Goal: Information Seeking & Learning: Learn about a topic

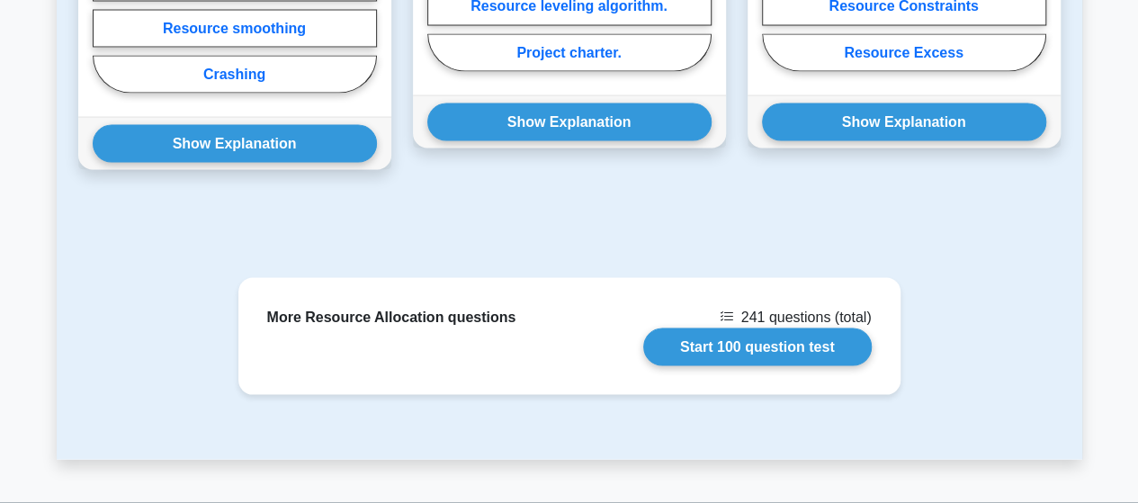
scroll to position [1806, 0]
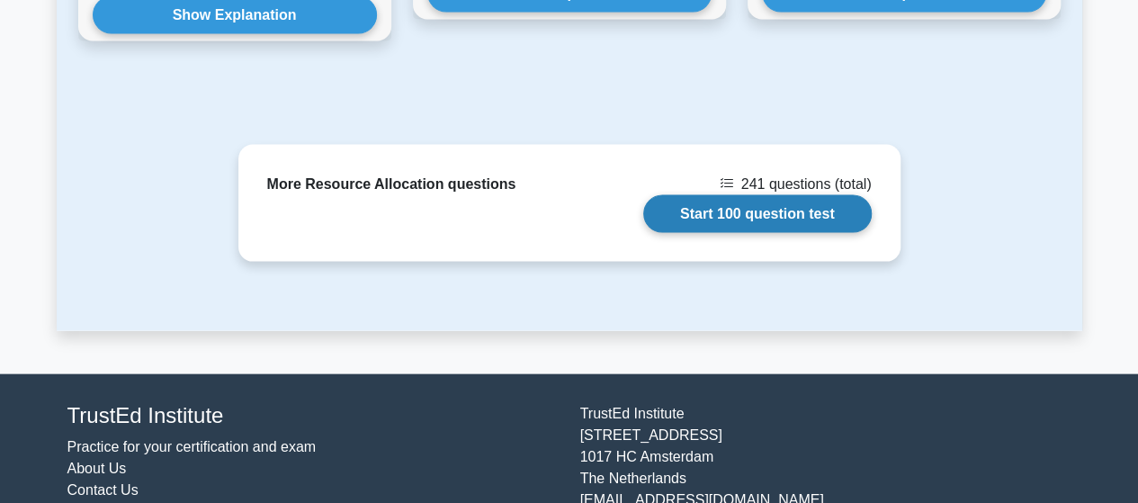
click at [713, 195] on link "Start 100 question test" at bounding box center [757, 214] width 229 height 38
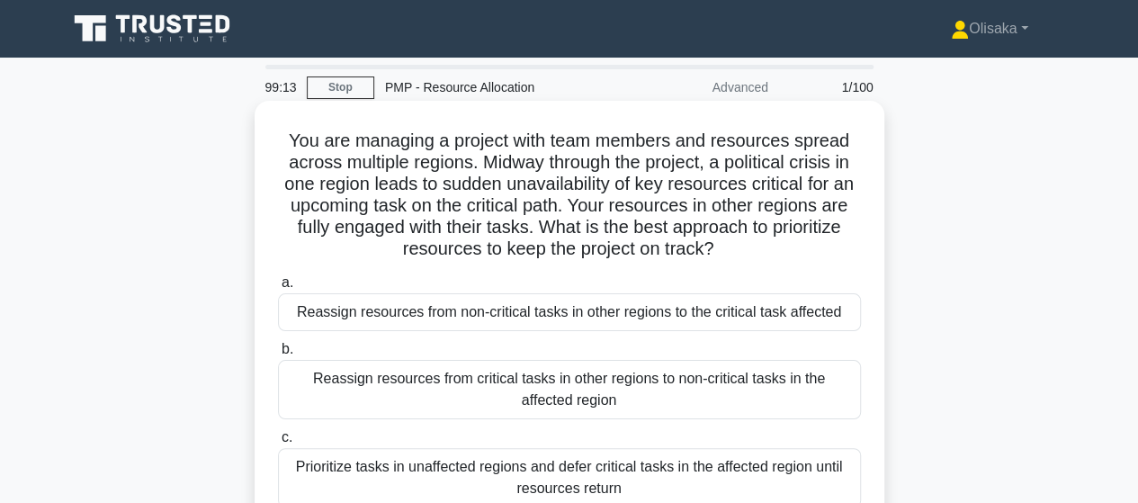
scroll to position [90, 0]
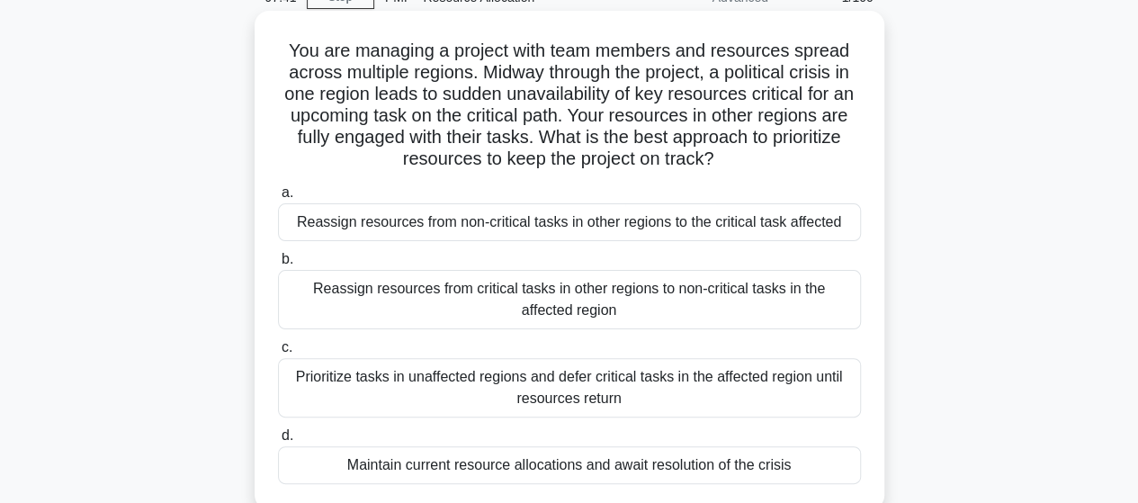
click at [482, 399] on div "Prioritize tasks in unaffected regions and defer critical tasks in the affected…" at bounding box center [569, 387] width 583 height 59
click at [278, 354] on input "c. Prioritize tasks in unaffected regions and defer critical tasks in the affec…" at bounding box center [278, 348] width 0 height 12
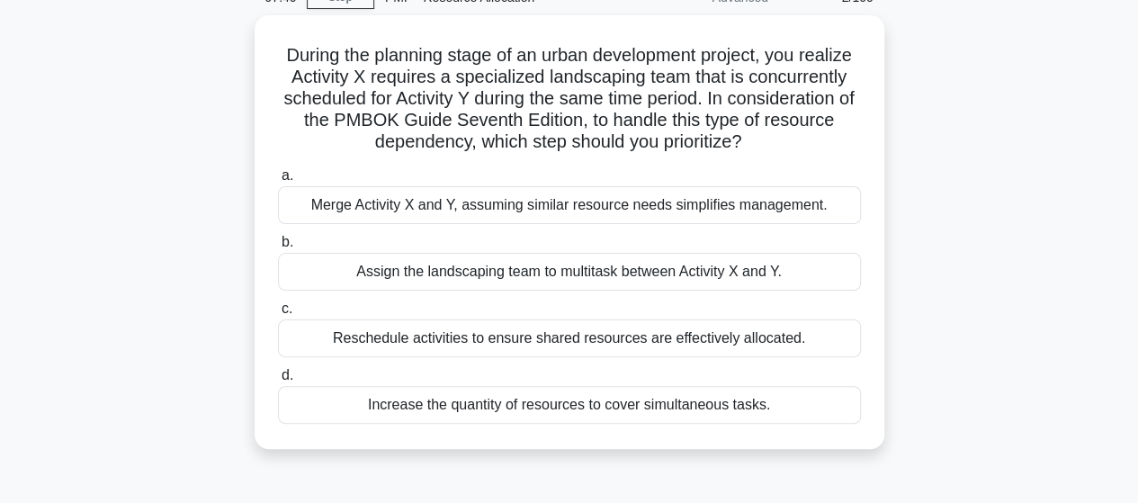
scroll to position [0, 0]
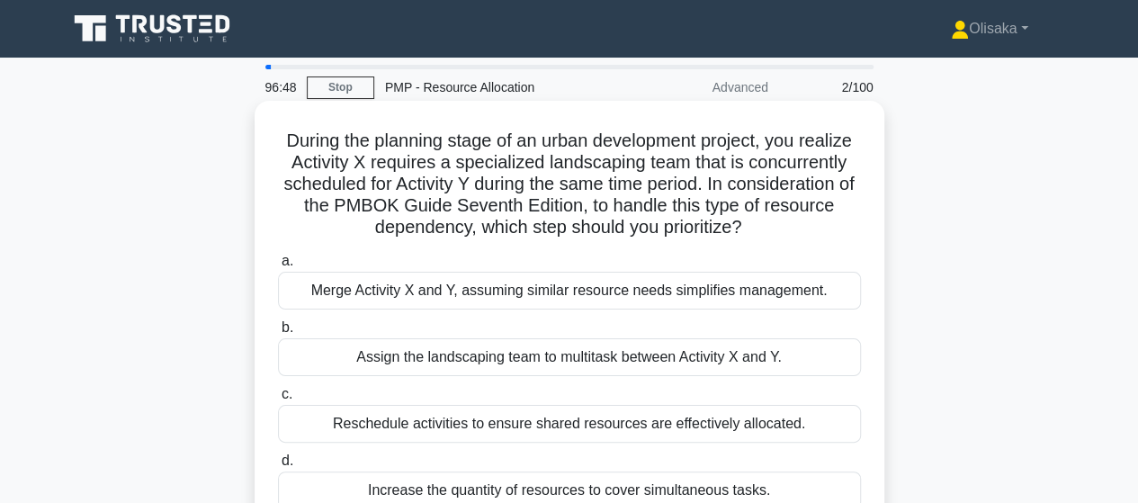
click at [442, 430] on div "Reschedule activities to ensure shared resources are effectively allocated." at bounding box center [569, 424] width 583 height 38
click at [278, 400] on input "c. Reschedule activities to ensure shared resources are effectively allocated." at bounding box center [278, 395] width 0 height 12
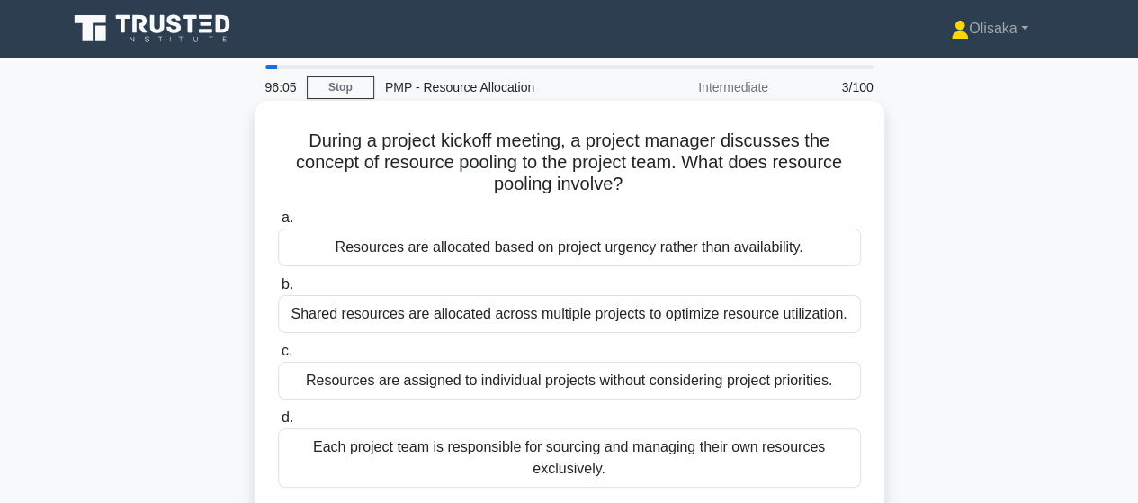
click at [448, 314] on div "Shared resources are allocated across multiple projects to optimize resource ut…" at bounding box center [569, 314] width 583 height 38
click at [278, 291] on input "b. Shared resources are allocated across multiple projects to optimize resource…" at bounding box center [278, 285] width 0 height 12
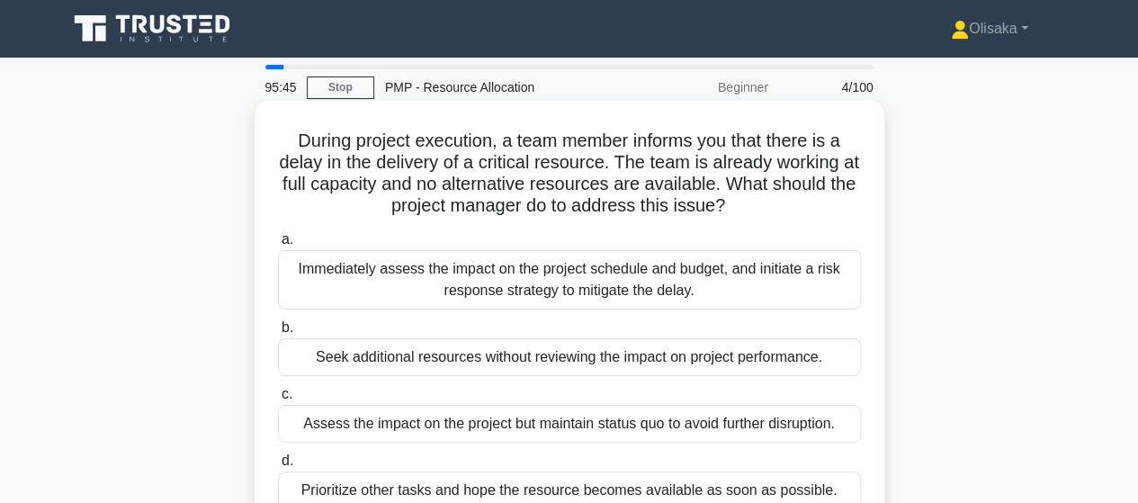
click at [596, 291] on div "Immediately assess the impact on the project schedule and budget, and initiate …" at bounding box center [569, 279] width 583 height 59
click at [278, 246] on input "a. Immediately assess the impact on the project schedule and budget, and initia…" at bounding box center [278, 240] width 0 height 12
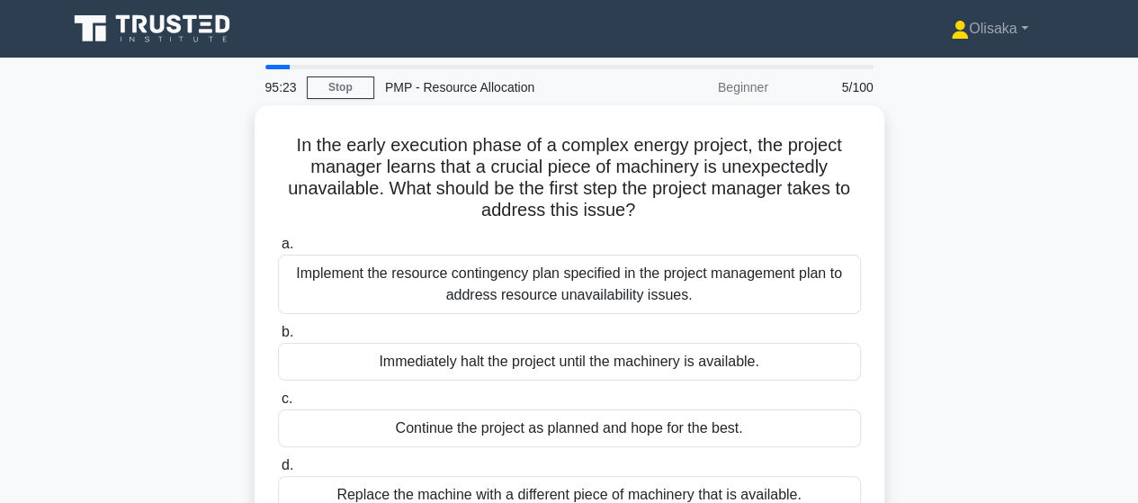
click at [596, 291] on div "Implement the resource contingency plan specified in the project management pla…" at bounding box center [569, 284] width 583 height 59
click at [278, 250] on input "a. Implement the resource contingency plan specified in the project management …" at bounding box center [278, 244] width 0 height 12
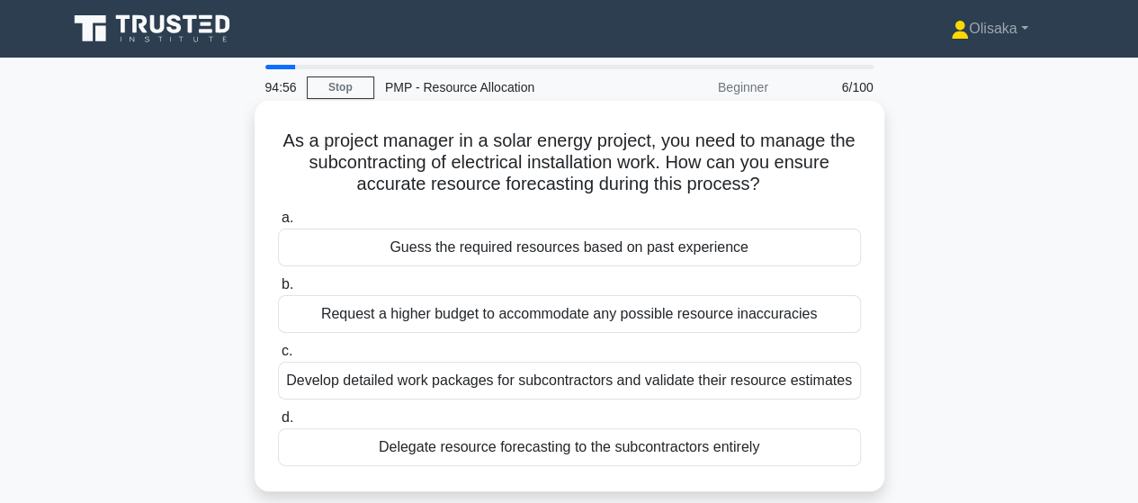
click at [583, 378] on div "Develop detailed work packages for subcontractors and validate their resource e…" at bounding box center [569, 381] width 583 height 38
click at [278, 357] on input "c. Develop detailed work packages for subcontractors and validate their resourc…" at bounding box center [278, 351] width 0 height 12
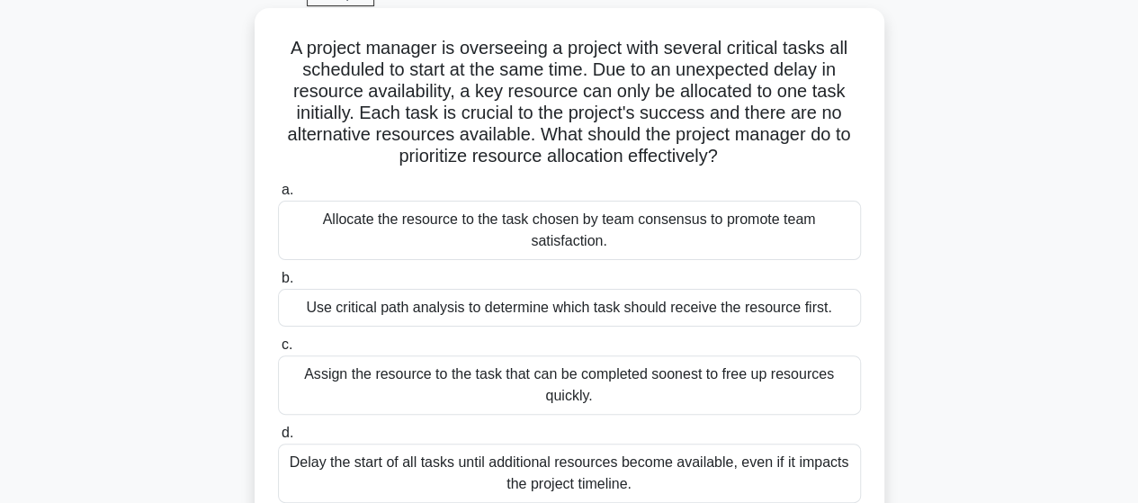
scroll to position [180, 0]
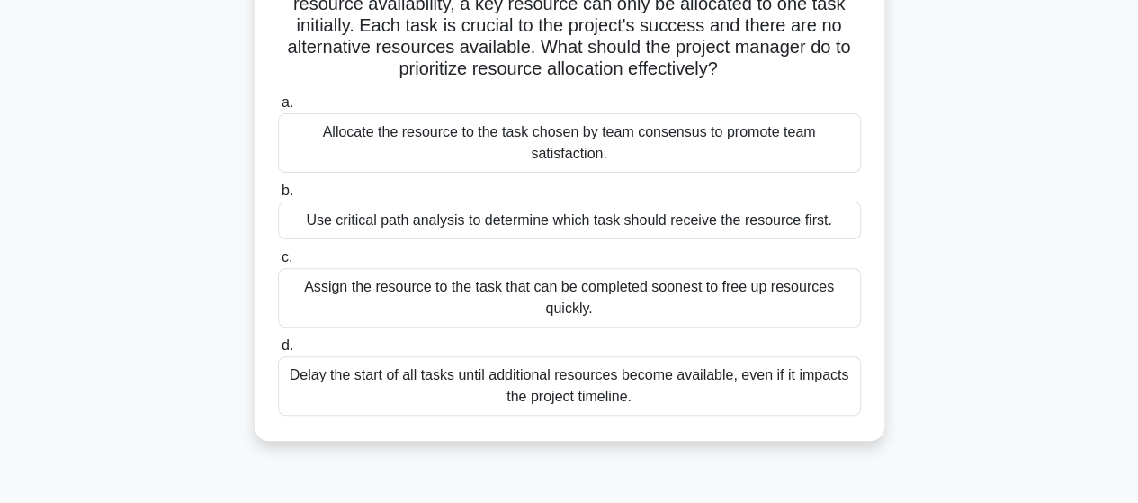
click at [532, 224] on div "Use critical path analysis to determine which task should receive the resource …" at bounding box center [569, 221] width 583 height 38
click at [278, 197] on input "b. Use critical path analysis to determine which task should receive the resour…" at bounding box center [278, 191] width 0 height 12
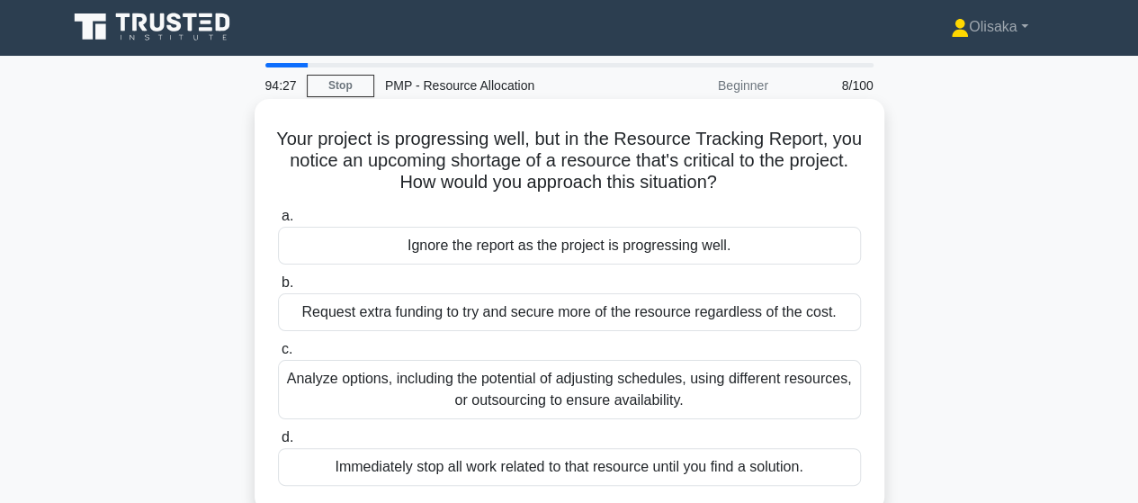
scroll to position [0, 0]
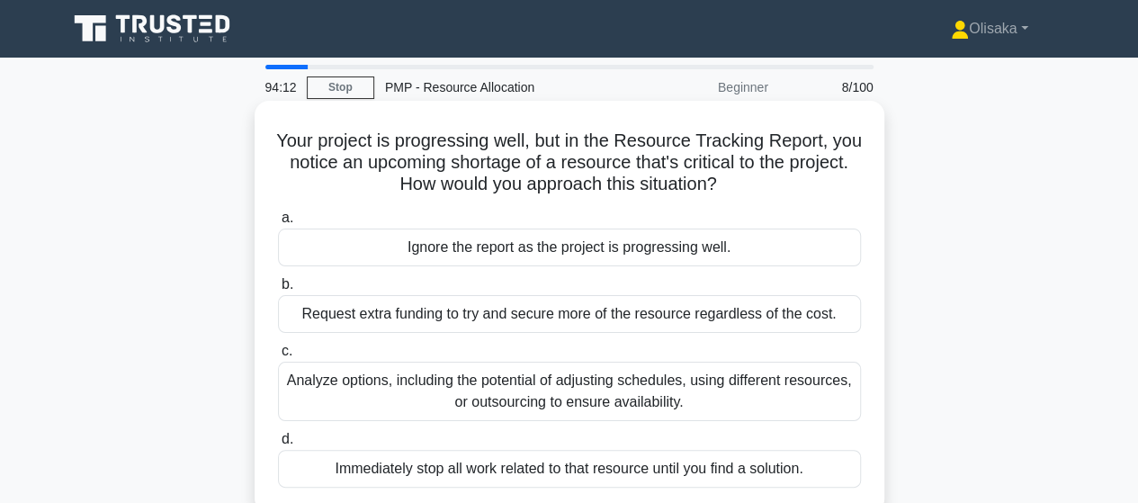
click at [536, 384] on div "Analyze options, including the potential of adjusting schedules, using differen…" at bounding box center [569, 391] width 583 height 59
click at [278, 357] on input "c. Analyze options, including the potential of adjusting schedules, using diffe…" at bounding box center [278, 351] width 0 height 12
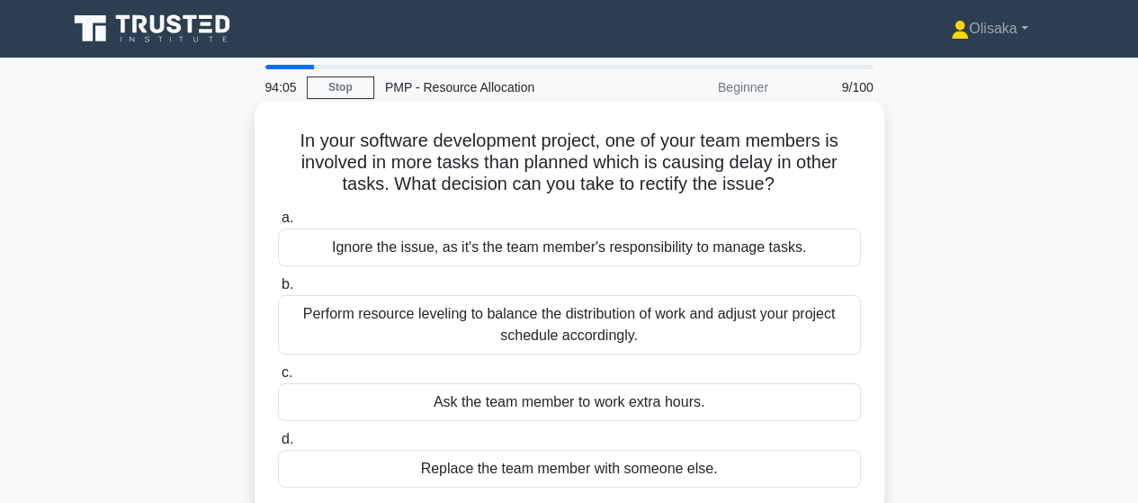
click at [513, 330] on div "Perform resource leveling to balance the distribution of work and adjust your p…" at bounding box center [569, 324] width 583 height 59
click at [278, 291] on input "b. Perform resource leveling to balance the distribution of work and adjust you…" at bounding box center [278, 285] width 0 height 12
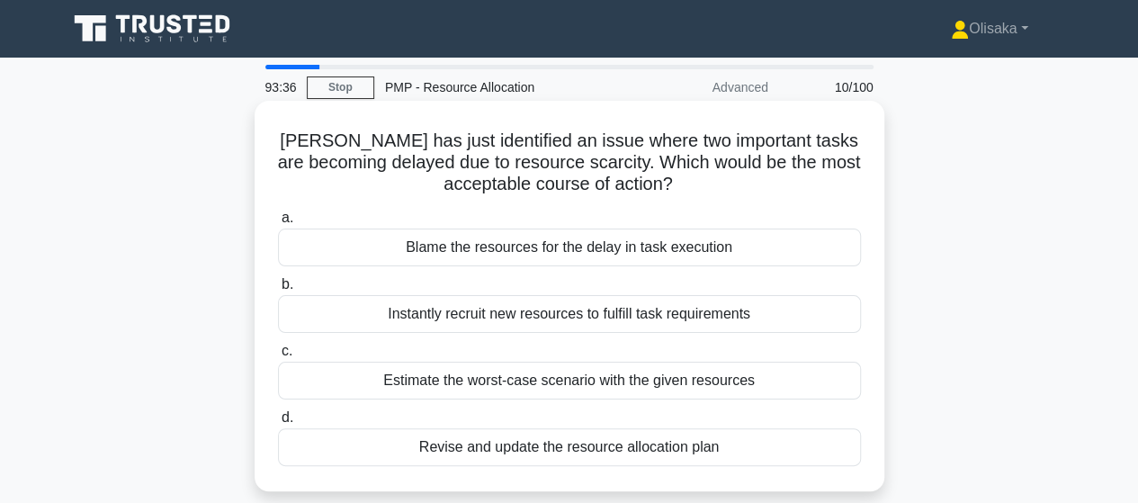
click at [538, 452] on div "Revise and update the resource allocation plan" at bounding box center [569, 447] width 583 height 38
click at [278, 424] on input "d. Revise and update the resource allocation plan" at bounding box center [278, 418] width 0 height 12
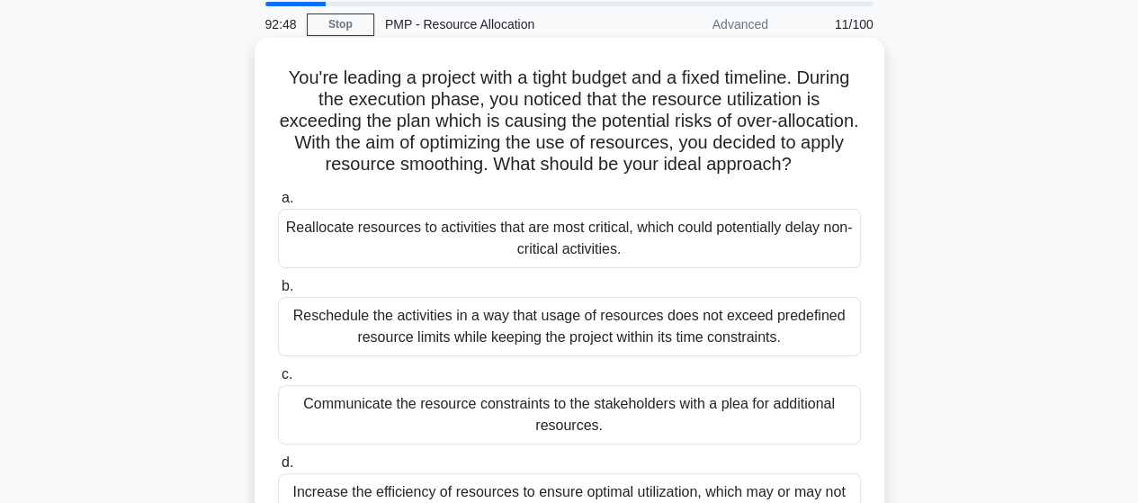
scroll to position [90, 0]
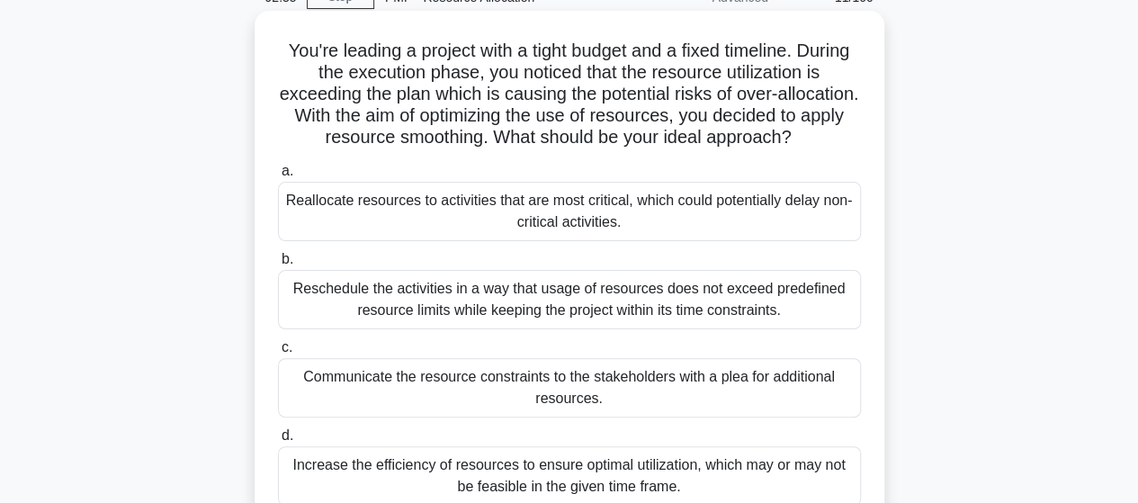
click at [532, 314] on div "Reschedule the activities in a way that usage of resources does not exceed pred…" at bounding box center [569, 299] width 583 height 59
click at [278, 265] on input "b. Reschedule the activities in a way that usage of resources does not exceed p…" at bounding box center [278, 260] width 0 height 12
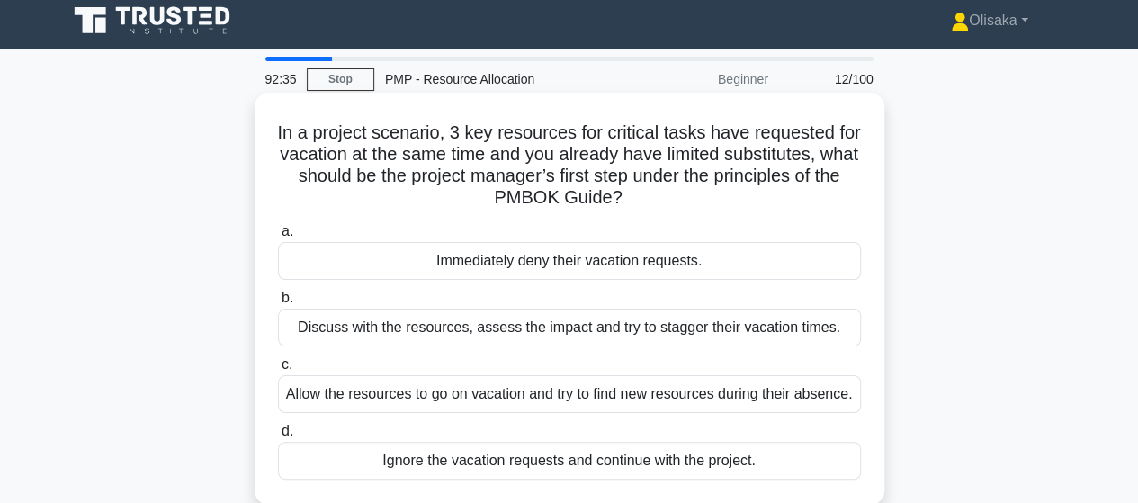
scroll to position [0, 0]
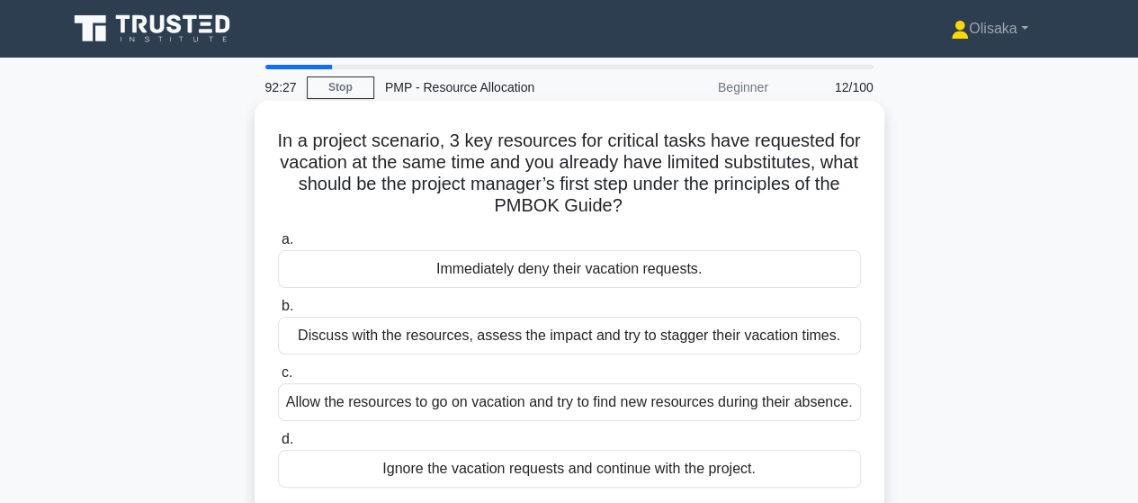
click at [549, 337] on div "Discuss with the resources, assess the impact and try to stagger their vacation…" at bounding box center [569, 336] width 583 height 38
click at [278, 312] on input "b. Discuss with the resources, assess the impact and try to stagger their vacat…" at bounding box center [278, 306] width 0 height 12
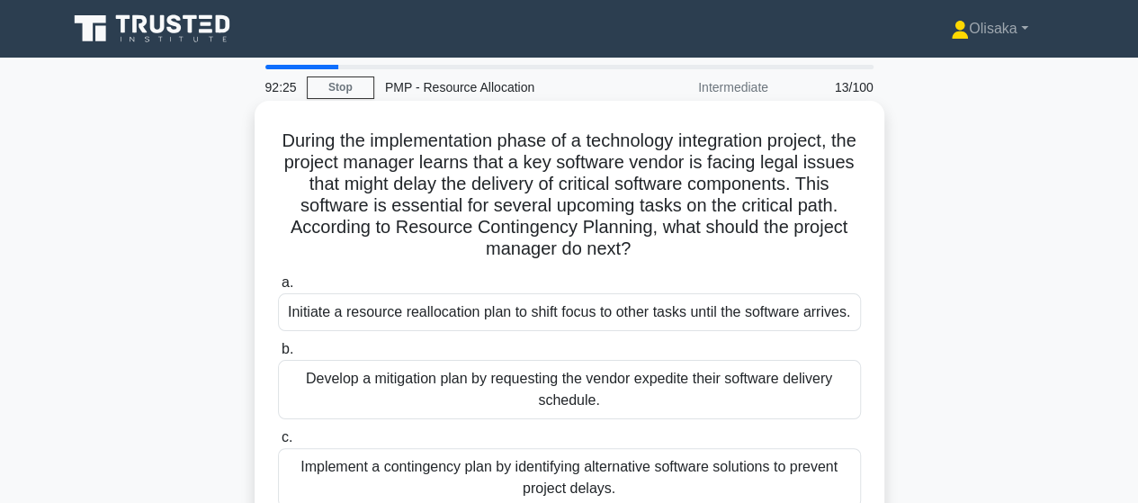
scroll to position [90, 0]
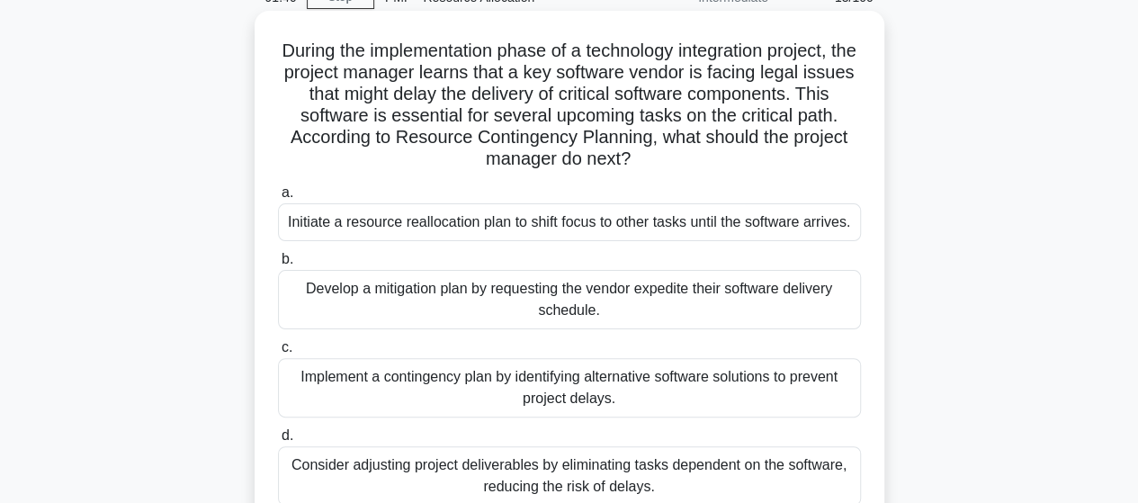
click at [587, 399] on div "Implement a contingency plan by identifying alternative software solutions to p…" at bounding box center [569, 387] width 583 height 59
click at [278, 354] on input "c. Implement a contingency plan by identifying alternative software solutions t…" at bounding box center [278, 348] width 0 height 12
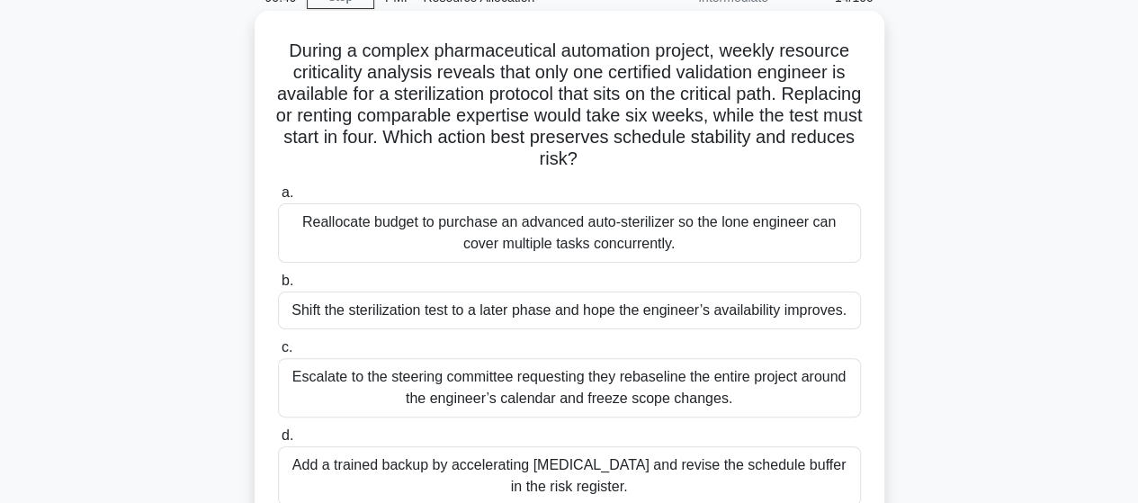
click at [565, 474] on div "Add a trained backup by accelerating cross-training and revise the schedule buf…" at bounding box center [569, 475] width 583 height 59
click at [278, 442] on input "d. Add a trained backup by accelerating cross-training and revise the schedule …" at bounding box center [278, 436] width 0 height 12
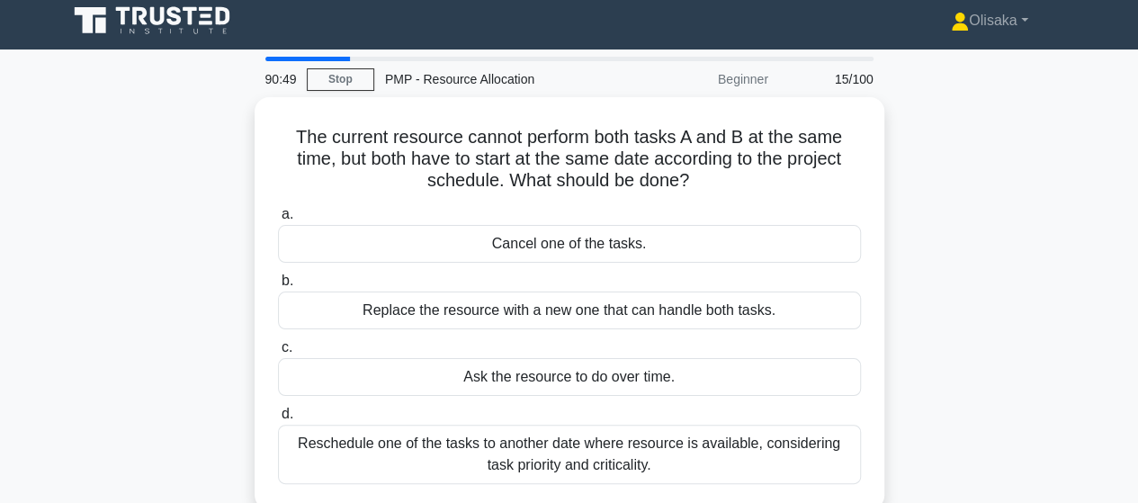
scroll to position [0, 0]
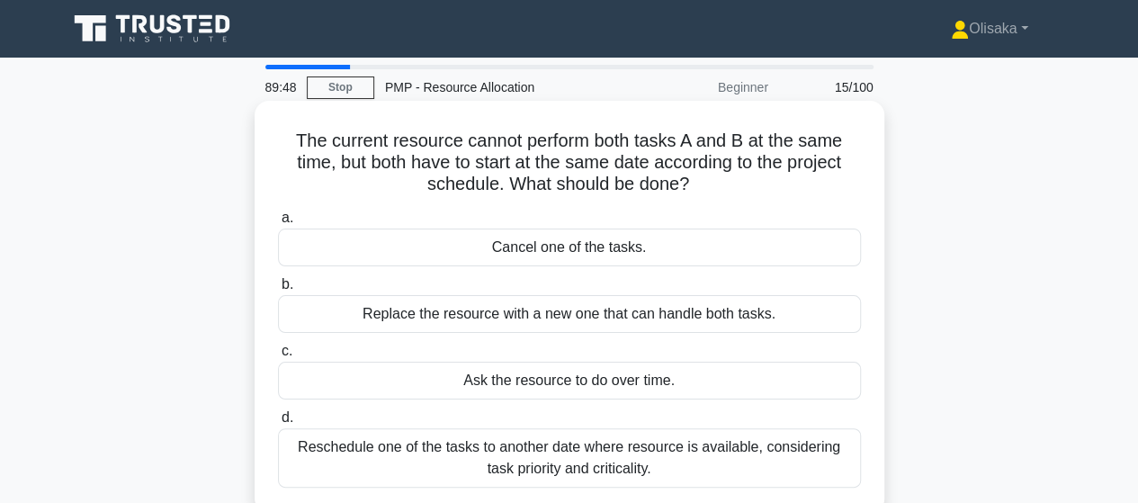
click at [540, 319] on div "Replace the resource with a new one that can handle both tasks." at bounding box center [569, 314] width 583 height 38
click at [278, 291] on input "b. Replace the resource with a new one that can handle both tasks." at bounding box center [278, 285] width 0 height 12
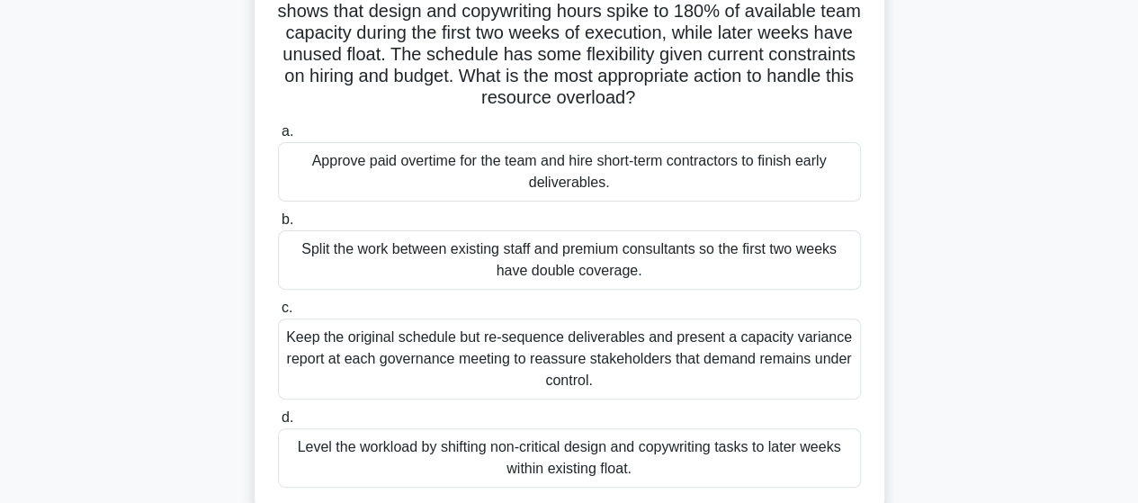
scroll to position [180, 0]
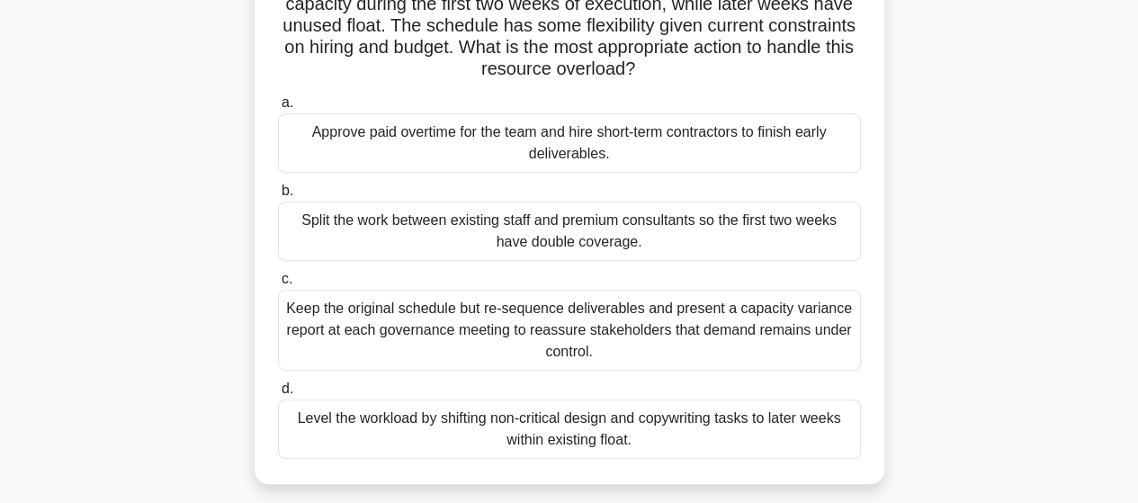
click at [538, 419] on div "Level the workload by shifting non-critical design and copywriting tasks to lat…" at bounding box center [569, 428] width 583 height 59
click at [278, 395] on input "d. Level the workload by shifting non-critical design and copywriting tasks to …" at bounding box center [278, 389] width 0 height 12
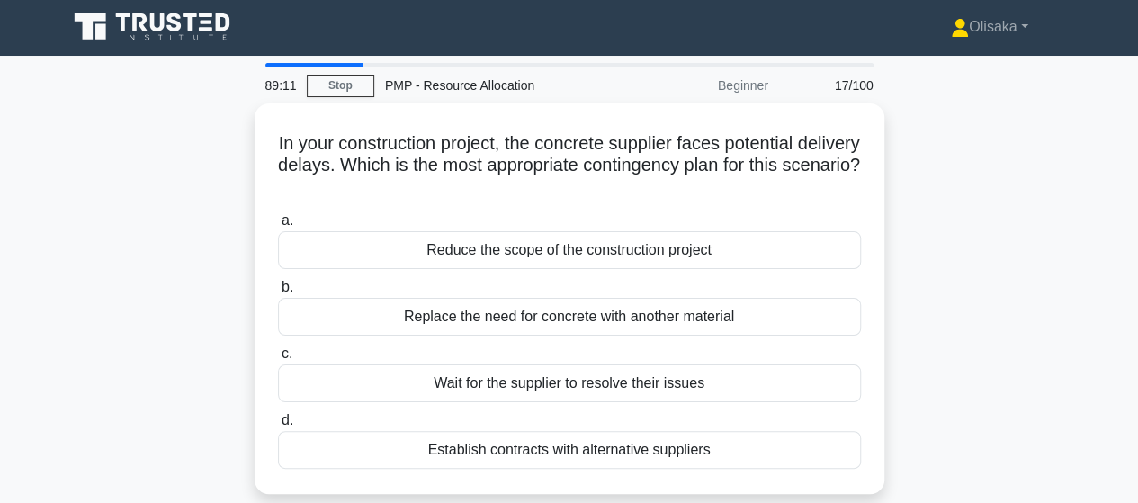
scroll to position [0, 0]
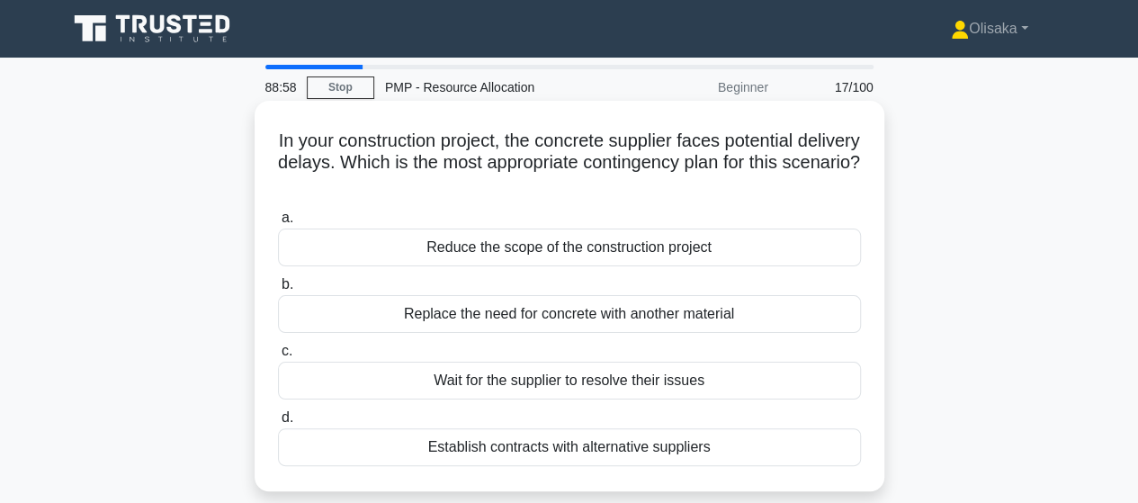
click at [539, 454] on div "Establish contracts with alternative suppliers" at bounding box center [569, 447] width 583 height 38
click at [278, 424] on input "d. Establish contracts with alternative suppliers" at bounding box center [278, 418] width 0 height 12
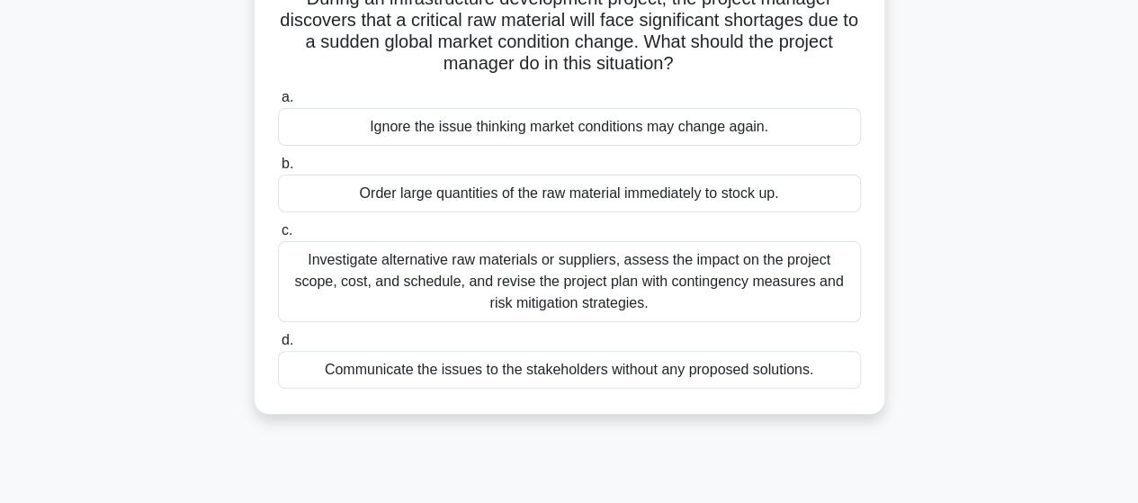
scroll to position [180, 0]
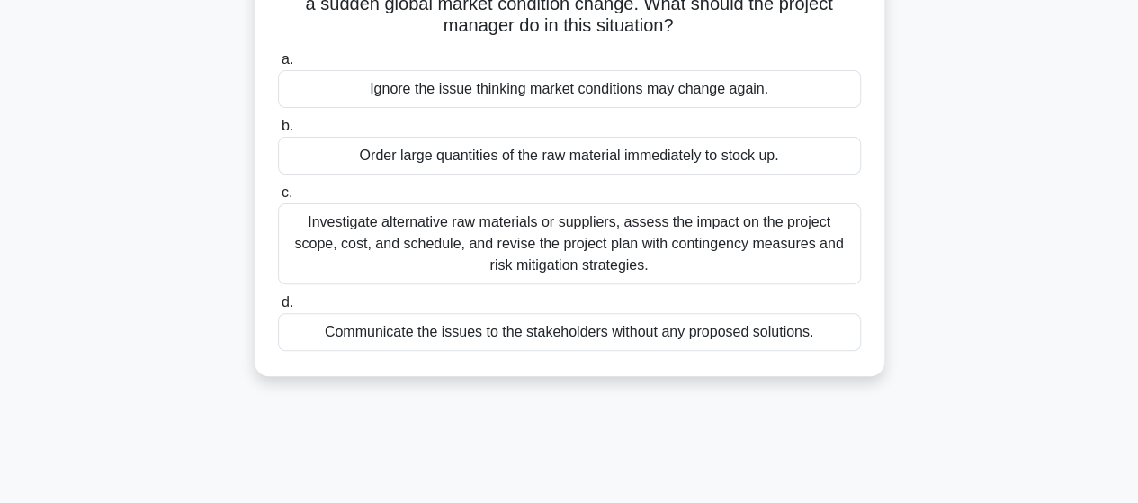
click at [558, 253] on div "Investigate alternative raw materials or suppliers, assess the impact on the pr…" at bounding box center [569, 243] width 583 height 81
click at [278, 199] on input "c. Investigate alternative raw materials or suppliers, assess the impact on the…" at bounding box center [278, 193] width 0 height 12
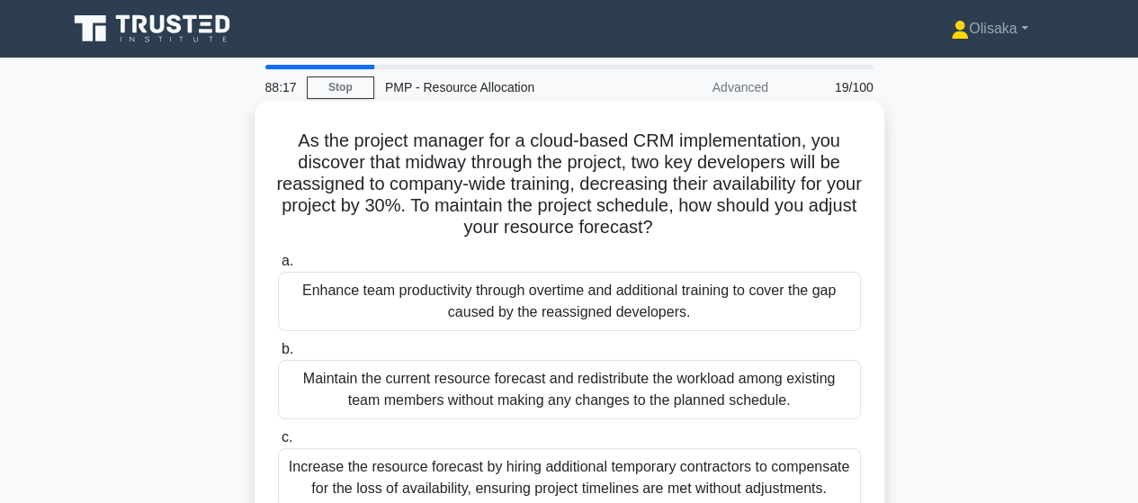
scroll to position [90, 0]
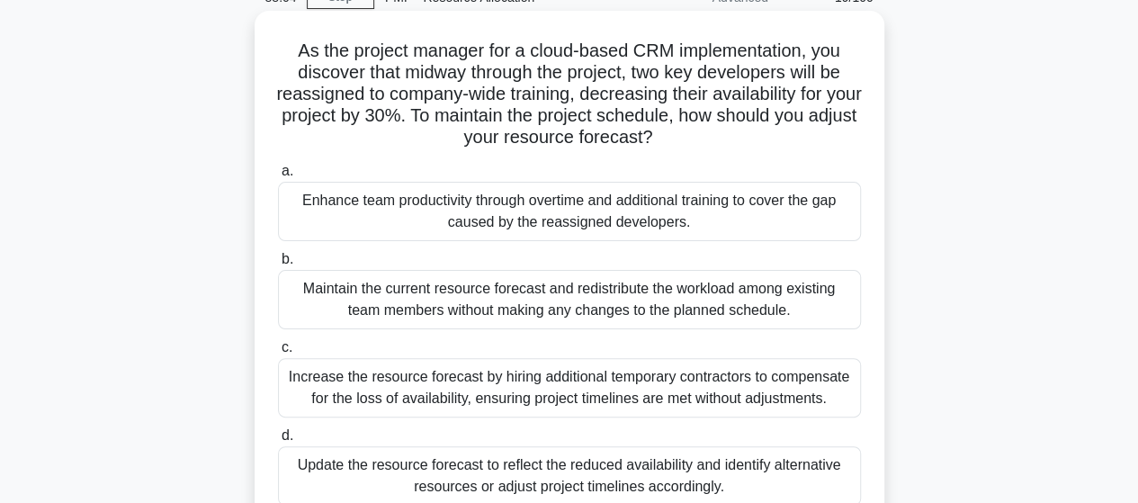
click at [563, 466] on div "Update the resource forecast to reflect the reduced availability and identify a…" at bounding box center [569, 475] width 583 height 59
click at [278, 442] on input "d. Update the resource forecast to reflect the reduced availability and identif…" at bounding box center [278, 436] width 0 height 12
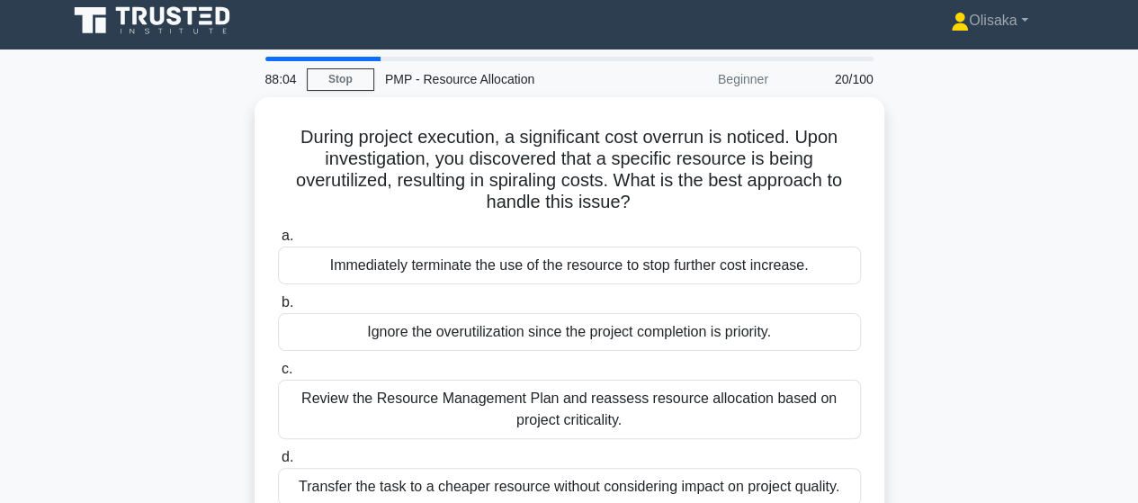
scroll to position [0, 0]
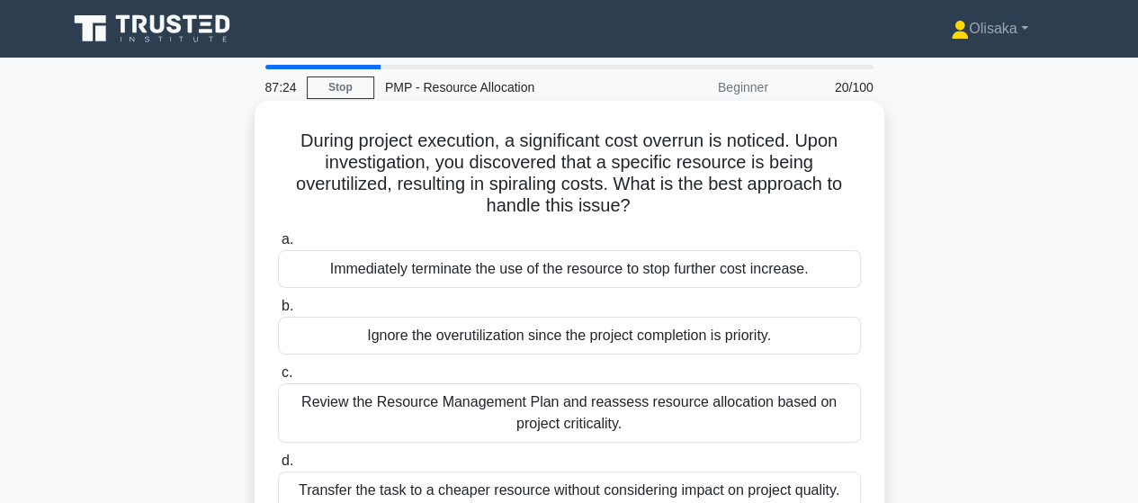
click at [472, 420] on div "Review the Resource Management Plan and reassess resource allocation based on p…" at bounding box center [569, 412] width 583 height 59
click at [278, 379] on input "c. Review the Resource Management Plan and reassess resource allocation based o…" at bounding box center [278, 373] width 0 height 12
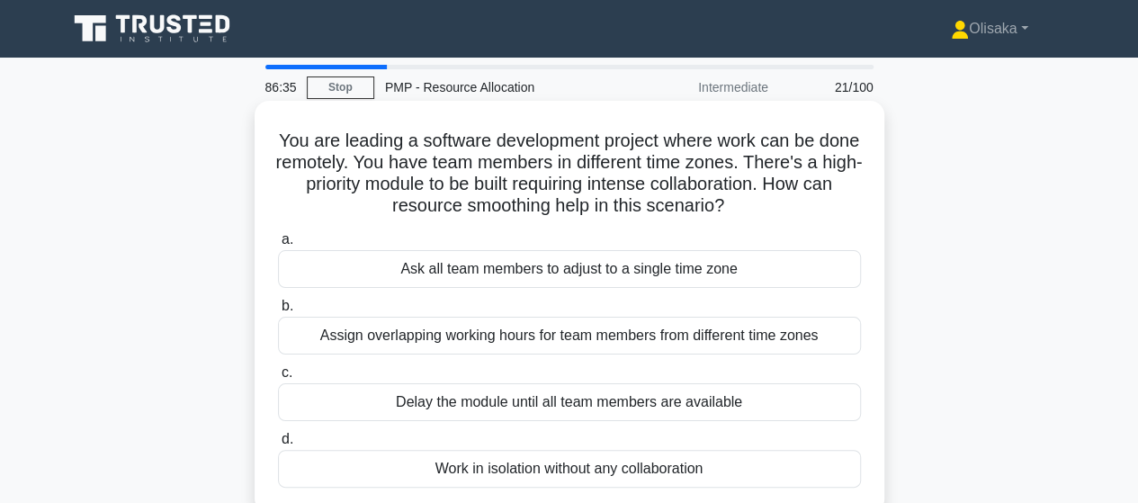
click at [472, 345] on div "Assign overlapping working hours for team members from different time zones" at bounding box center [569, 336] width 583 height 38
click at [278, 312] on input "b. Assign overlapping working hours for team members from different time zones" at bounding box center [278, 306] width 0 height 12
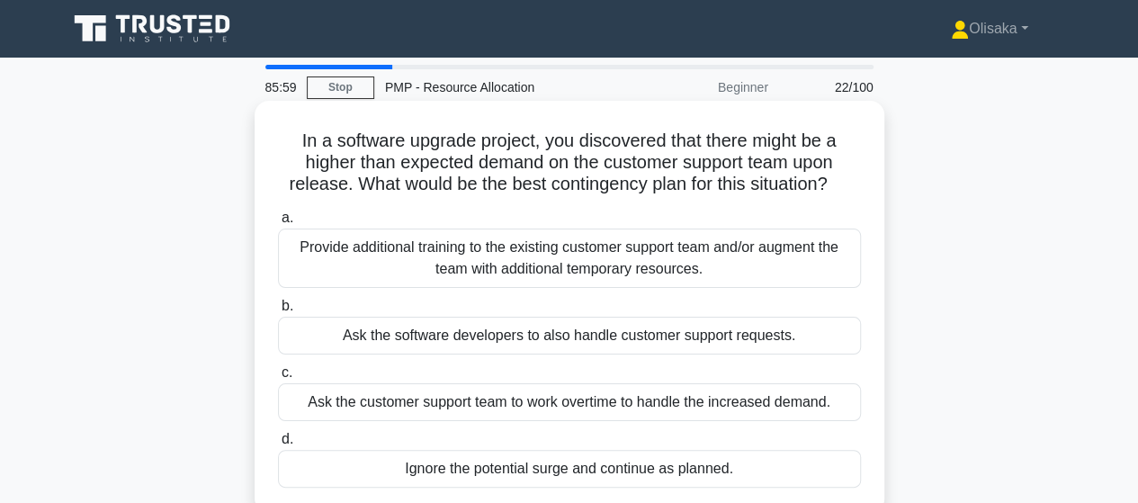
click at [550, 257] on div "Provide additional training to the existing customer support team and/or augmen…" at bounding box center [569, 258] width 583 height 59
click at [278, 224] on input "a. Provide additional training to the existing customer support team and/or aug…" at bounding box center [278, 218] width 0 height 12
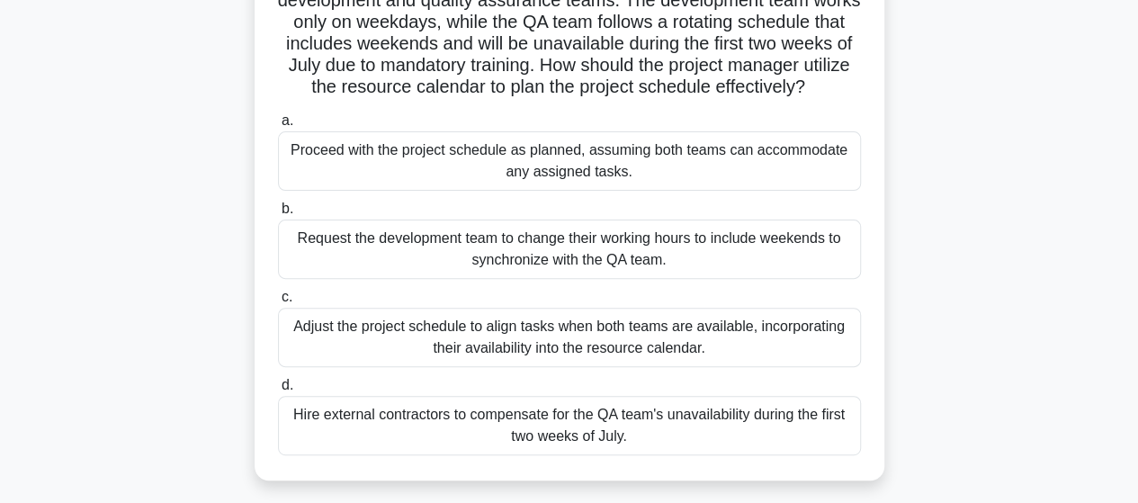
scroll to position [180, 0]
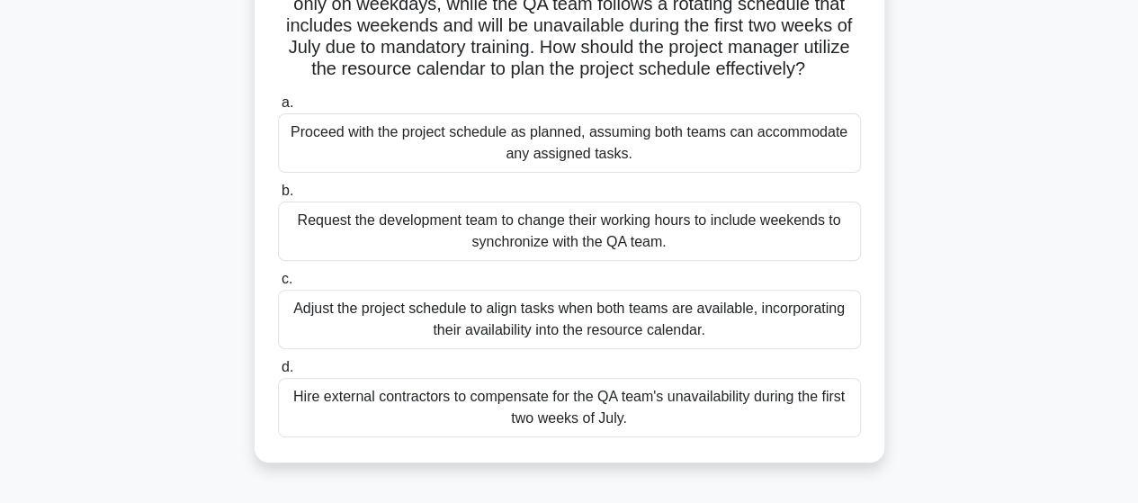
click at [541, 349] on div "Adjust the project schedule to align tasks when both teams are available, incor…" at bounding box center [569, 319] width 583 height 59
click at [278, 285] on input "c. Adjust the project schedule to align tasks when both teams are available, in…" at bounding box center [278, 279] width 0 height 12
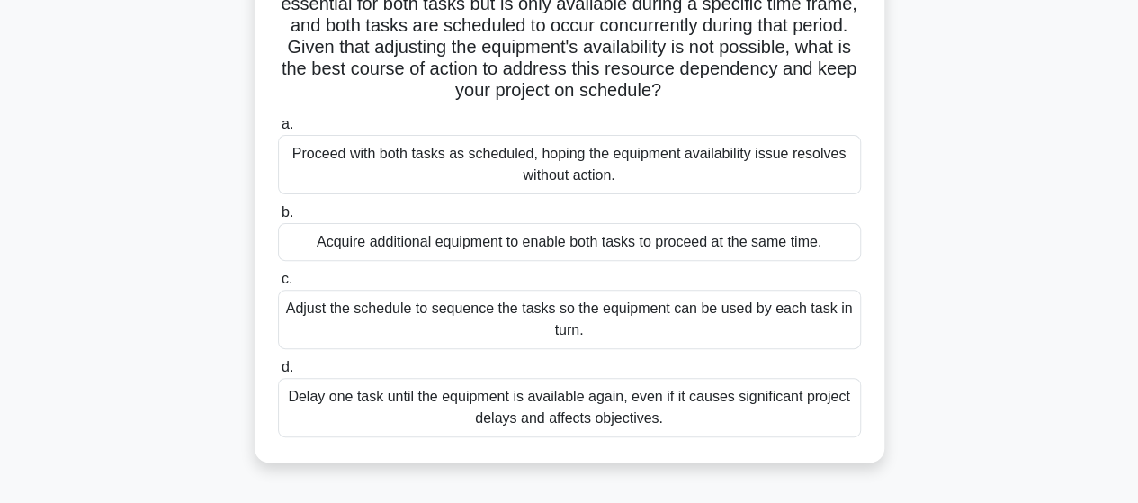
click at [520, 327] on div "Adjust the schedule to sequence the tasks so the equipment can be used by each …" at bounding box center [569, 319] width 583 height 59
click at [278, 285] on input "c. Adjust the schedule to sequence the tasks so the equipment can be used by ea…" at bounding box center [278, 279] width 0 height 12
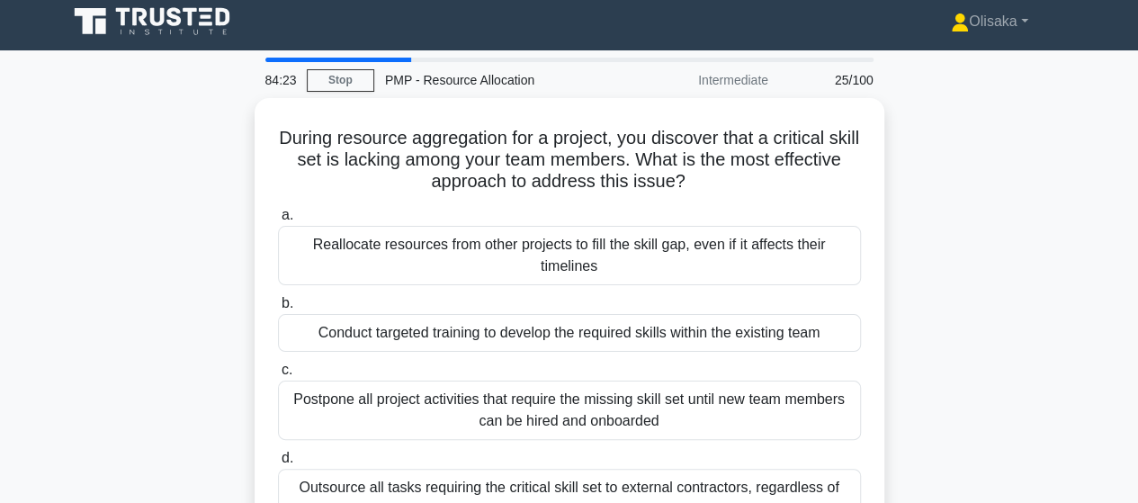
scroll to position [0, 0]
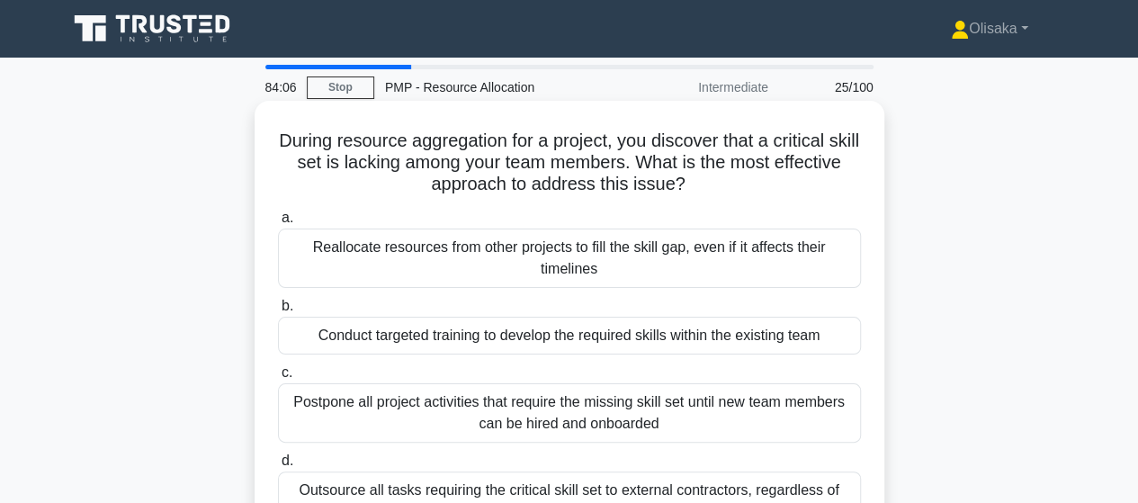
click at [556, 339] on div "Conduct targeted training to develop the required skills within the existing te…" at bounding box center [569, 336] width 583 height 38
click at [278, 312] on input "b. Conduct targeted training to develop the required skills within the existing…" at bounding box center [278, 306] width 0 height 12
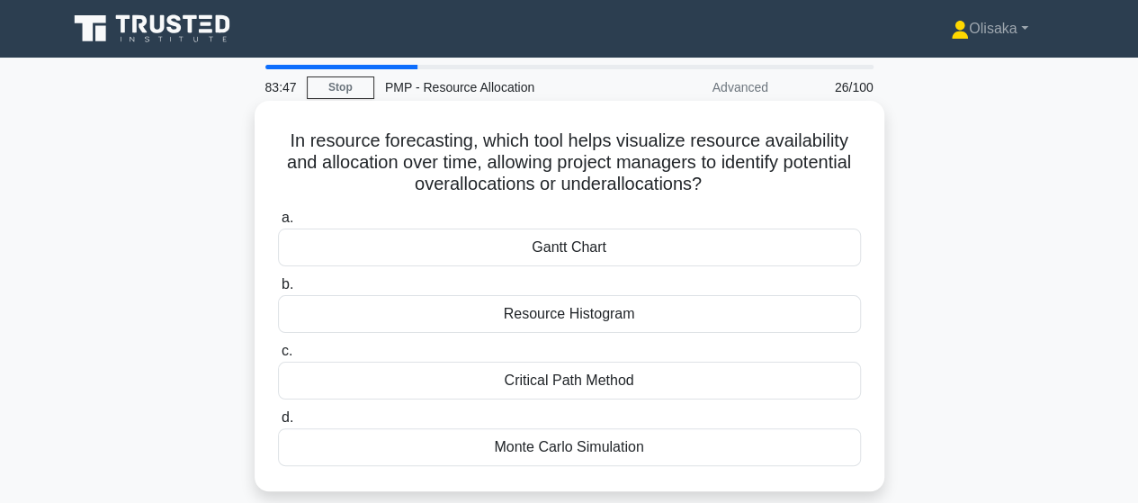
click at [558, 323] on div "Resource Histogram" at bounding box center [569, 314] width 583 height 38
click at [278, 291] on input "b. Resource Histogram" at bounding box center [278, 285] width 0 height 12
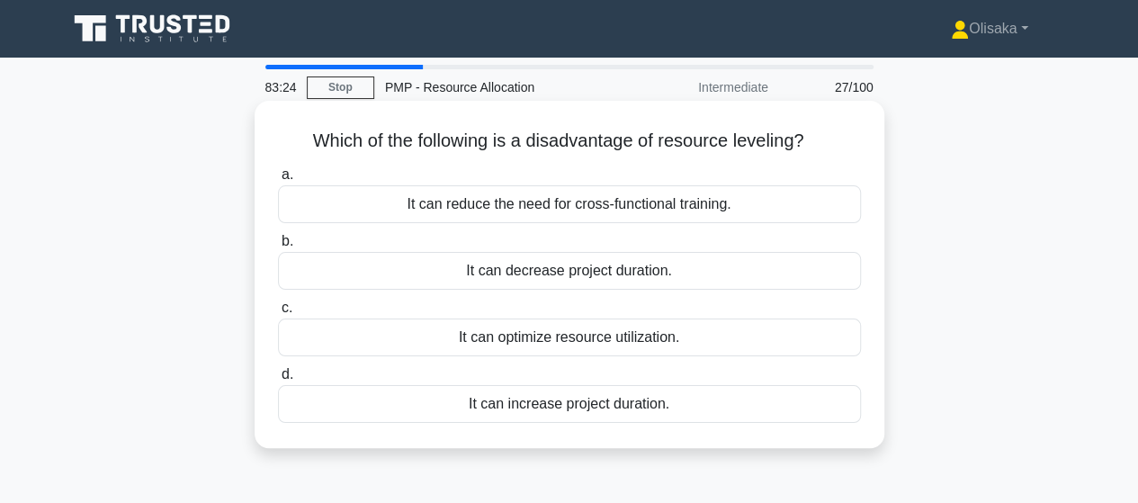
click at [544, 409] on div "It can increase project duration." at bounding box center [569, 404] width 583 height 38
click at [278, 381] on input "d. It can increase project duration." at bounding box center [278, 375] width 0 height 12
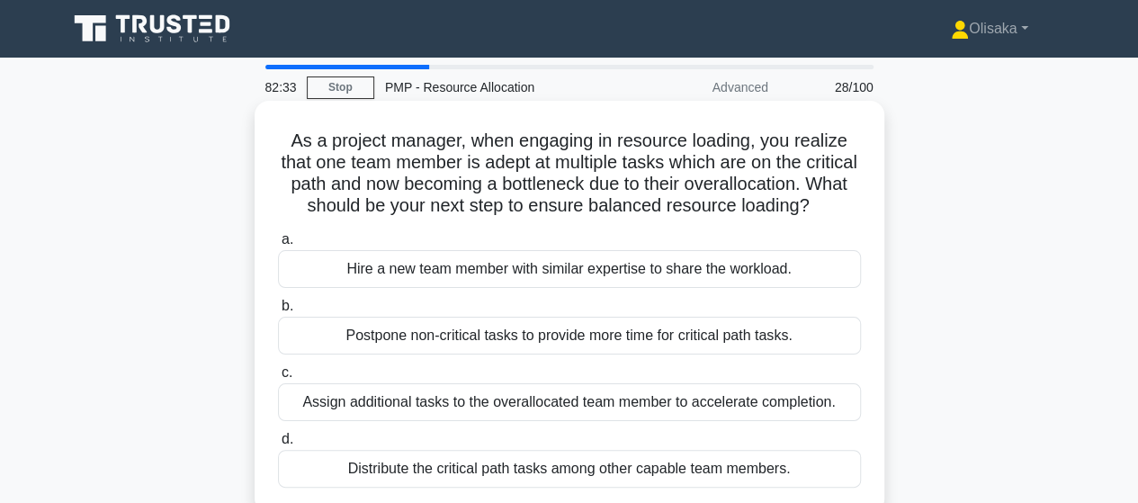
click at [473, 288] on div "Hire a new team member with similar expertise to share the workload." at bounding box center [569, 269] width 583 height 38
click at [278, 246] on input "a. Hire a new team member with similar expertise to share the workload." at bounding box center [278, 240] width 0 height 12
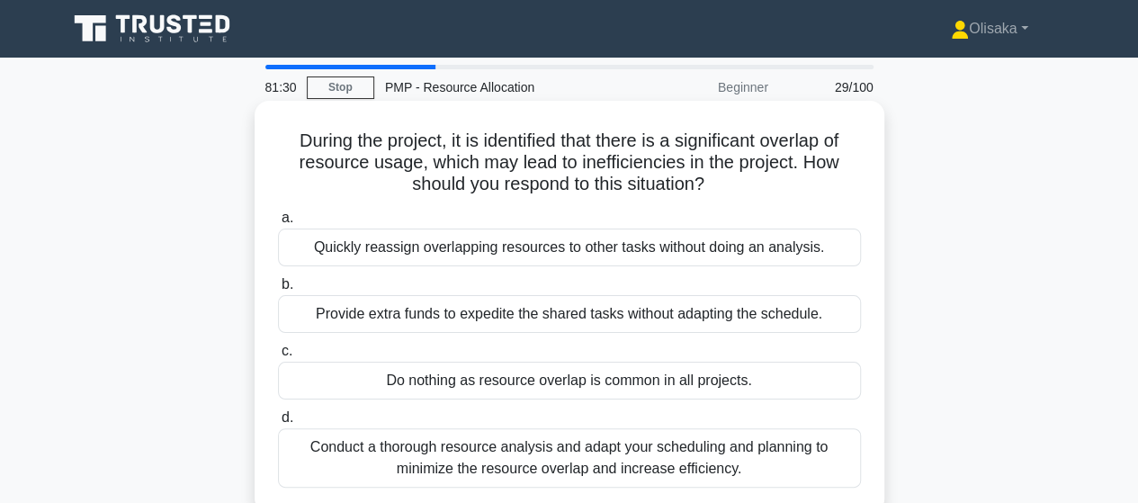
click at [471, 463] on div "Conduct a thorough resource analysis and adapt your scheduling and planning to …" at bounding box center [569, 457] width 583 height 59
click at [278, 424] on input "d. Conduct a thorough resource analysis and adapt your scheduling and planning …" at bounding box center [278, 418] width 0 height 12
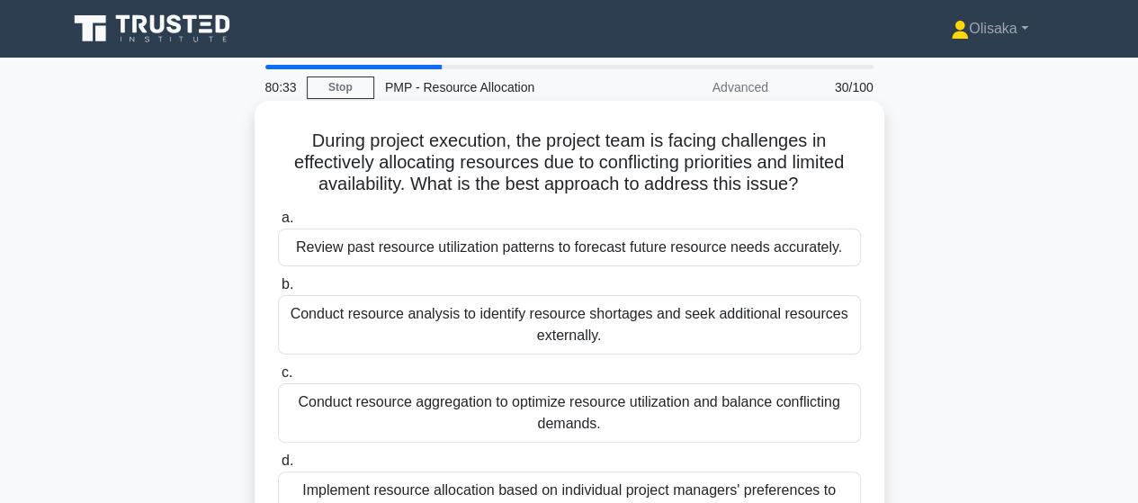
click at [528, 330] on div "Conduct resource analysis to identify resource shortages and seek additional re…" at bounding box center [569, 324] width 583 height 59
click at [278, 291] on input "b. Conduct resource analysis to identify resource shortages and seek additional…" at bounding box center [278, 285] width 0 height 12
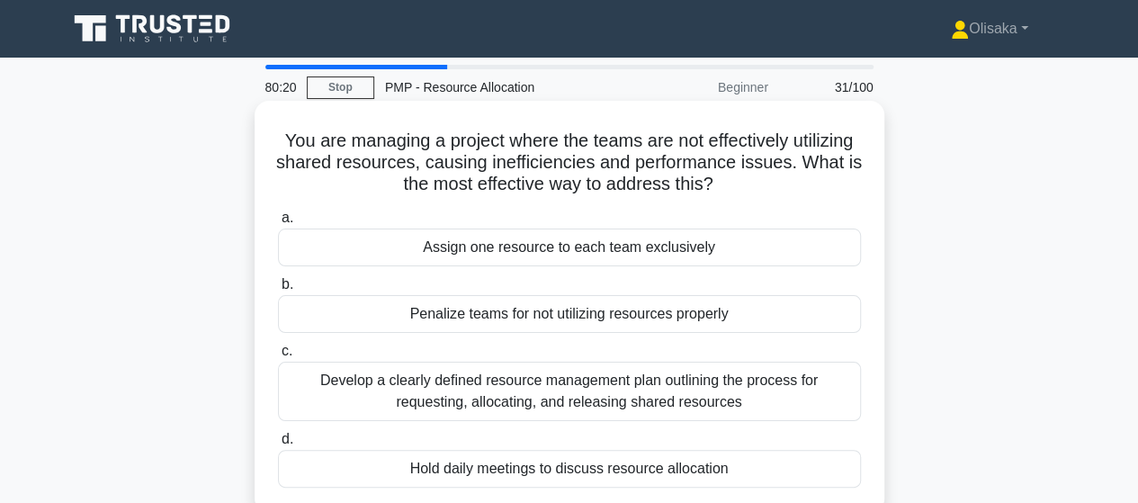
click at [623, 391] on div "Develop a clearly defined resource management plan outlining the process for re…" at bounding box center [569, 391] width 583 height 59
click at [278, 357] on input "c. Develop a clearly defined resource management plan outlining the process for…" at bounding box center [278, 351] width 0 height 12
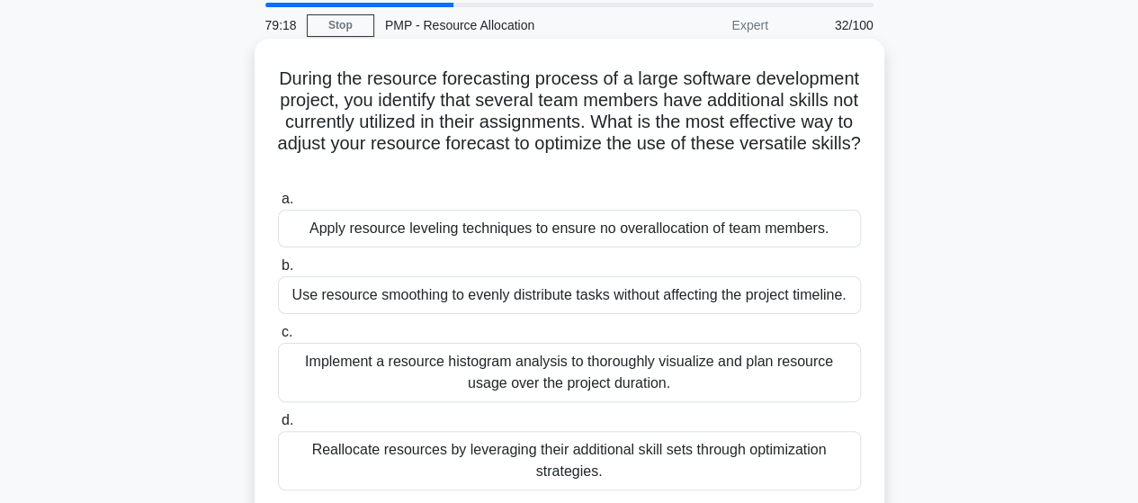
scroll to position [90, 0]
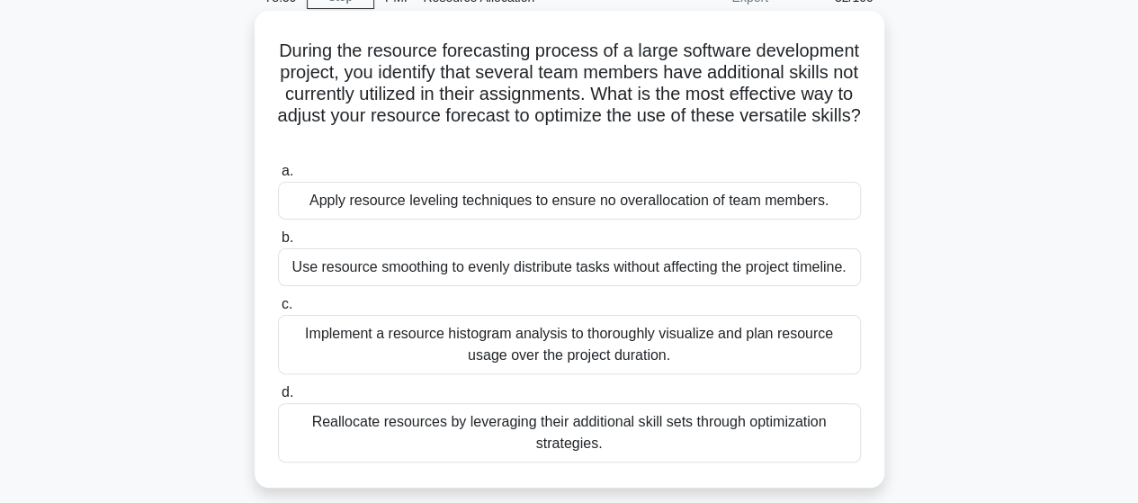
click at [590, 426] on div "Reallocate resources by leveraging their additional skill sets through optimiza…" at bounding box center [569, 432] width 583 height 59
click at [278, 399] on input "d. Reallocate resources by leveraging their additional skill sets through optim…" at bounding box center [278, 393] width 0 height 12
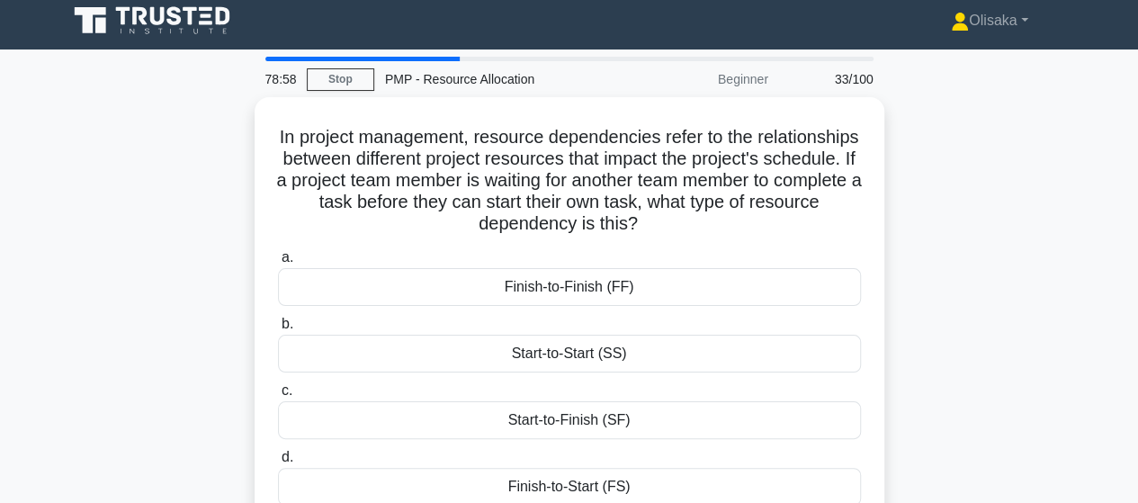
scroll to position [0, 0]
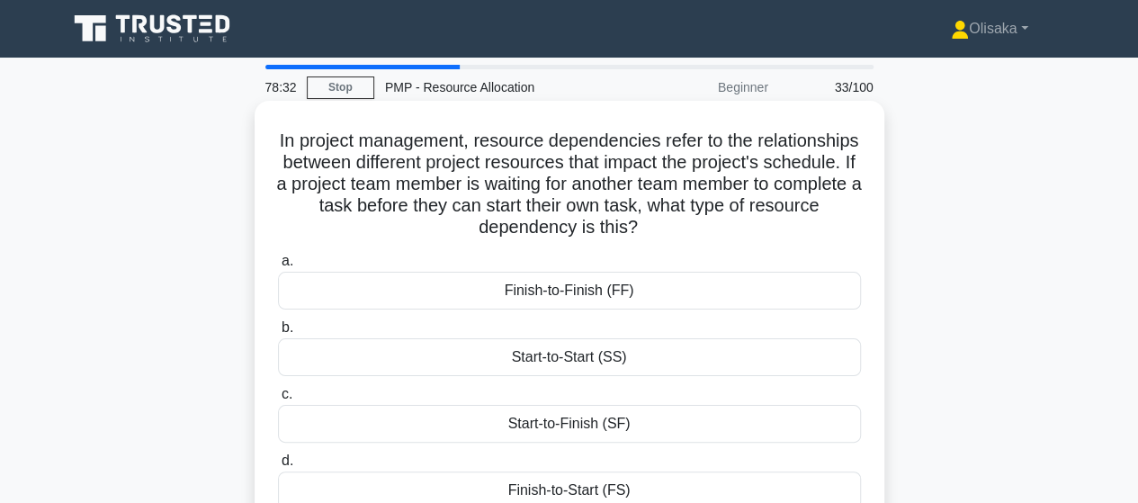
click at [565, 492] on div "Finish-to-Start (FS)" at bounding box center [569, 490] width 583 height 38
click at [278, 467] on input "d. Finish-to-Start (FS)" at bounding box center [278, 461] width 0 height 12
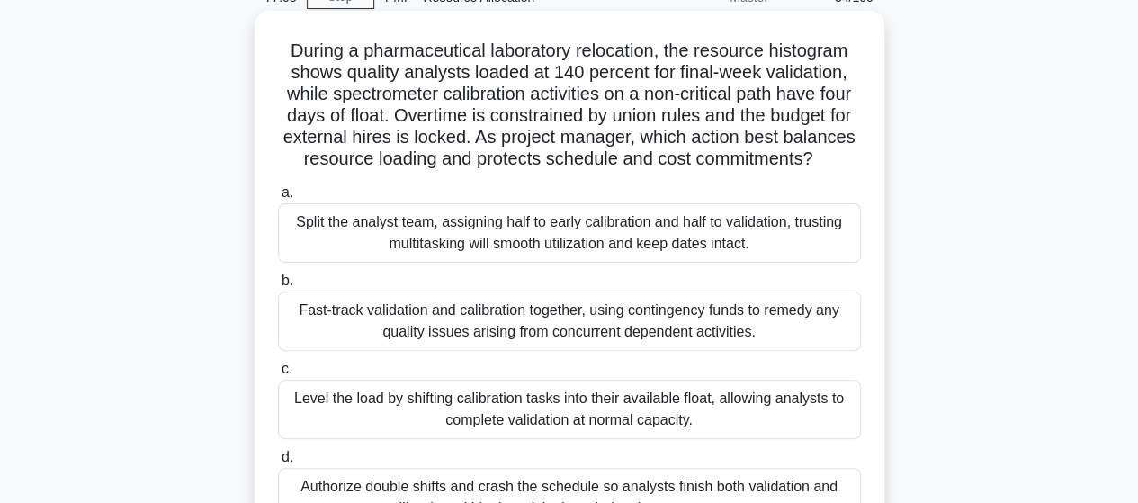
scroll to position [180, 0]
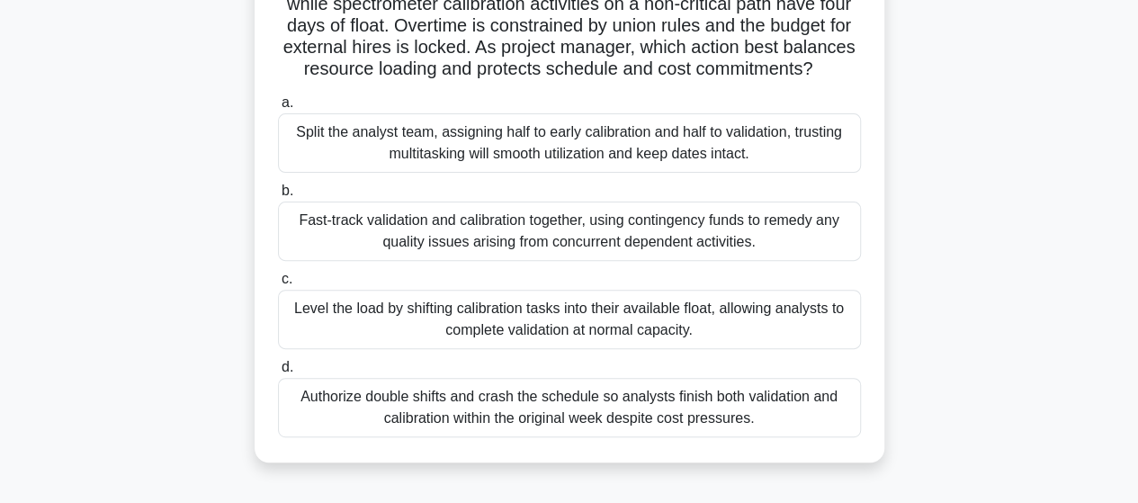
click at [572, 257] on div "Fast-track validation and calibration together, using contingency funds to reme…" at bounding box center [569, 231] width 583 height 59
click at [278, 197] on input "b. Fast-track validation and calibration together, using contingency funds to r…" at bounding box center [278, 191] width 0 height 12
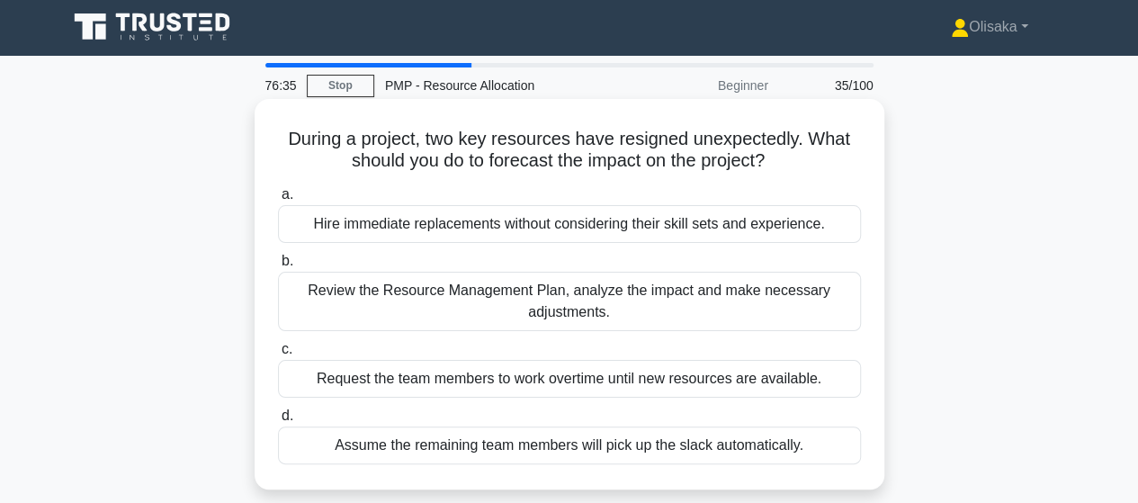
scroll to position [0, 0]
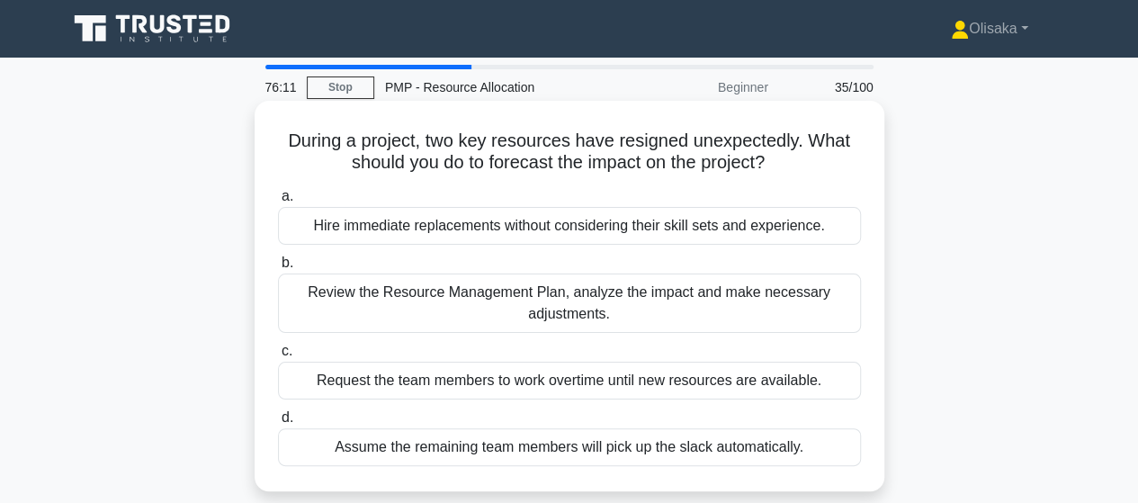
click at [561, 311] on div "Review the Resource Management Plan, analyze the impact and make necessary adju…" at bounding box center [569, 302] width 583 height 59
click at [278, 269] on input "b. Review the Resource Management Plan, analyze the impact and make necessary a…" at bounding box center [278, 263] width 0 height 12
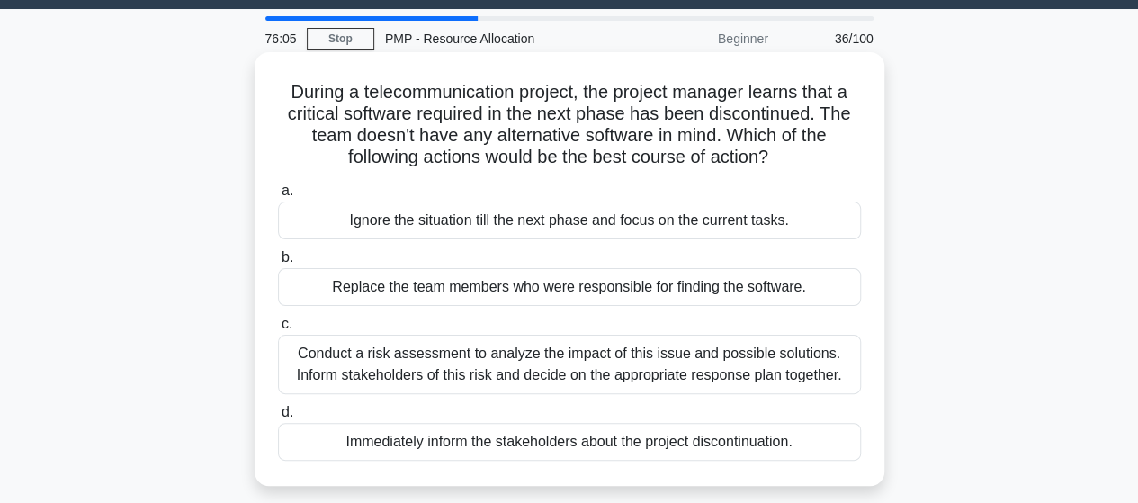
scroll to position [90, 0]
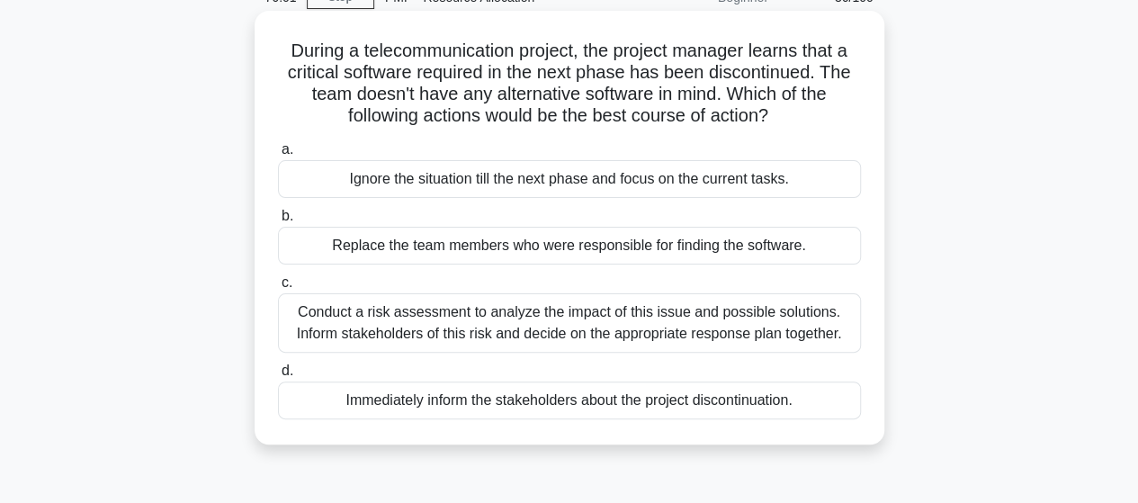
click at [538, 322] on div "Conduct a risk assessment to analyze the impact of this issue and possible solu…" at bounding box center [569, 322] width 583 height 59
click at [278, 289] on input "c. Conduct a risk assessment to analyze the impact of this issue and possible s…" at bounding box center [278, 283] width 0 height 12
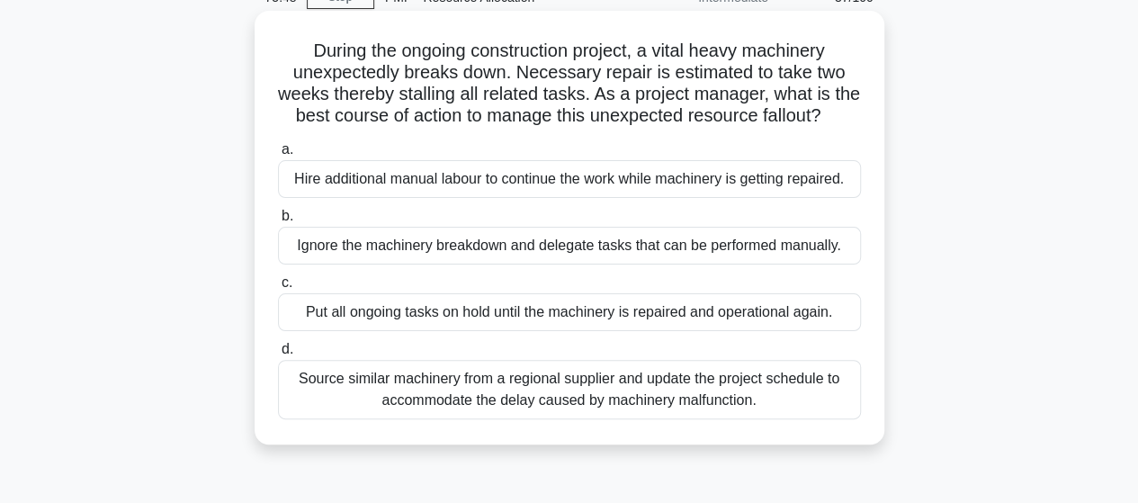
click at [546, 411] on div "Source similar machinery from a regional supplier and update the project schedu…" at bounding box center [569, 389] width 583 height 59
click at [278, 355] on input "d. Source similar machinery from a regional supplier and update the project sch…" at bounding box center [278, 350] width 0 height 12
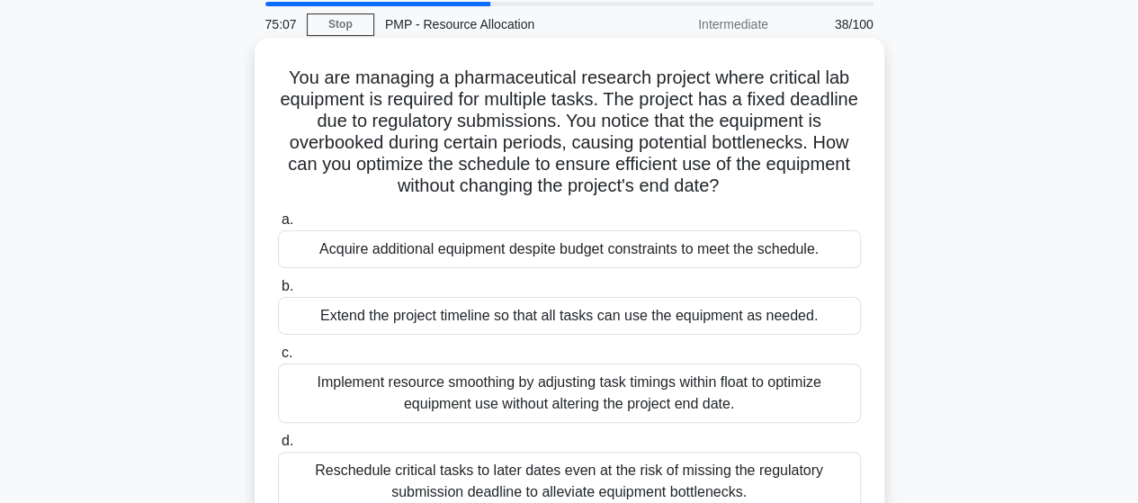
scroll to position [180, 0]
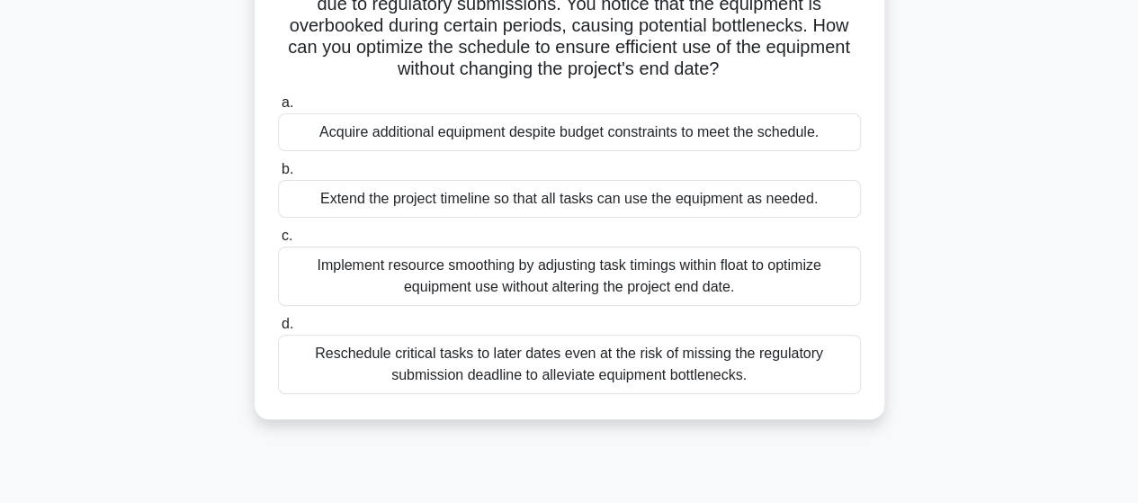
click at [533, 274] on div "Implement resource smoothing by adjusting task timings within float to optimize…" at bounding box center [569, 276] width 583 height 59
click at [278, 242] on input "c. Implement resource smoothing by adjusting task timings within float to optim…" at bounding box center [278, 236] width 0 height 12
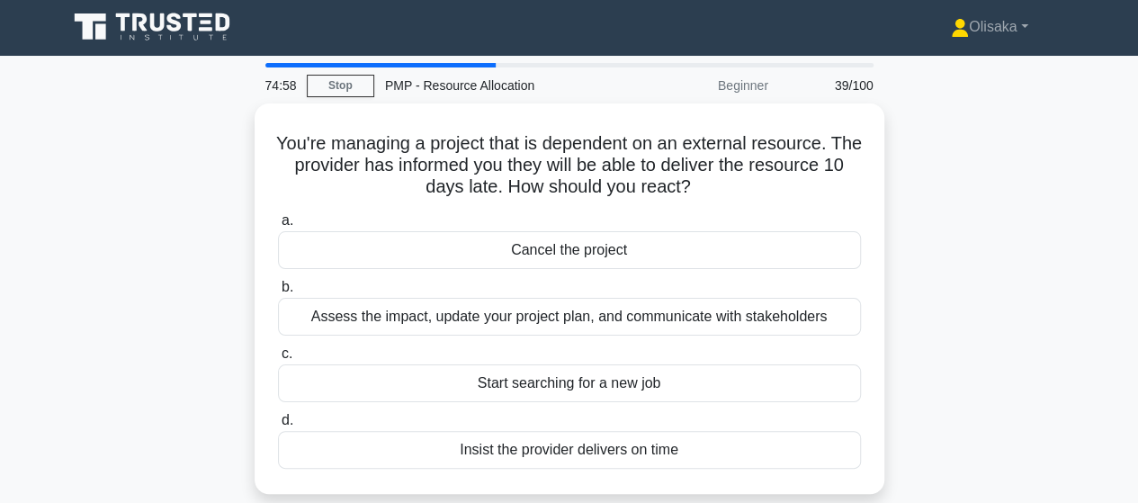
scroll to position [0, 0]
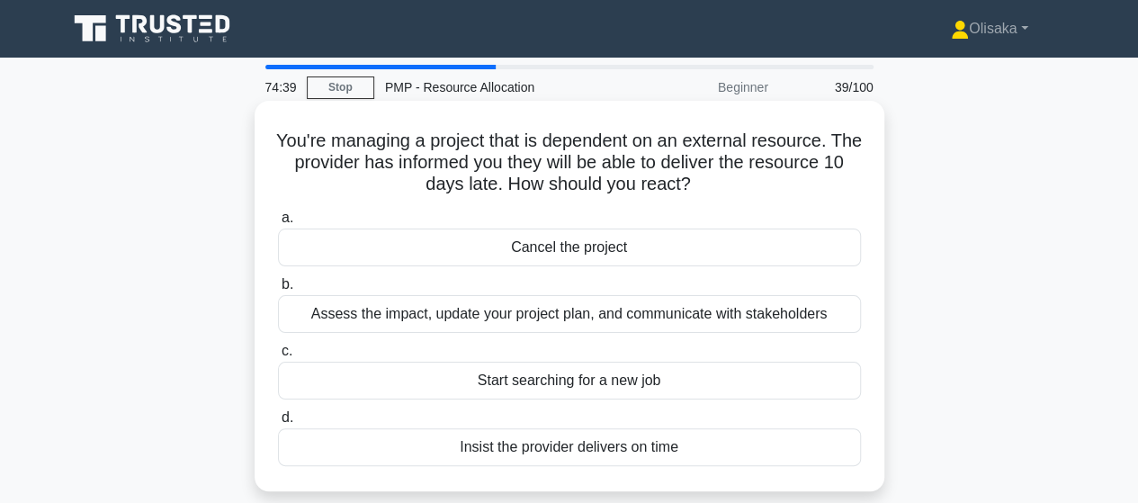
click at [542, 319] on div "Assess the impact, update your project plan, and communicate with stakeholders" at bounding box center [569, 314] width 583 height 38
click at [278, 291] on input "b. Assess the impact, update your project plan, and communicate with stakeholde…" at bounding box center [278, 285] width 0 height 12
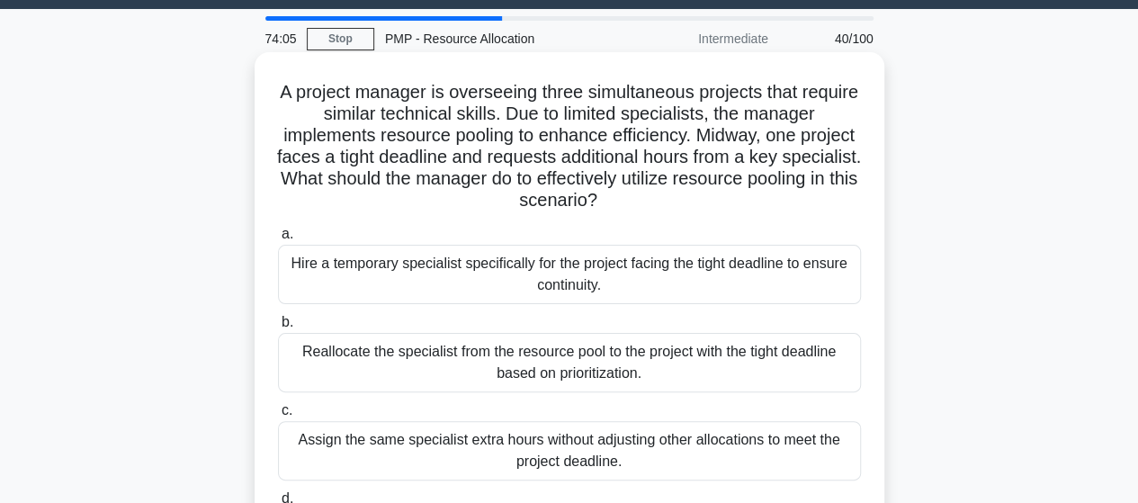
scroll to position [90, 0]
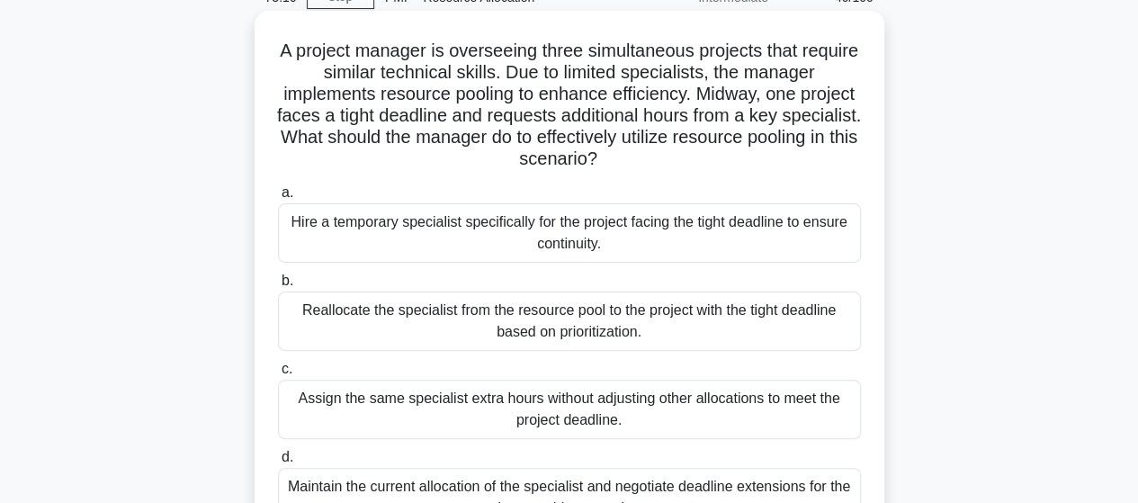
click at [495, 235] on div "Hire a temporary specialist specifically for the project facing the tight deadl…" at bounding box center [569, 232] width 583 height 59
click at [278, 199] on input "a. Hire a temporary specialist specifically for the project facing the tight de…" at bounding box center [278, 193] width 0 height 12
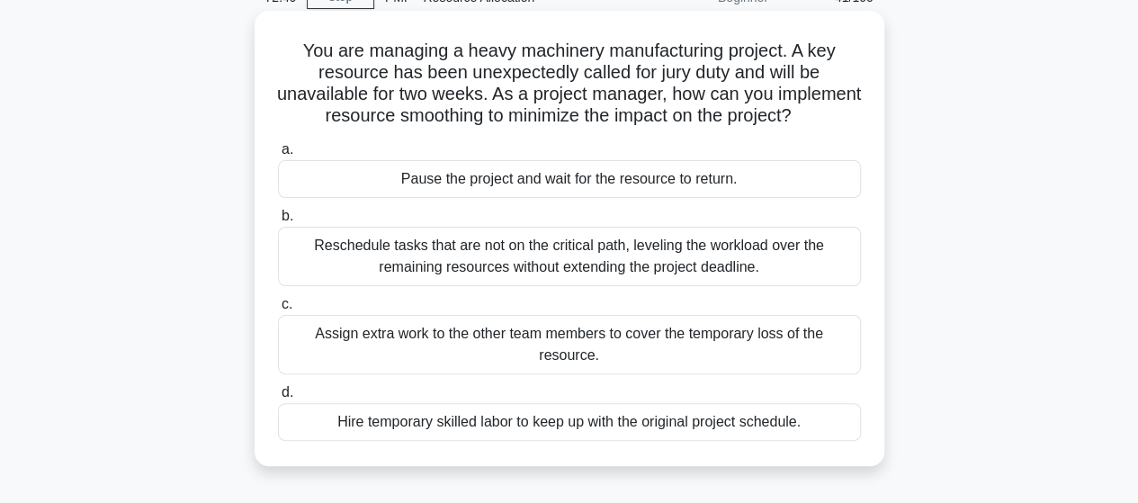
click at [489, 281] on div "Reschedule tasks that are not on the critical path, leveling the workload over …" at bounding box center [569, 256] width 583 height 59
click at [278, 222] on input "b. Reschedule tasks that are not on the critical path, leveling the workload ov…" at bounding box center [278, 217] width 0 height 12
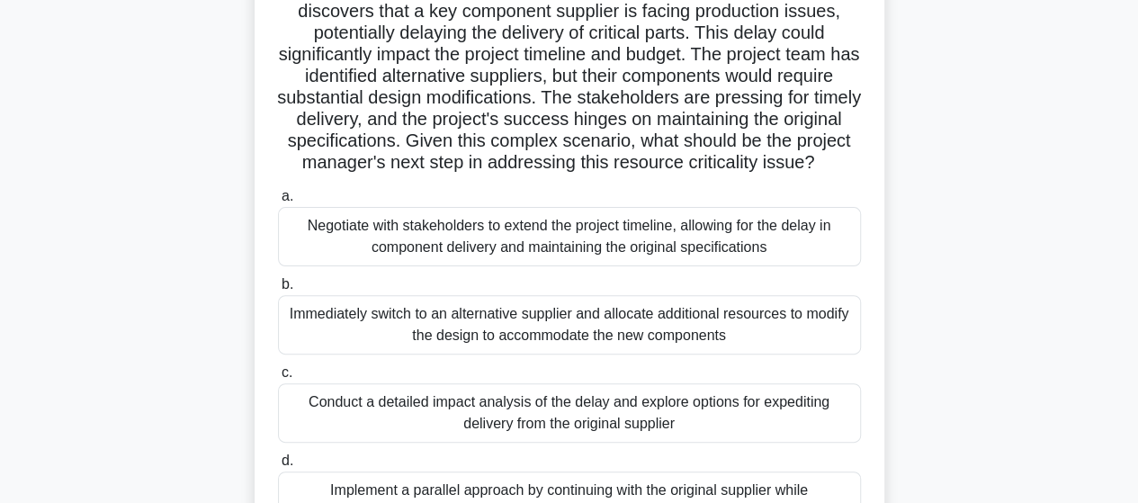
scroll to position [180, 0]
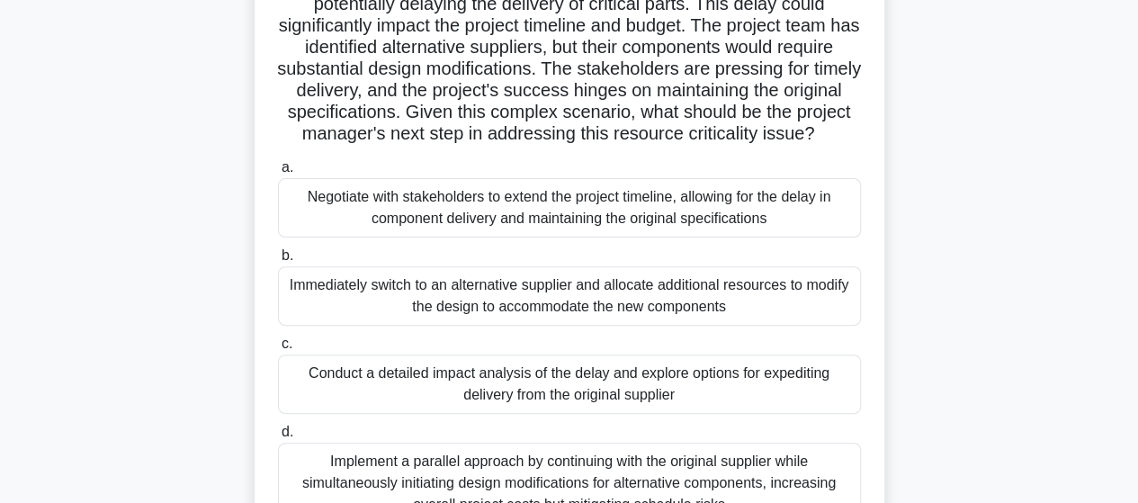
click at [488, 413] on div "Conduct a detailed impact analysis of the delay and explore options for expedit…" at bounding box center [569, 383] width 583 height 59
click at [278, 350] on input "c. Conduct a detailed impact analysis of the delay and explore options for expe…" at bounding box center [278, 344] width 0 height 12
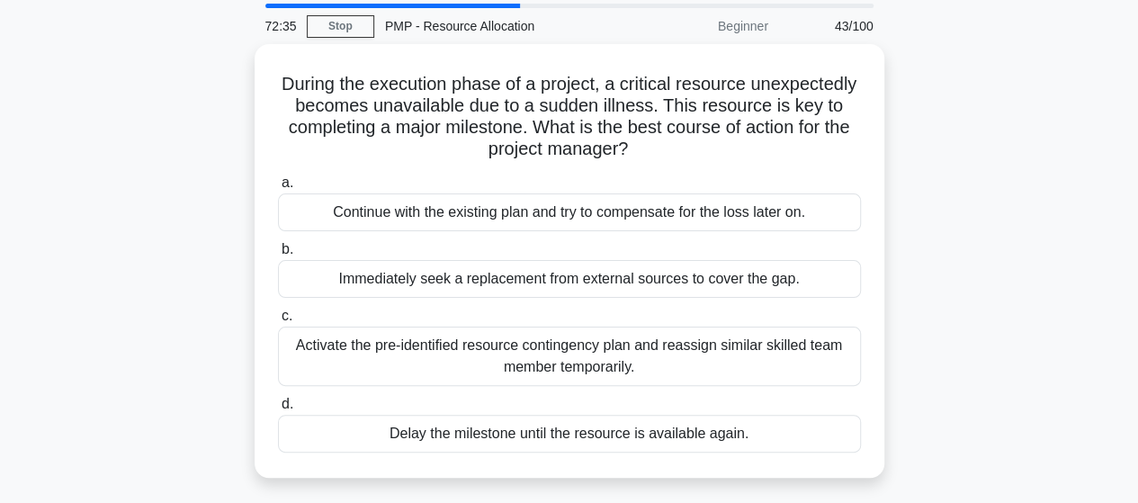
scroll to position [90, 0]
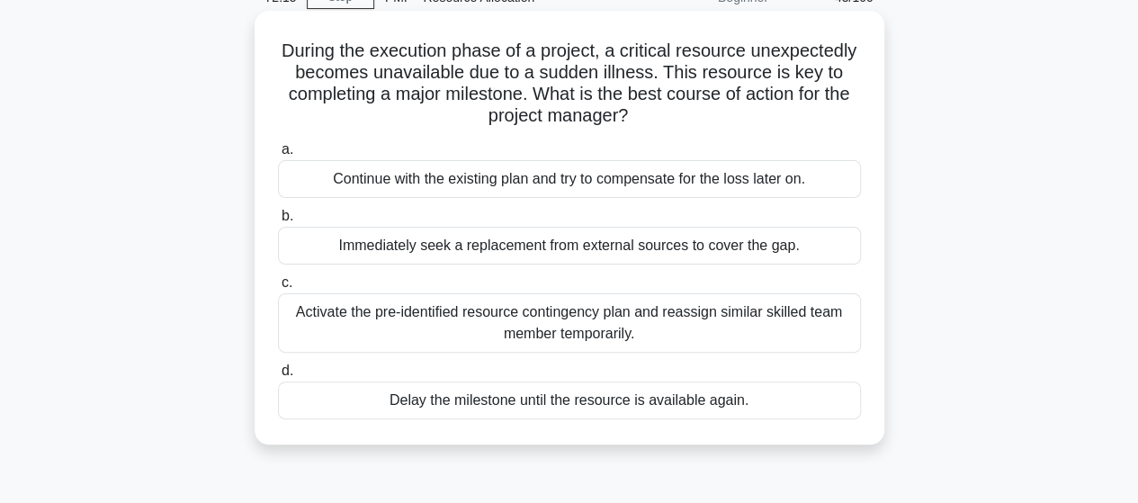
click at [521, 330] on div "Activate the pre-identified resource contingency plan and reassign similar skil…" at bounding box center [569, 322] width 583 height 59
click at [278, 289] on input "c. Activate the pre-identified resource contingency plan and reassign similar s…" at bounding box center [278, 283] width 0 height 12
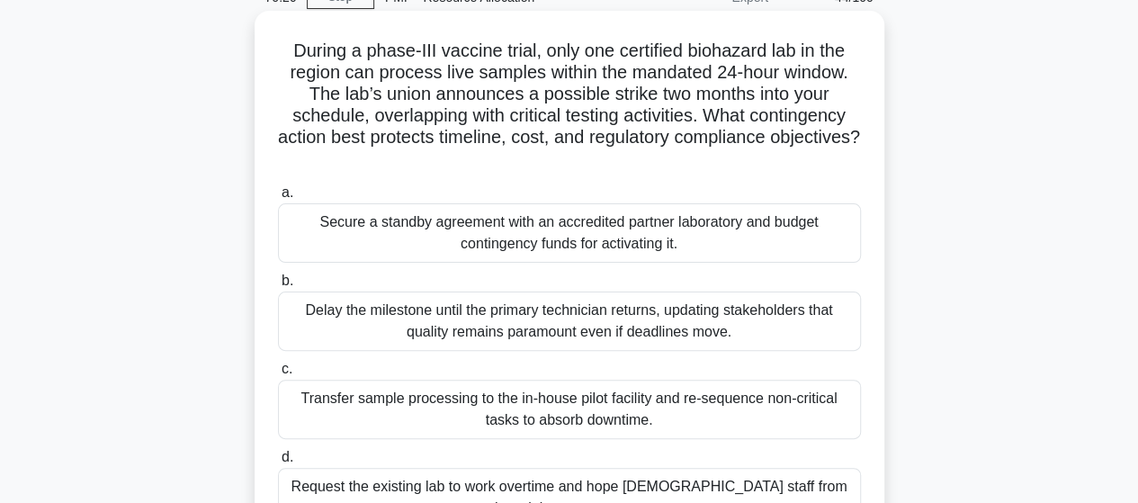
click at [510, 417] on div "Transfer sample processing to the in-house pilot facility and re-sequence non-c…" at bounding box center [569, 409] width 583 height 59
click at [278, 375] on input "c. Transfer sample processing to the in-house pilot facility and re-sequence no…" at bounding box center [278, 369] width 0 height 12
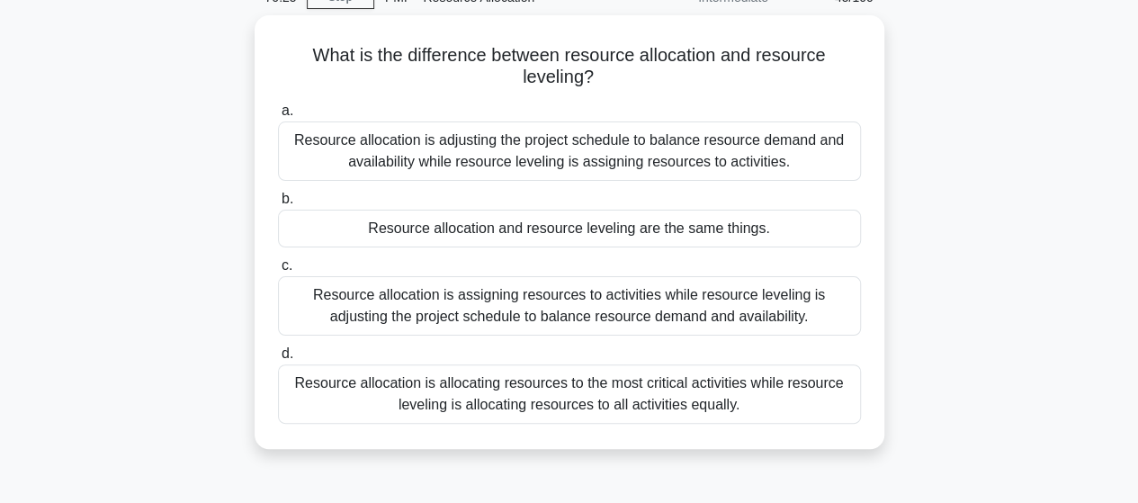
scroll to position [0, 0]
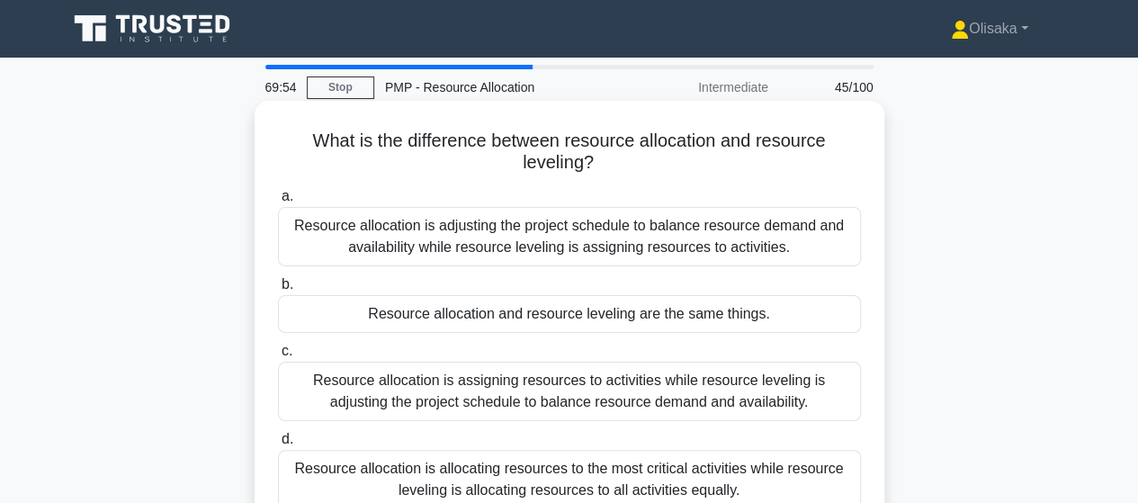
click at [506, 390] on div "Resource allocation is assigning resources to activities while resource levelin…" at bounding box center [569, 391] width 583 height 59
click at [278, 357] on input "c. Resource allocation is assigning resources to activities while resource leve…" at bounding box center [278, 351] width 0 height 12
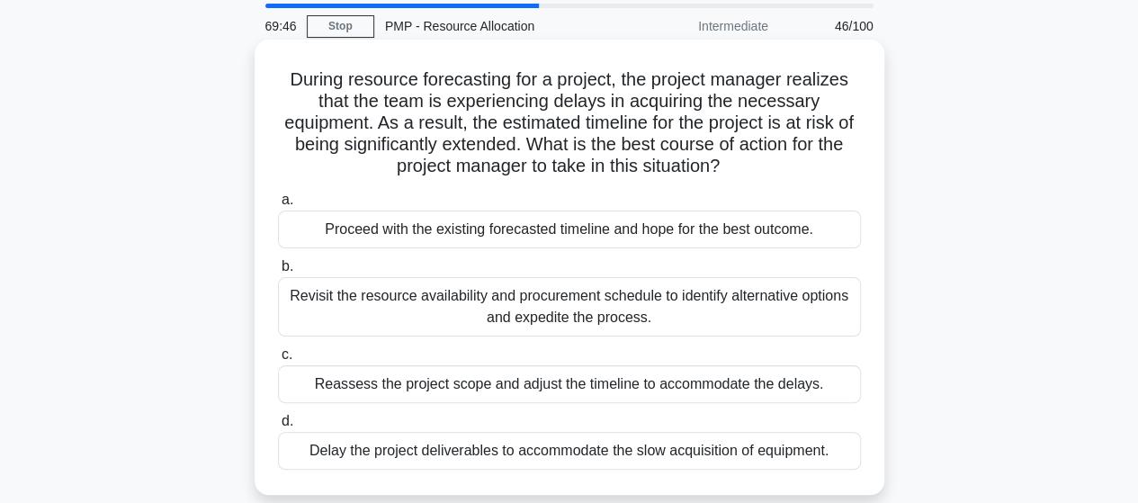
scroll to position [90, 0]
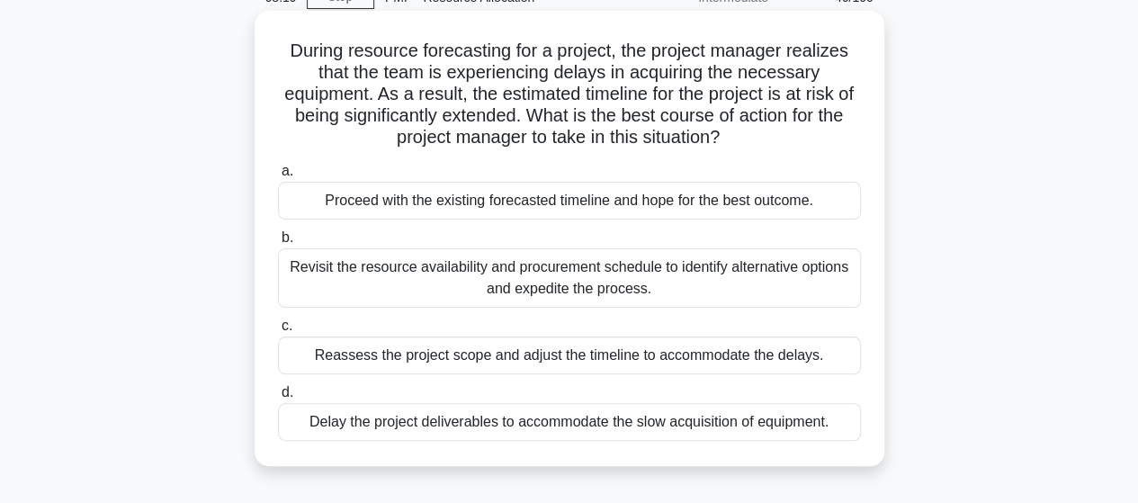
click at [597, 286] on div "Revisit the resource availability and procurement schedule to identify alternat…" at bounding box center [569, 277] width 583 height 59
click at [278, 244] on input "b. Revisit the resource availability and procurement schedule to identify alter…" at bounding box center [278, 238] width 0 height 12
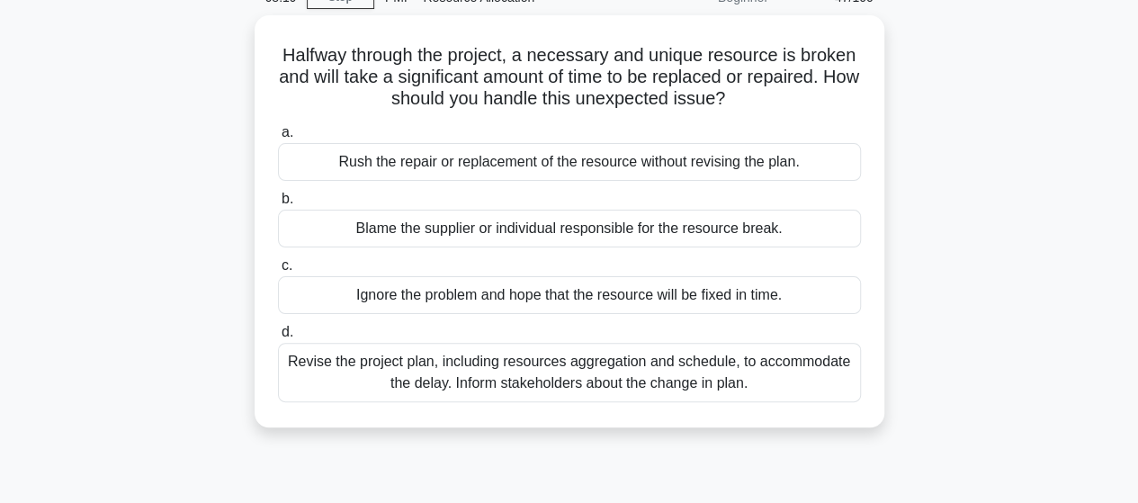
scroll to position [0, 0]
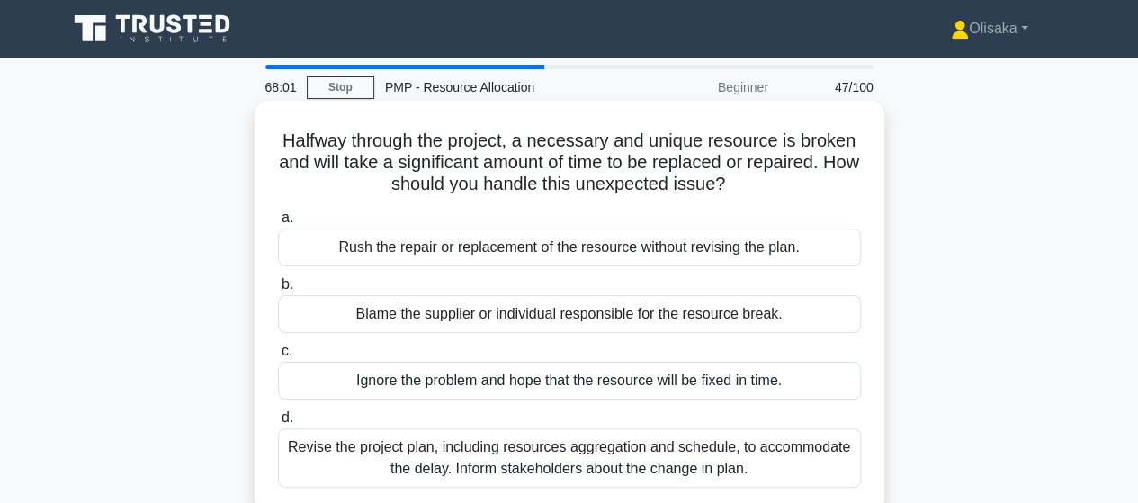
click at [528, 459] on div "Revise the project plan, including resources aggregation and schedule, to accom…" at bounding box center [569, 457] width 583 height 59
click at [278, 424] on input "d. Revise the project plan, including resources aggregation and schedule, to ac…" at bounding box center [278, 418] width 0 height 12
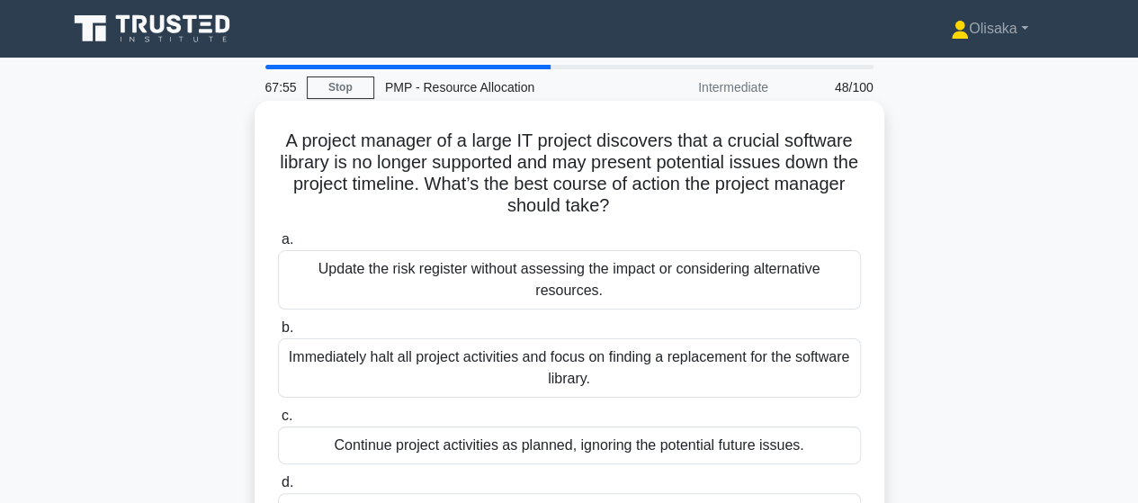
scroll to position [90, 0]
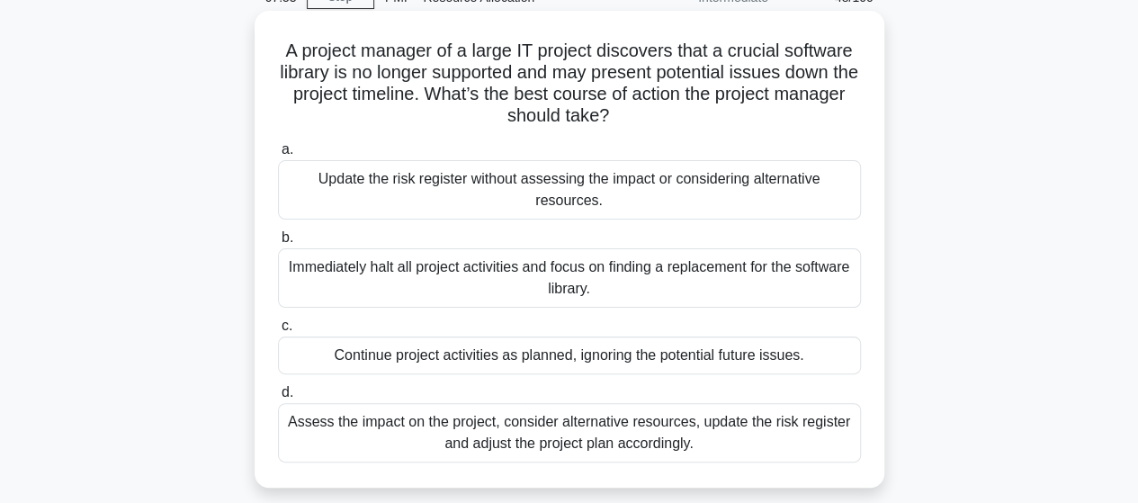
click at [547, 437] on div "Assess the impact on the project, consider alternative resources, update the ri…" at bounding box center [569, 432] width 583 height 59
click at [278, 399] on input "d. Assess the impact on the project, consider alternative resources, update the…" at bounding box center [278, 393] width 0 height 12
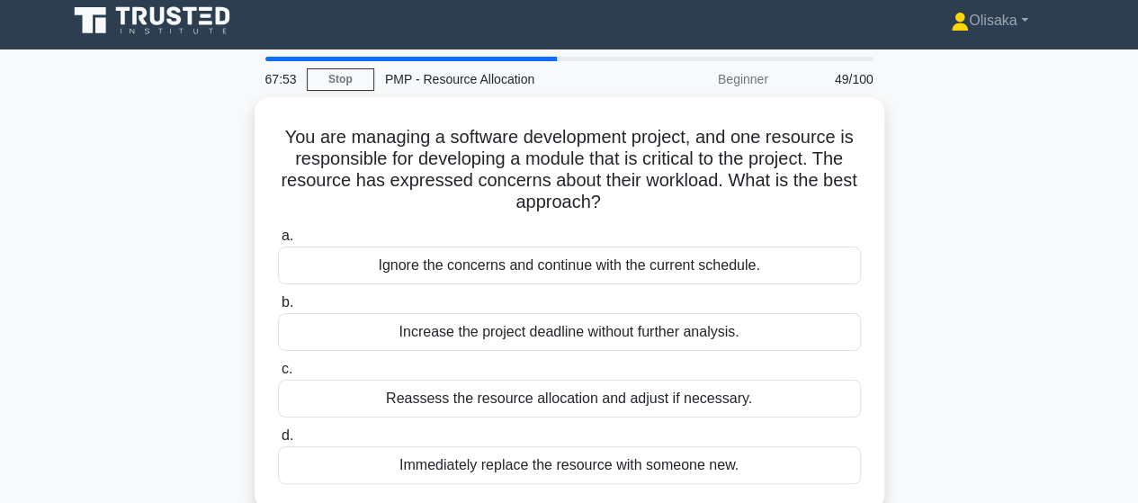
scroll to position [0, 0]
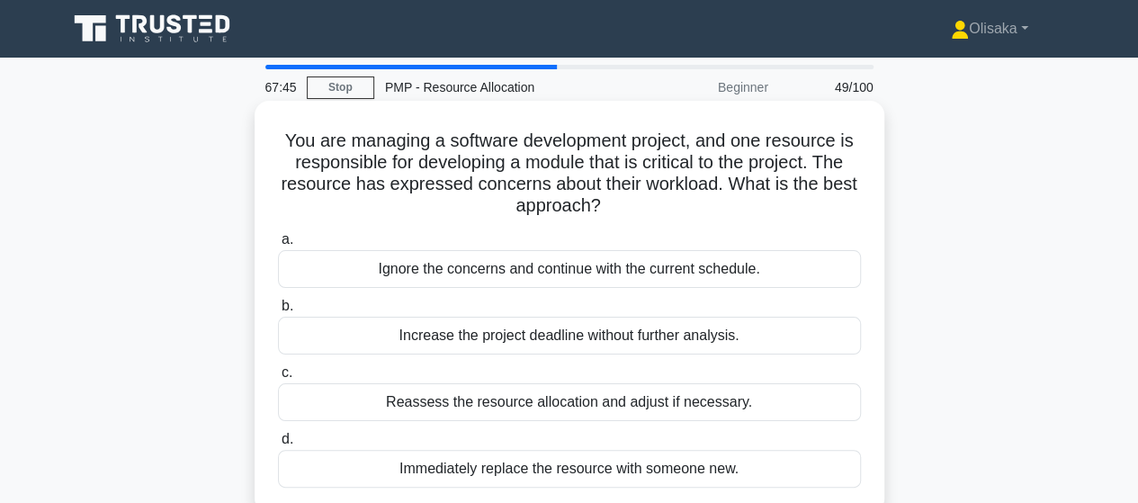
click at [543, 399] on div "Reassess the resource allocation and adjust if necessary." at bounding box center [569, 402] width 583 height 38
click at [278, 379] on input "c. Reassess the resource allocation and adjust if necessary." at bounding box center [278, 373] width 0 height 12
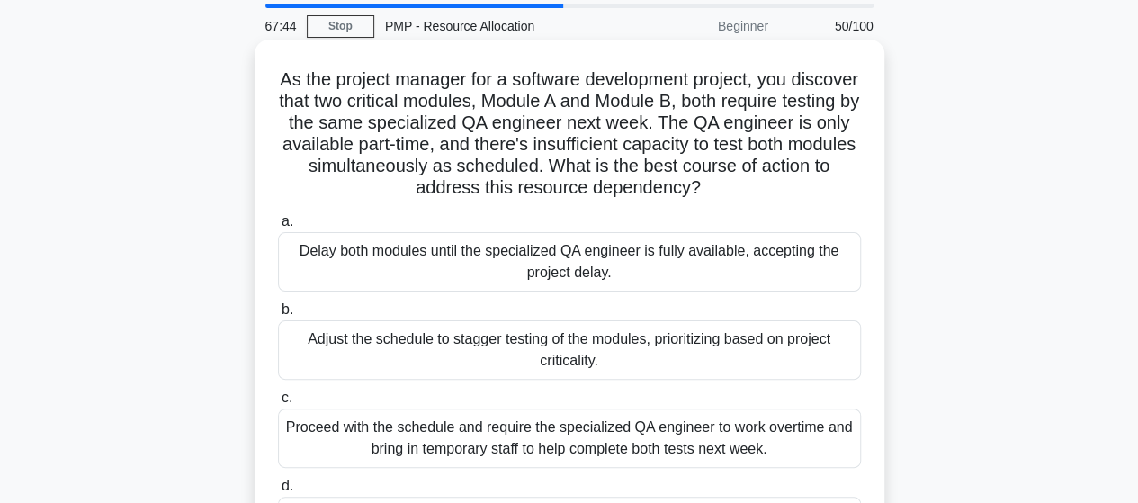
scroll to position [90, 0]
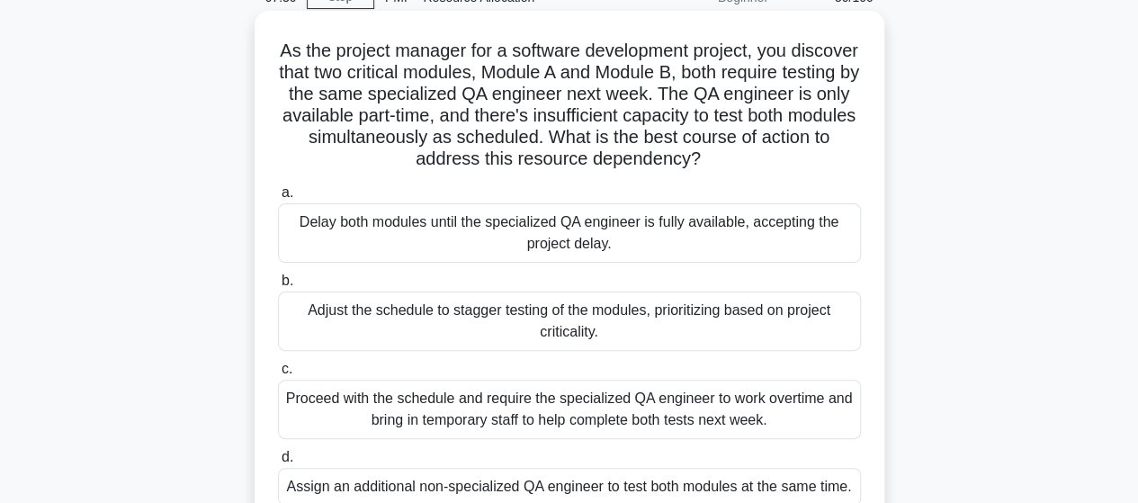
click at [551, 336] on div "Adjust the schedule to stagger testing of the modules, prioritizing based on pr…" at bounding box center [569, 320] width 583 height 59
click at [278, 287] on input "b. Adjust the schedule to stagger testing of the modules, prioritizing based on…" at bounding box center [278, 281] width 0 height 12
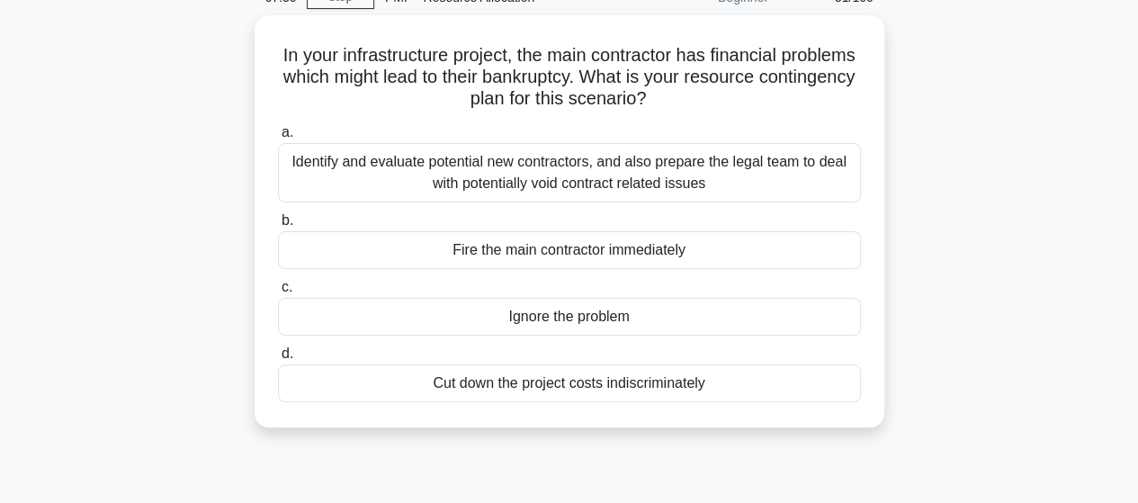
scroll to position [0, 0]
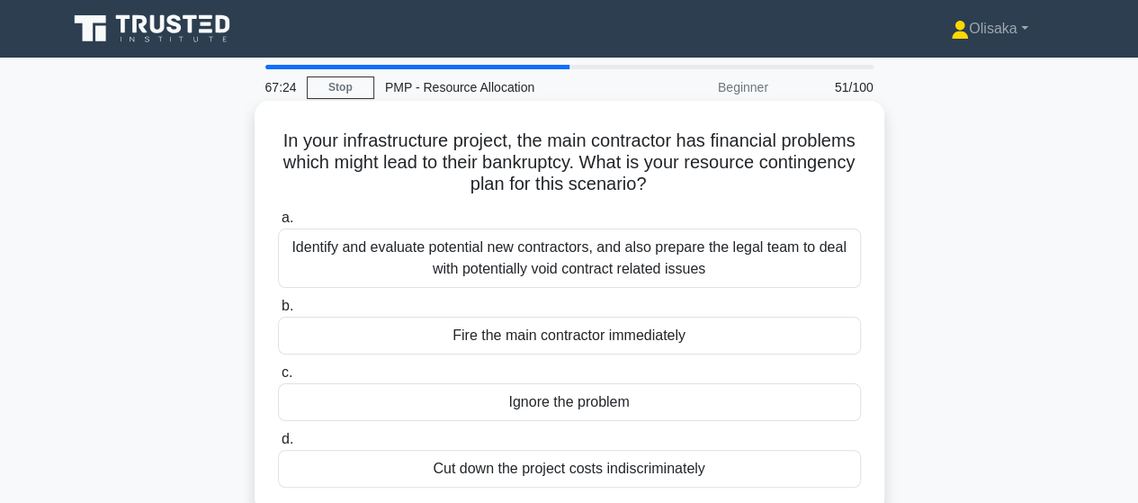
click at [527, 260] on div "Identify and evaluate potential new contractors, and also prepare the legal tea…" at bounding box center [569, 258] width 583 height 59
click at [278, 224] on input "a. Identify and evaluate potential new contractors, and also prepare the legal …" at bounding box center [278, 218] width 0 height 12
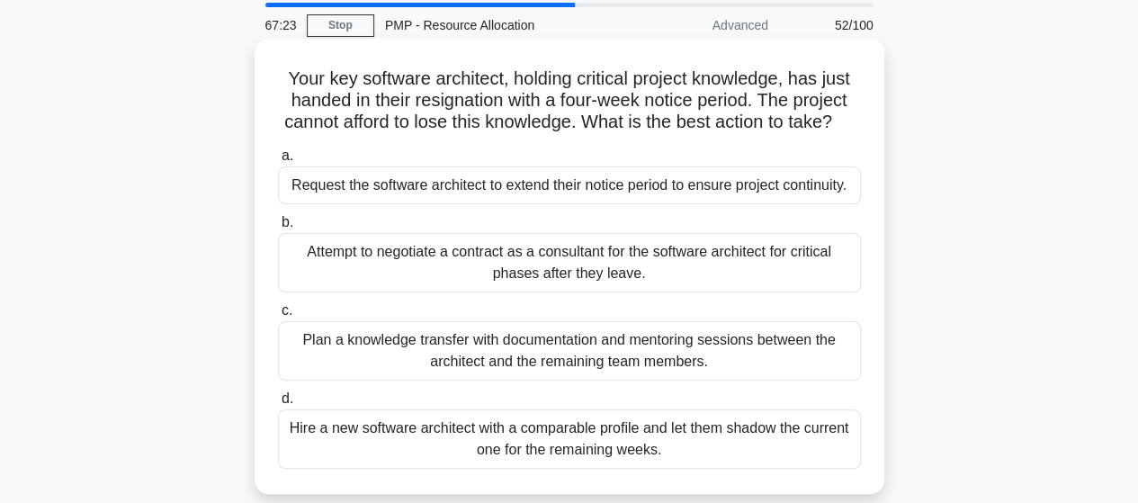
scroll to position [90, 0]
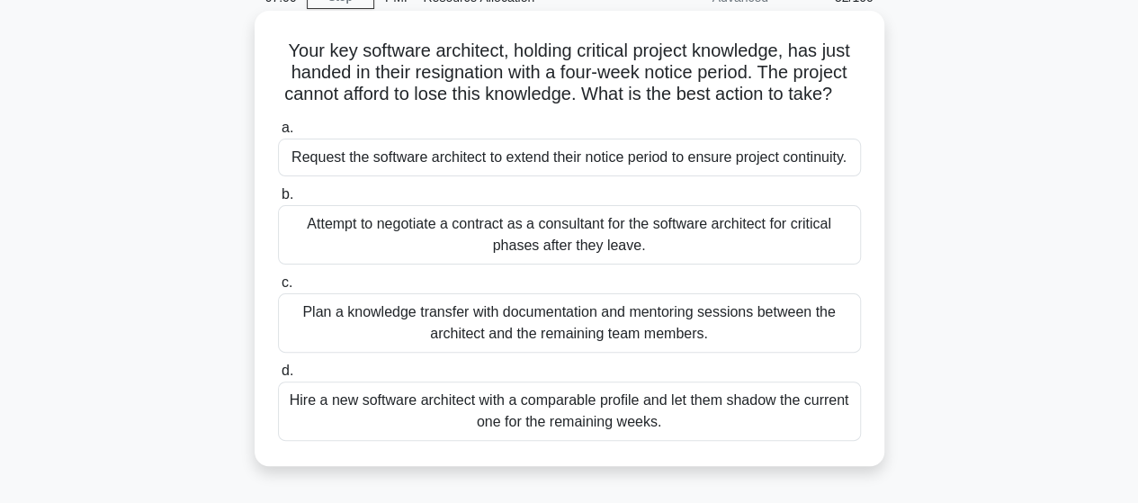
click at [592, 353] on div "Plan a knowledge transfer with documentation and mentoring sessions between the…" at bounding box center [569, 322] width 583 height 59
click at [278, 289] on input "c. Plan a knowledge transfer with documentation and mentoring sessions between …" at bounding box center [278, 283] width 0 height 12
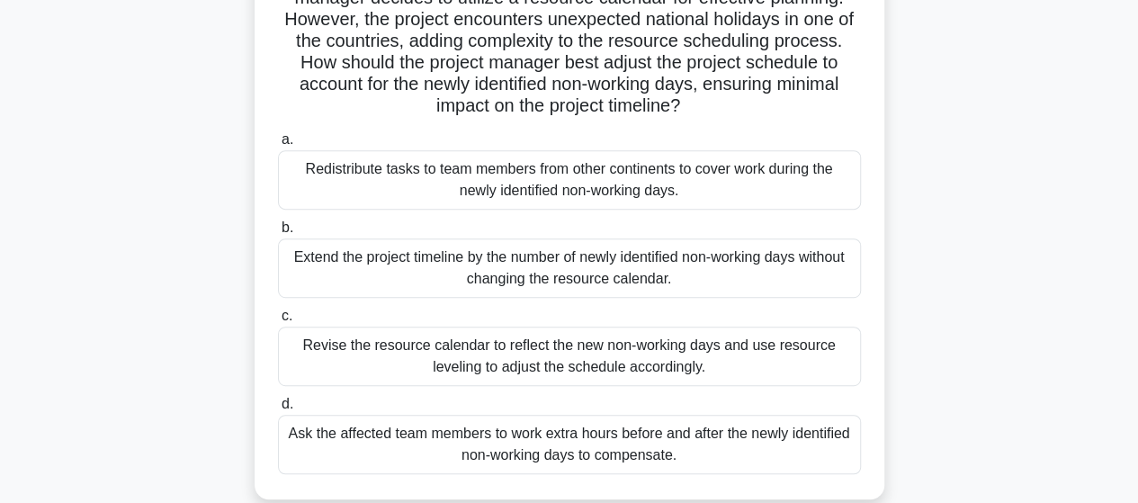
scroll to position [360, 0]
click at [561, 361] on div "Revise the resource calendar to reflect the new non-working days and use resour…" at bounding box center [569, 355] width 583 height 59
click at [278, 321] on input "c. Revise the resource calendar to reflect the new non-working days and use res…" at bounding box center [278, 315] width 0 height 12
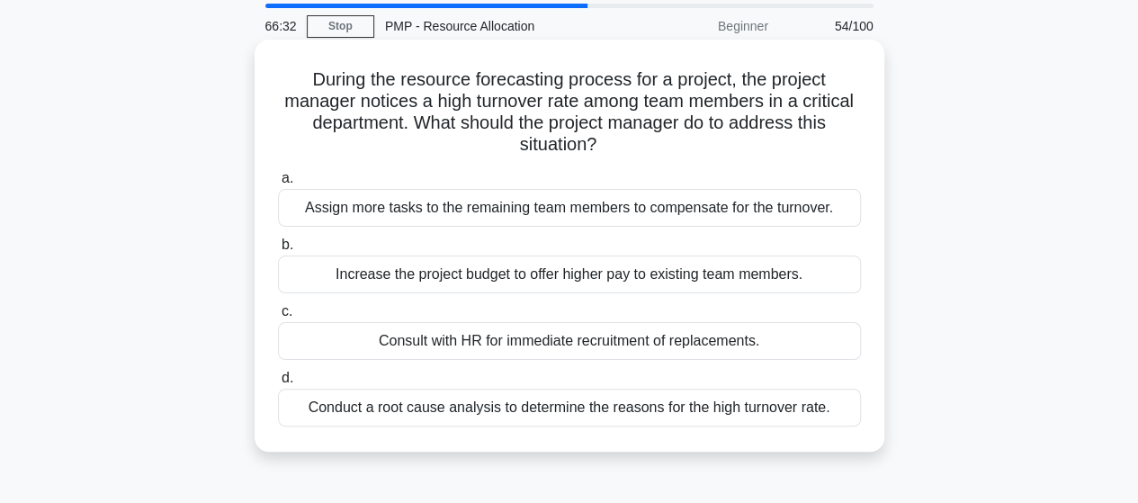
scroll to position [90, 0]
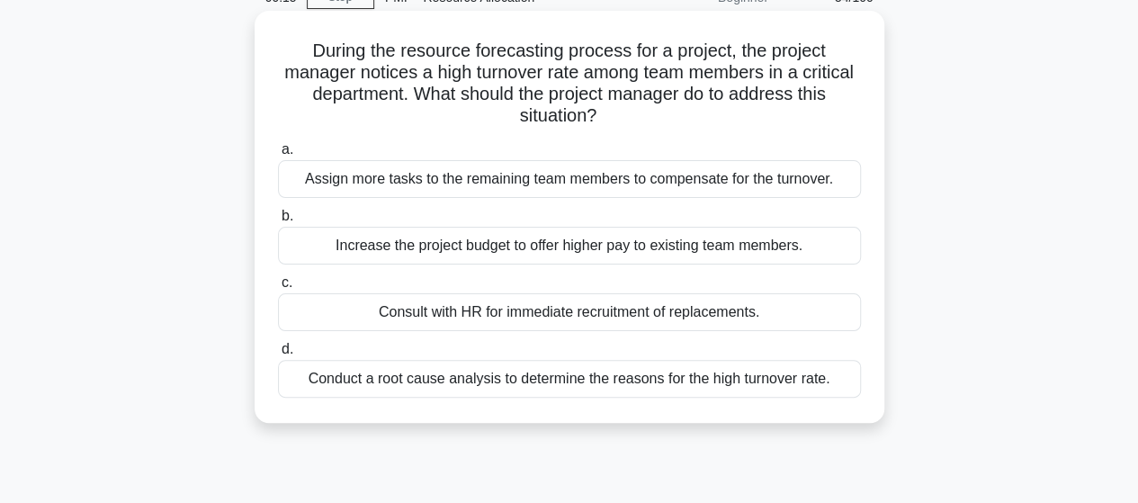
click at [522, 377] on div "Conduct a root cause analysis to determine the reasons for the high turnover ra…" at bounding box center [569, 379] width 583 height 38
click at [278, 355] on input "d. Conduct a root cause analysis to determine the reasons for the high turnover…" at bounding box center [278, 350] width 0 height 12
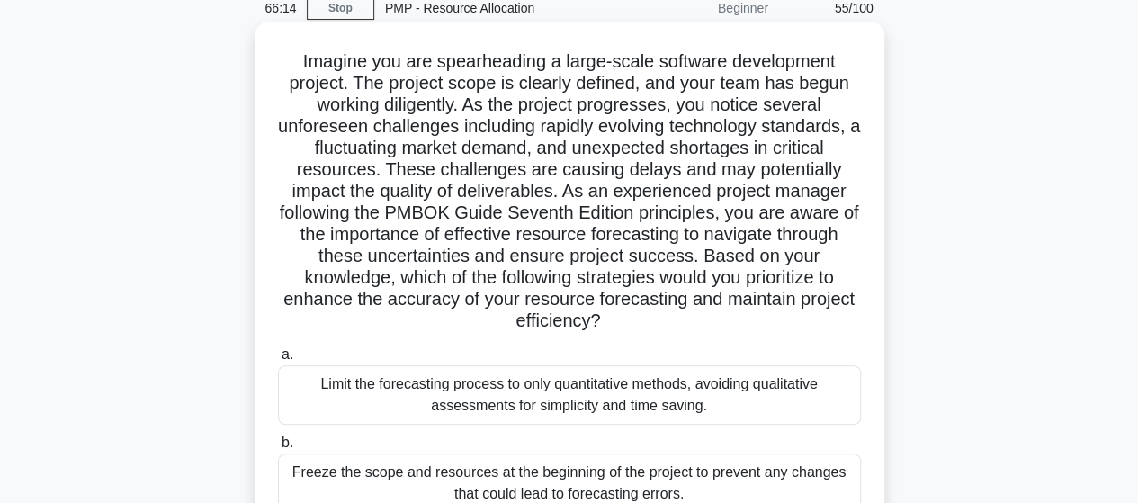
scroll to position [270, 0]
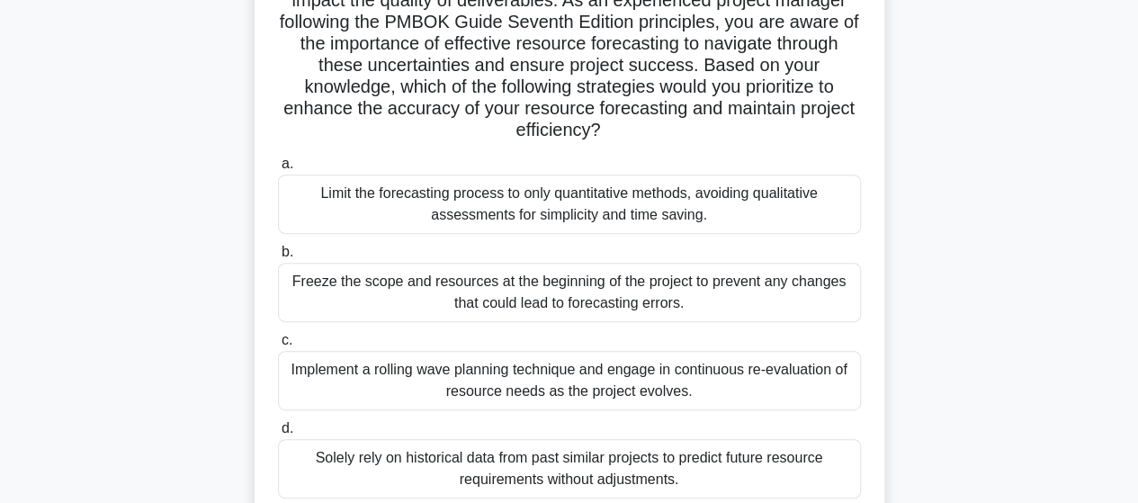
click at [527, 390] on div "Implement a rolling wave planning technique and engage in continuous re-evaluat…" at bounding box center [569, 380] width 583 height 59
click at [278, 346] on input "c. Implement a rolling wave planning technique and engage in continuous re-eval…" at bounding box center [278, 341] width 0 height 12
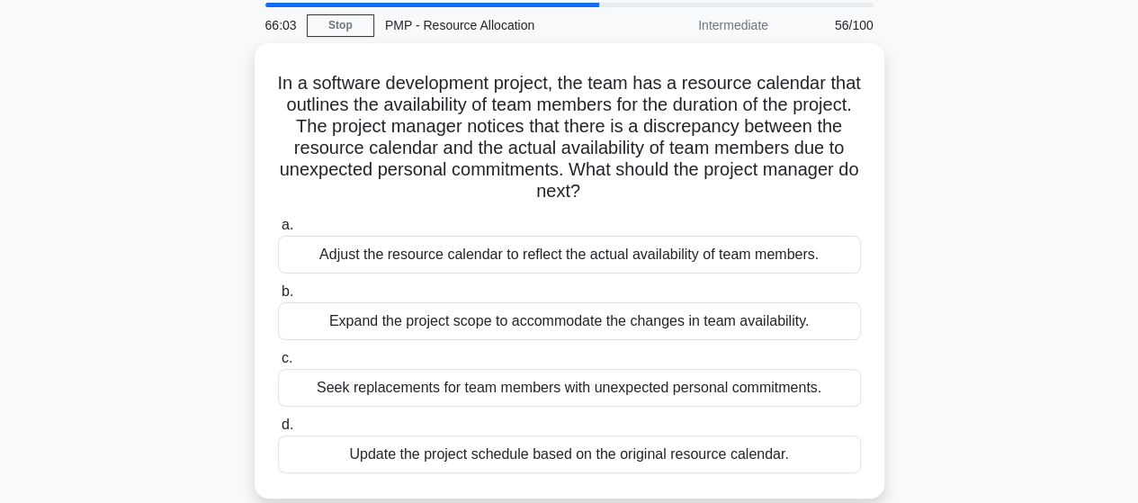
scroll to position [90, 0]
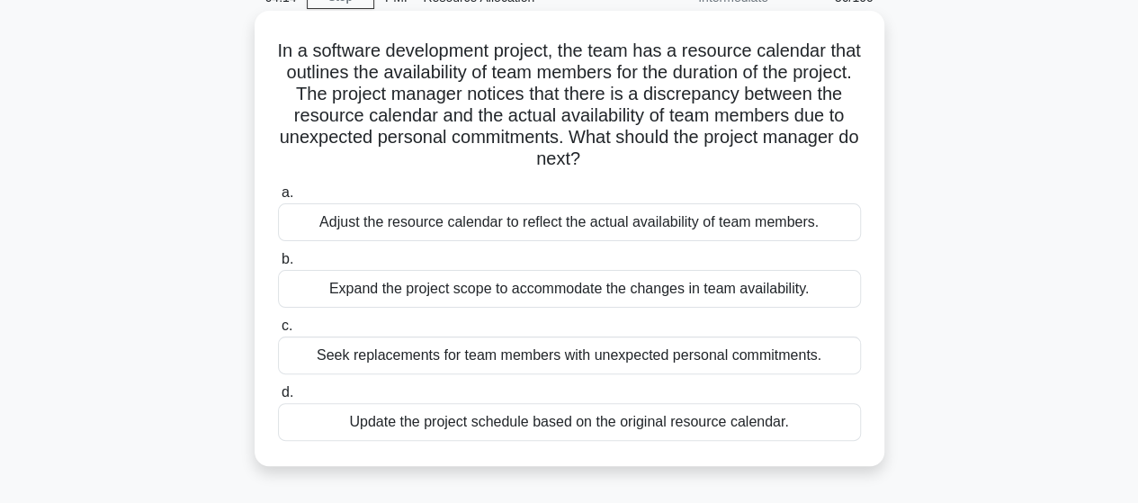
click at [407, 226] on div "Adjust the resource calendar to reflect the actual availability of team members." at bounding box center [569, 222] width 583 height 38
click at [278, 199] on input "a. Adjust the resource calendar to reflect the actual availability of team memb…" at bounding box center [278, 193] width 0 height 12
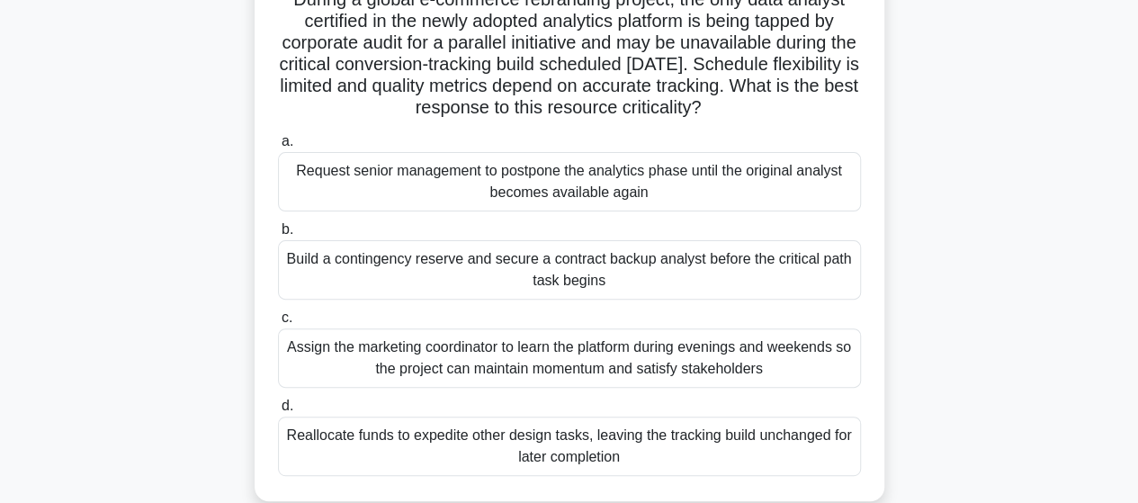
scroll to position [180, 0]
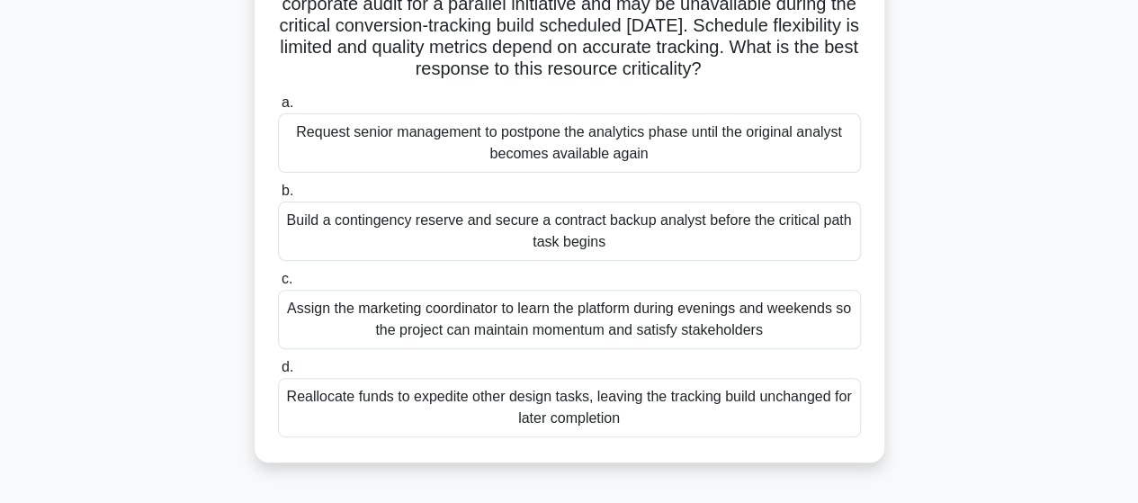
click at [441, 226] on div "Build a contingency reserve and secure a contract backup analyst before the cri…" at bounding box center [569, 231] width 583 height 59
click at [278, 197] on input "b. Build a contingency reserve and secure a contract backup analyst before the …" at bounding box center [278, 191] width 0 height 12
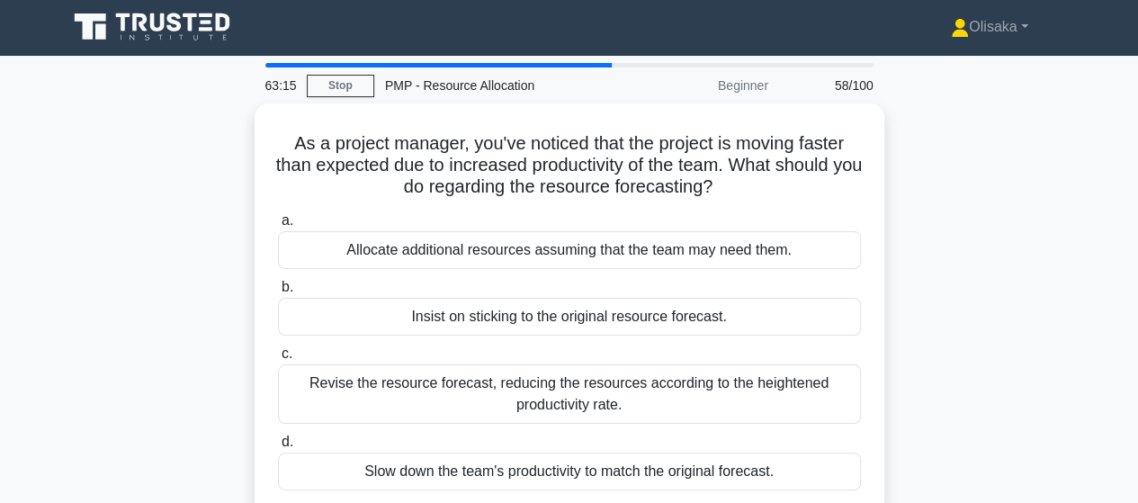
scroll to position [0, 0]
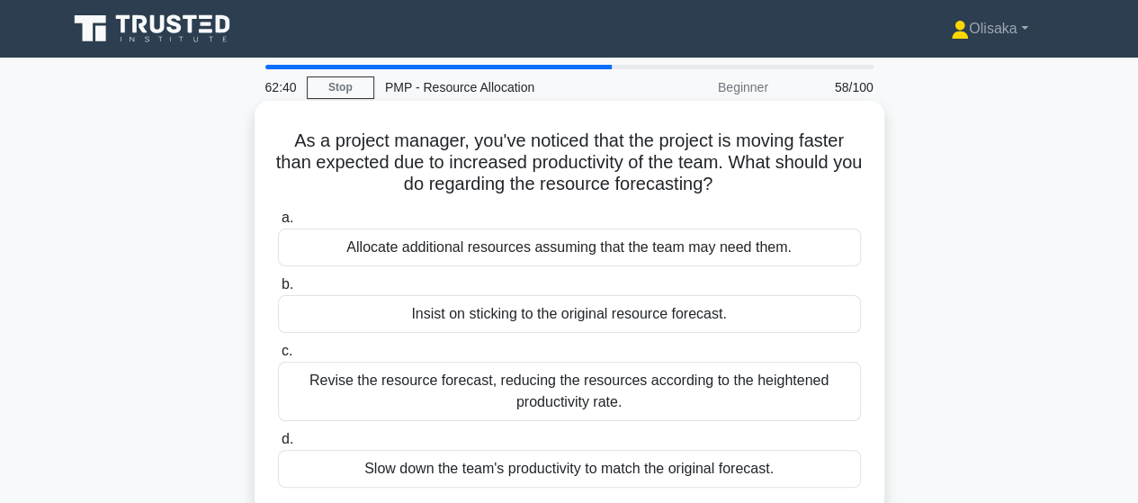
click at [531, 397] on div "Revise the resource forecast, reducing the resources according to the heightene…" at bounding box center [569, 391] width 583 height 59
click at [278, 357] on input "c. Revise the resource forecast, reducing the resources according to the height…" at bounding box center [278, 351] width 0 height 12
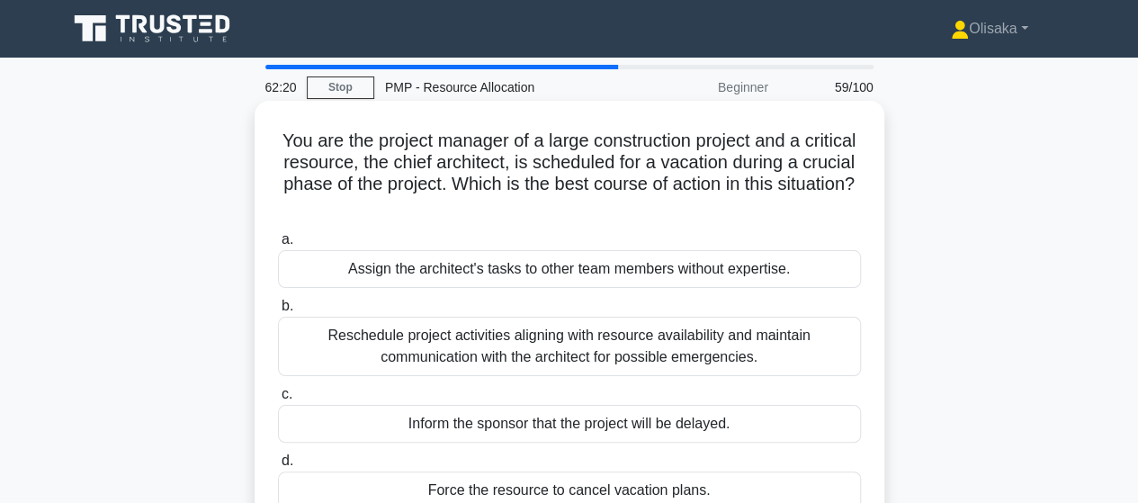
click at [486, 347] on div "Reschedule project activities aligning with resource availability and maintain …" at bounding box center [569, 346] width 583 height 59
click at [278, 312] on input "b. Reschedule project activities aligning with resource availability and mainta…" at bounding box center [278, 306] width 0 height 12
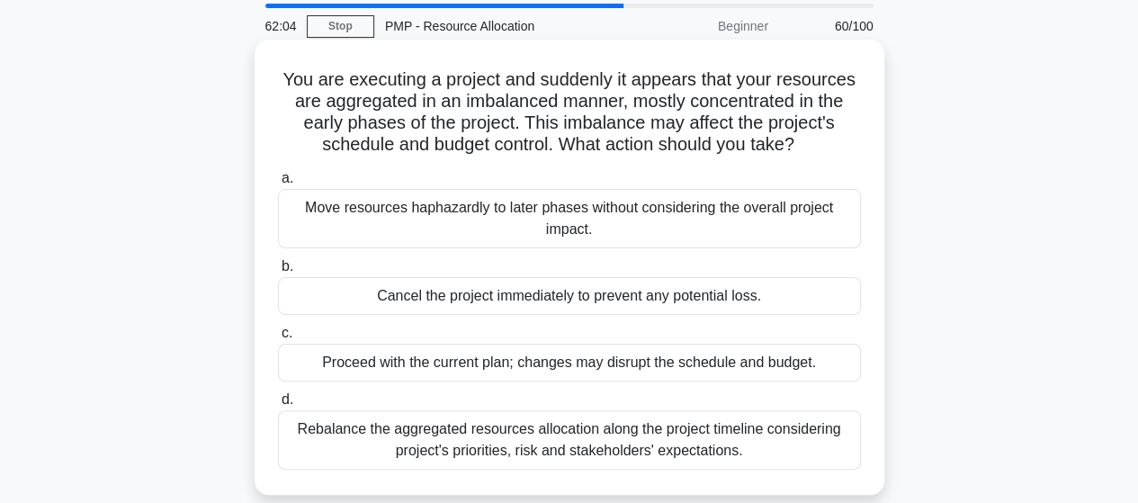
scroll to position [90, 0]
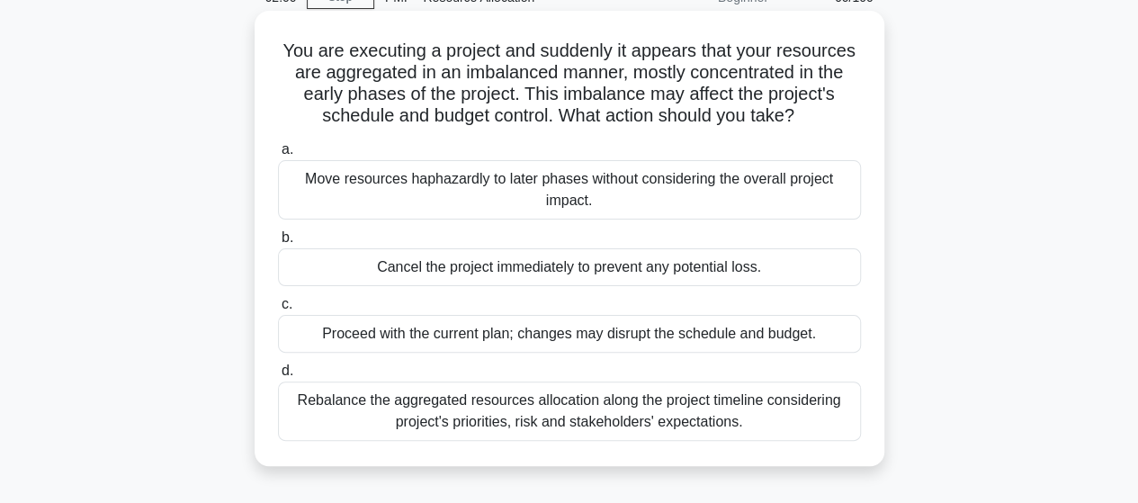
click at [453, 418] on div "Rebalance the aggregated resources allocation along the project timeline consid…" at bounding box center [569, 410] width 583 height 59
click at [278, 377] on input "d. Rebalance the aggregated resources allocation along the project timeline con…" at bounding box center [278, 371] width 0 height 12
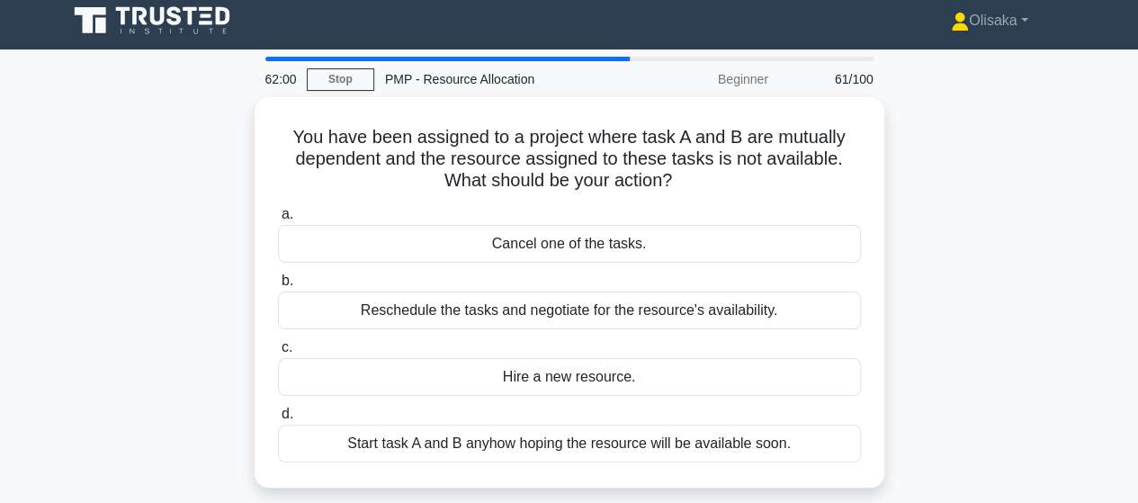
scroll to position [0, 0]
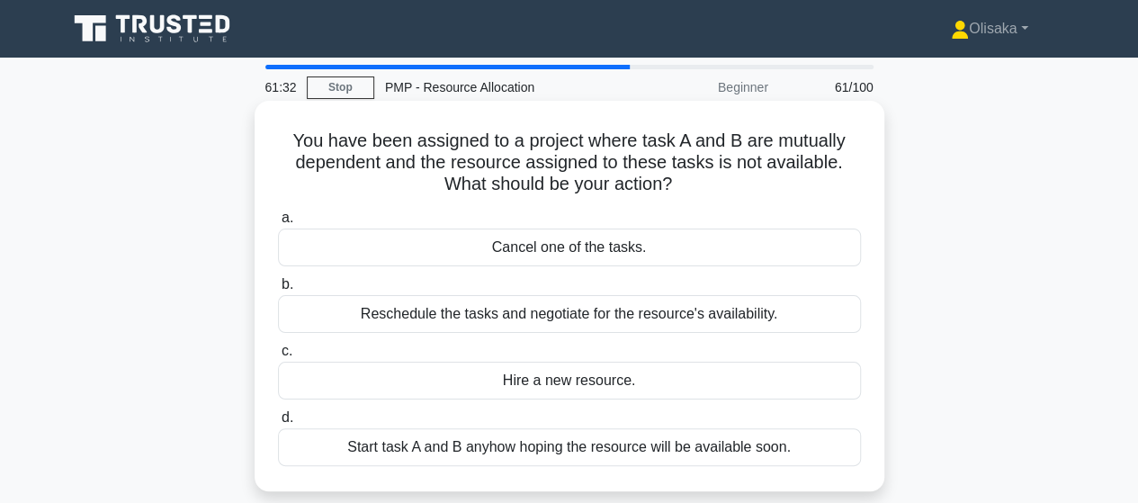
click at [540, 314] on div "Reschedule the tasks and negotiate for the resource's availability." at bounding box center [569, 314] width 583 height 38
click at [278, 291] on input "b. Reschedule the tasks and negotiate for the resource's availability." at bounding box center [278, 285] width 0 height 12
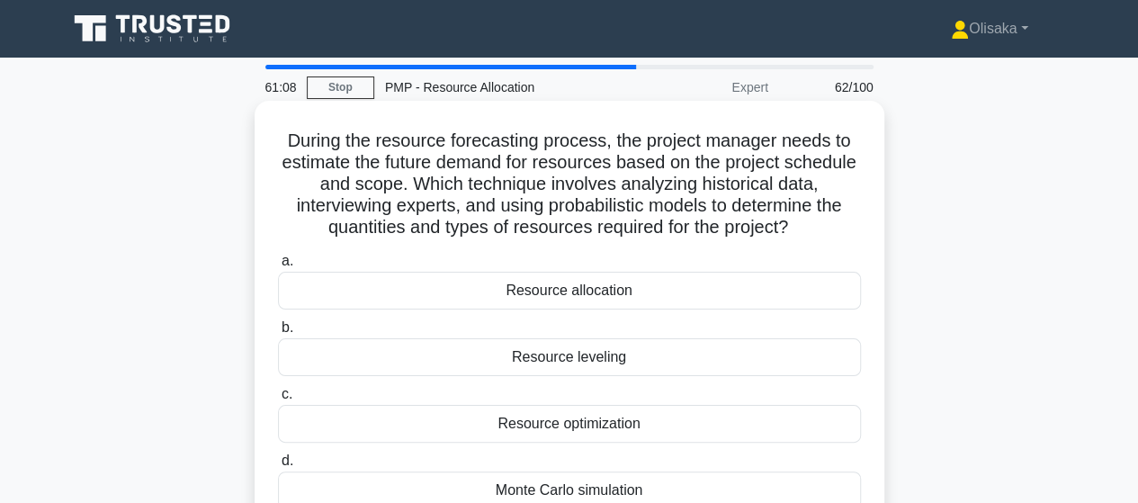
click at [531, 487] on div "Monte Carlo simulation" at bounding box center [569, 490] width 583 height 38
click at [278, 467] on input "d. Monte Carlo simulation" at bounding box center [278, 461] width 0 height 12
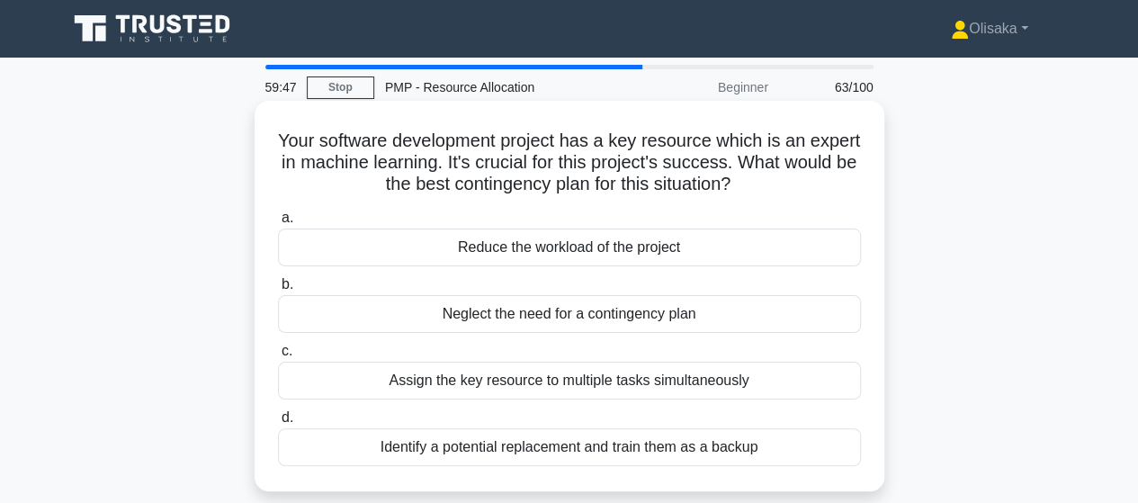
click at [531, 447] on div "Identify a potential replacement and train them as a backup" at bounding box center [569, 447] width 583 height 38
click at [278, 424] on input "d. Identify a potential replacement and train them as a backup" at bounding box center [278, 418] width 0 height 12
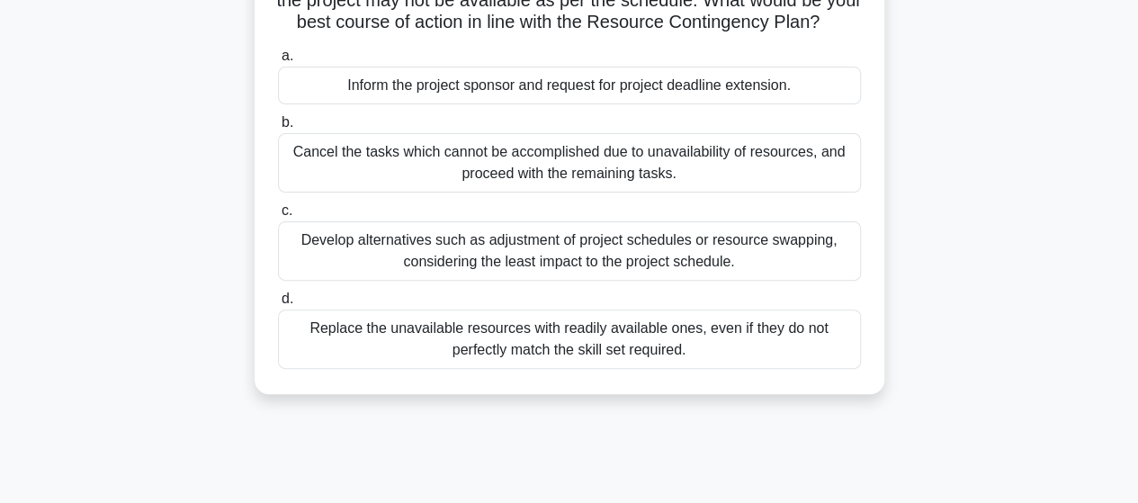
scroll to position [90, 0]
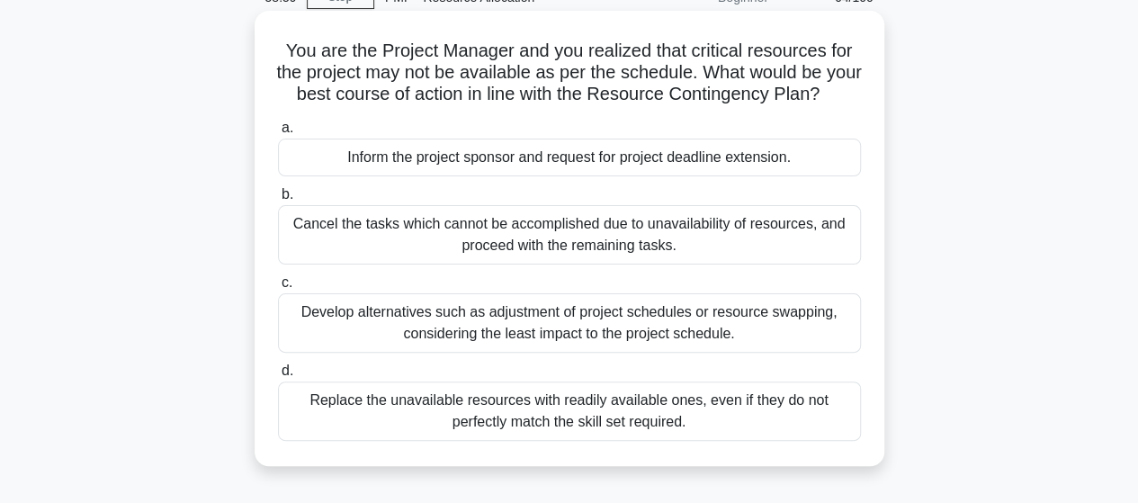
click at [566, 349] on div "Develop alternatives such as adjustment of project schedules or resource swappi…" at bounding box center [569, 322] width 583 height 59
click at [278, 289] on input "c. Develop alternatives such as adjustment of project schedules or resource swa…" at bounding box center [278, 283] width 0 height 12
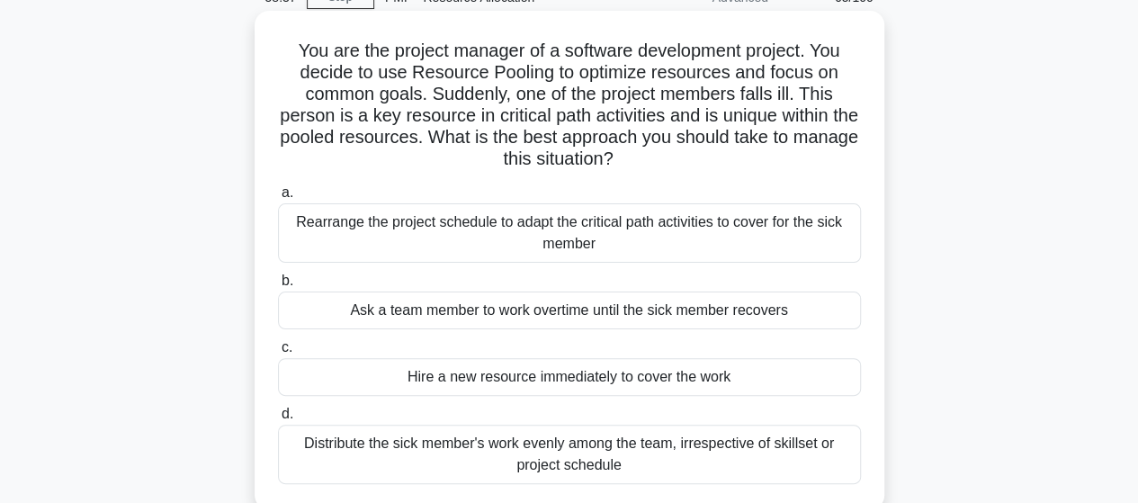
click at [579, 247] on div "Rearrange the project schedule to adapt the critical path activities to cover f…" at bounding box center [569, 232] width 583 height 59
click at [278, 199] on input "a. Rearrange the project schedule to adapt the critical path activities to cove…" at bounding box center [278, 193] width 0 height 12
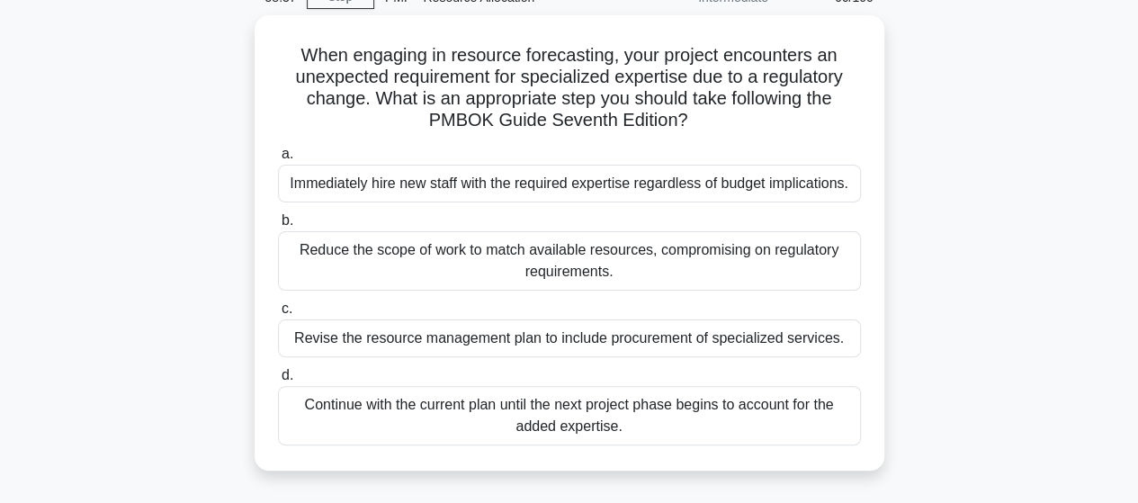
scroll to position [0, 0]
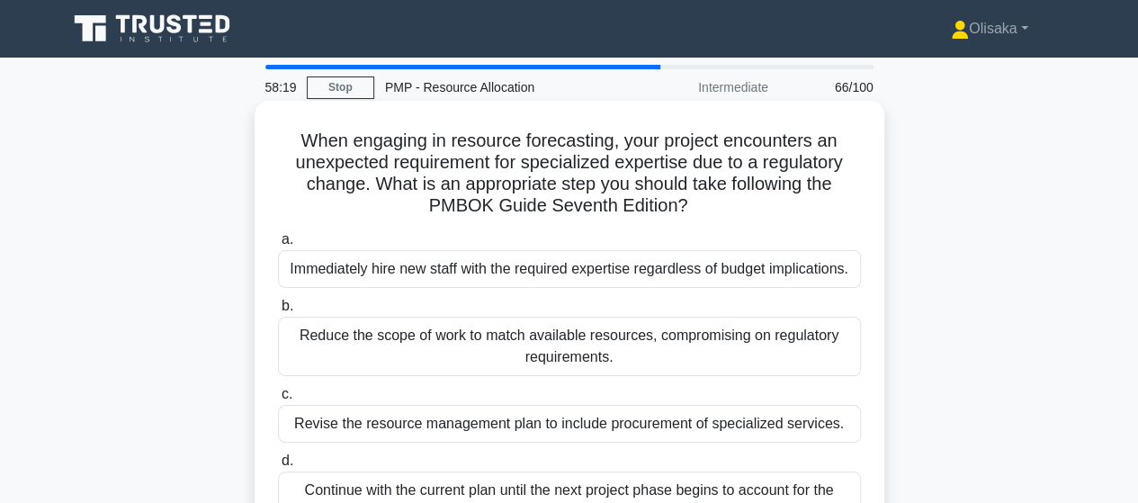
click at [434, 421] on div "Revise the resource management plan to include procurement of specialized servi…" at bounding box center [569, 424] width 583 height 38
click at [278, 400] on input "c. Revise the resource management plan to include procurement of specialized se…" at bounding box center [278, 395] width 0 height 12
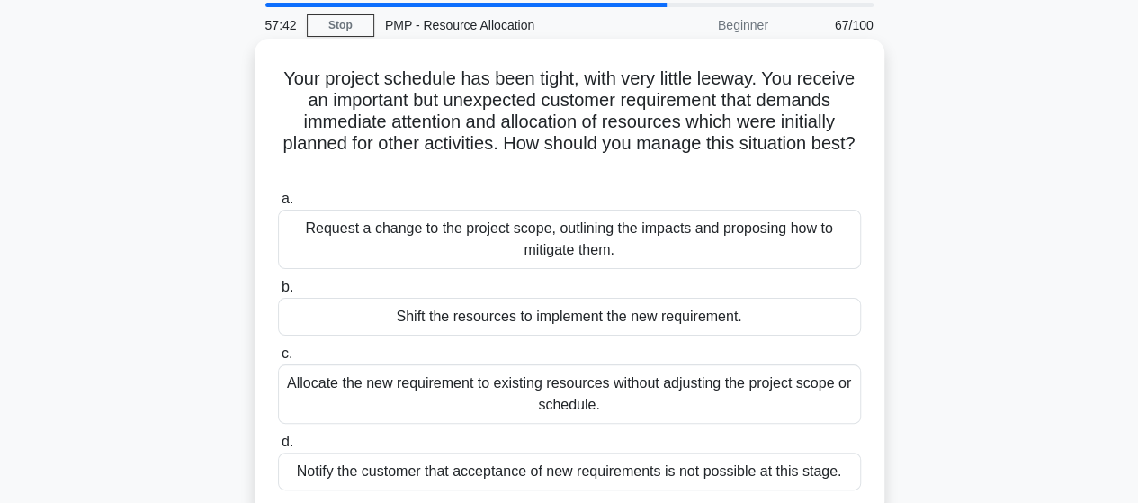
scroll to position [90, 0]
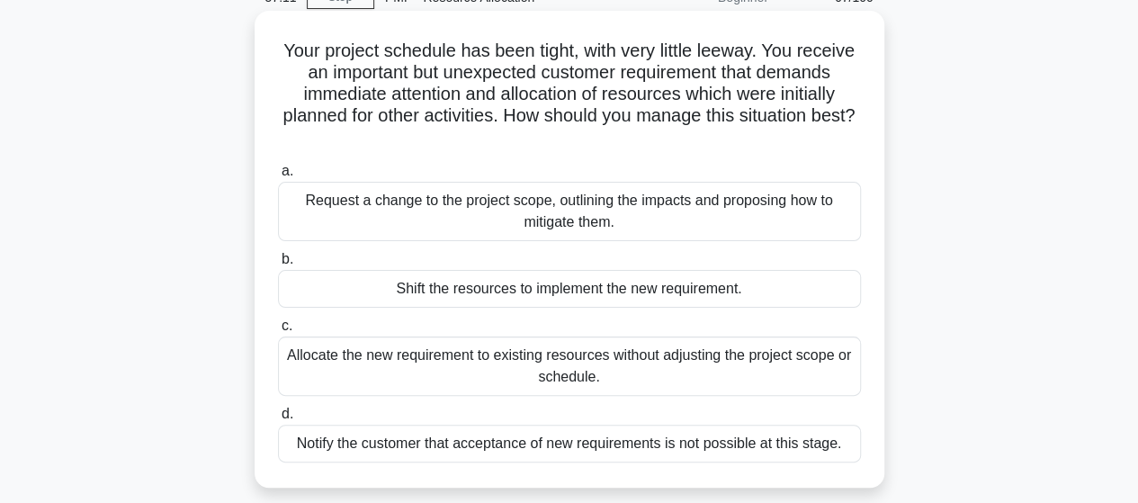
click at [529, 294] on div "Shift the resources to implement the new requirement." at bounding box center [569, 289] width 583 height 38
click at [278, 265] on input "b. Shift the resources to implement the new requirement." at bounding box center [278, 260] width 0 height 12
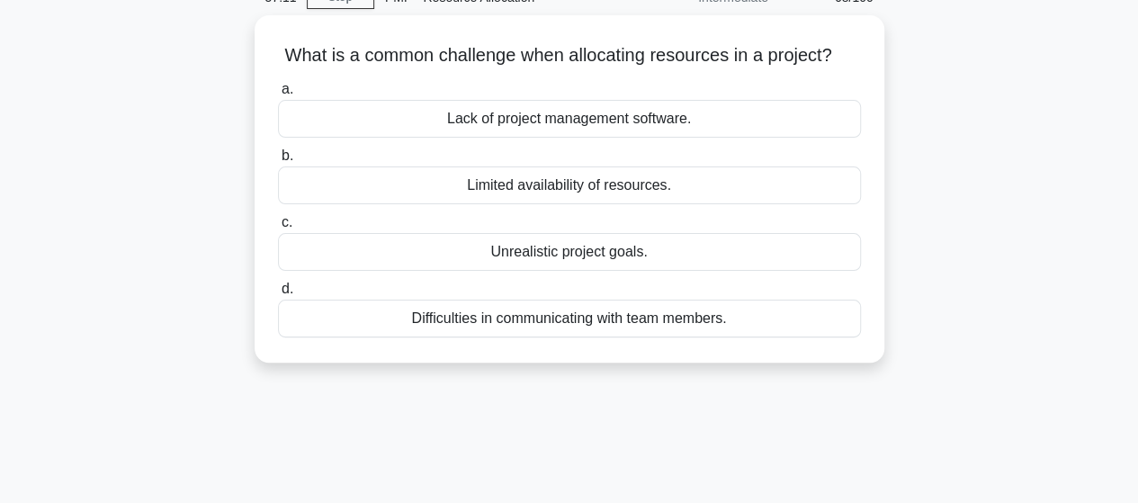
scroll to position [0, 0]
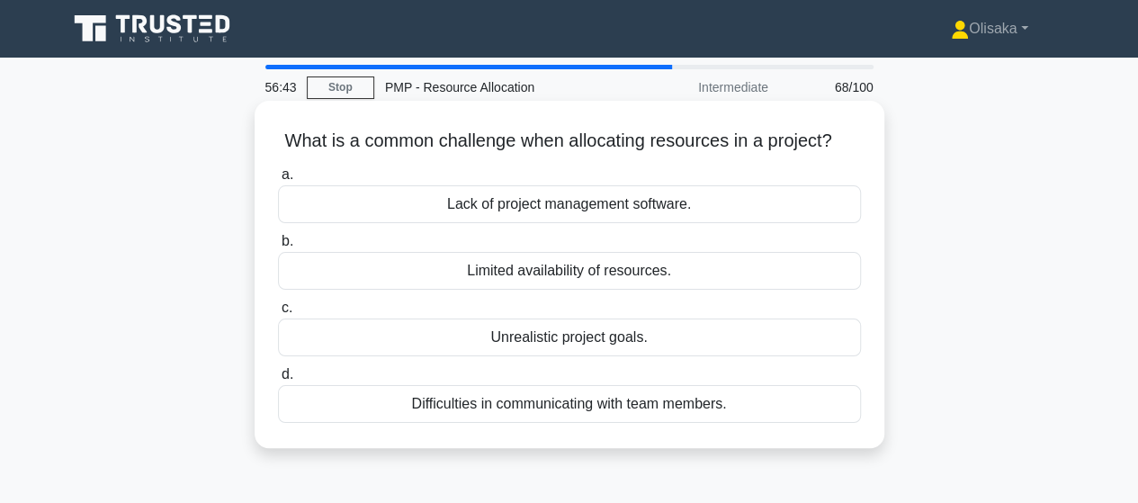
click at [588, 278] on div "Limited availability of resources." at bounding box center [569, 271] width 583 height 38
click at [278, 247] on input "b. Limited availability of resources." at bounding box center [278, 242] width 0 height 12
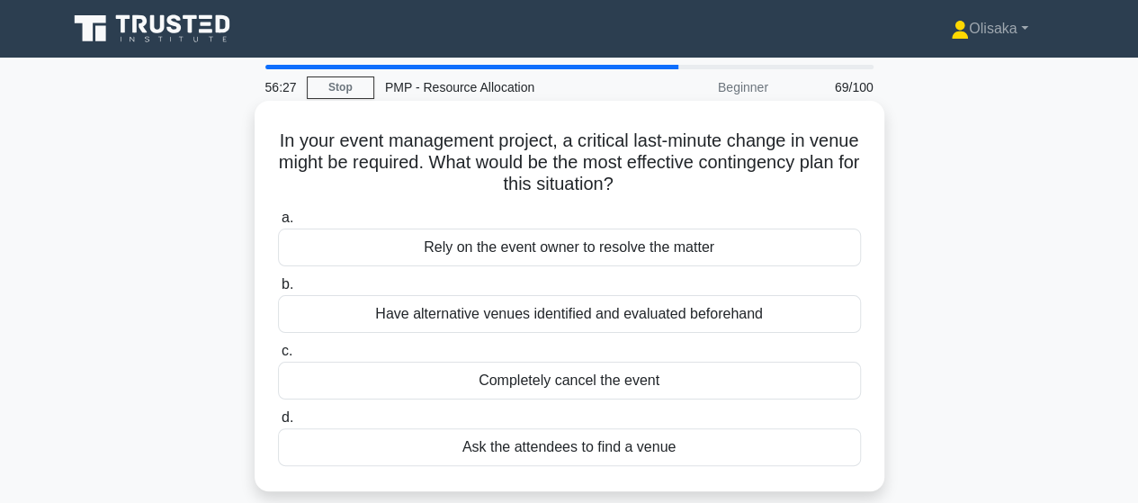
click at [590, 316] on div "Have alternative venues identified and evaluated beforehand" at bounding box center [569, 314] width 583 height 38
click at [278, 291] on input "b. Have alternative venues identified and evaluated beforehand" at bounding box center [278, 285] width 0 height 12
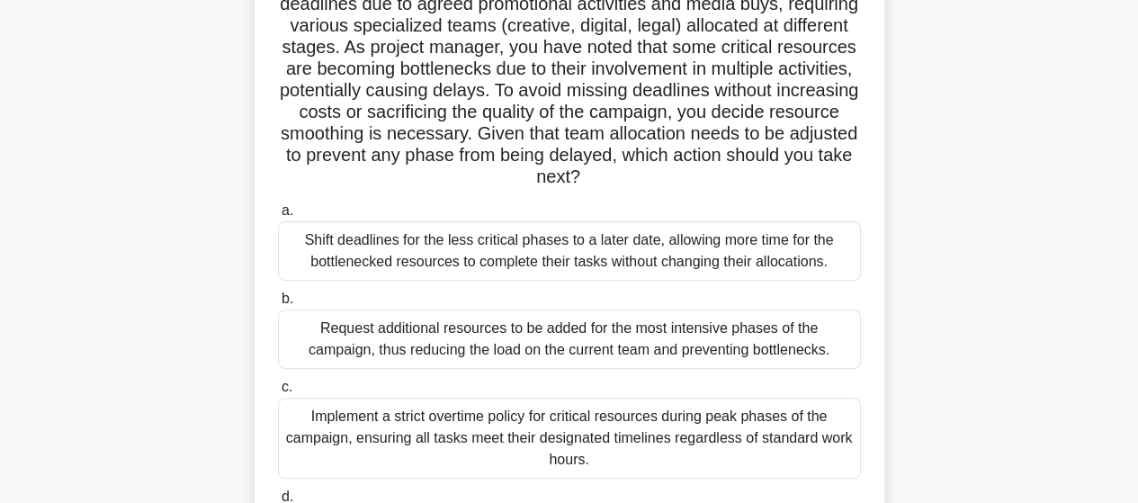
scroll to position [270, 0]
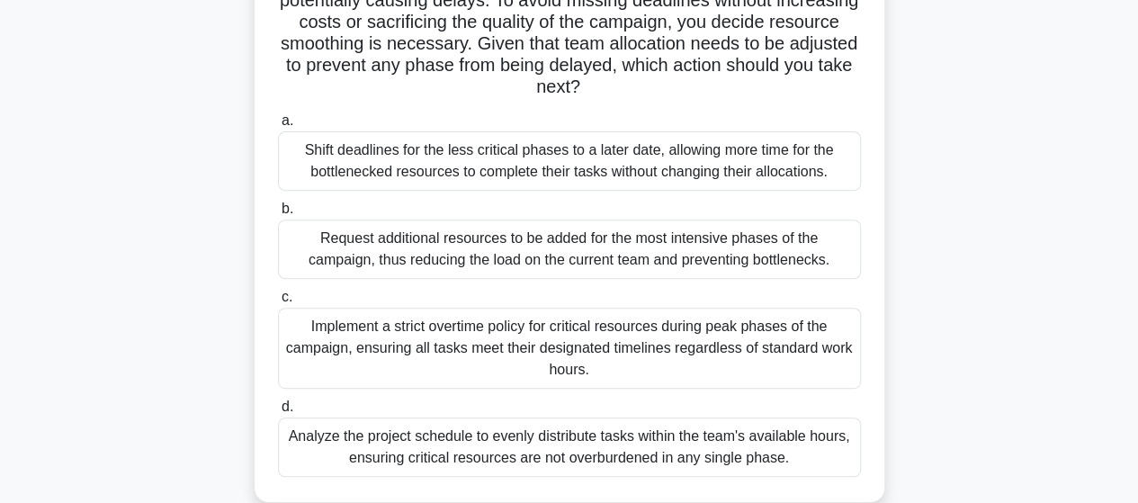
click at [527, 453] on div "Analyze the project schedule to evenly distribute tasks within the team's avail…" at bounding box center [569, 446] width 583 height 59
click at [278, 413] on input "d. Analyze the project schedule to evenly distribute tasks within the team's av…" at bounding box center [278, 407] width 0 height 12
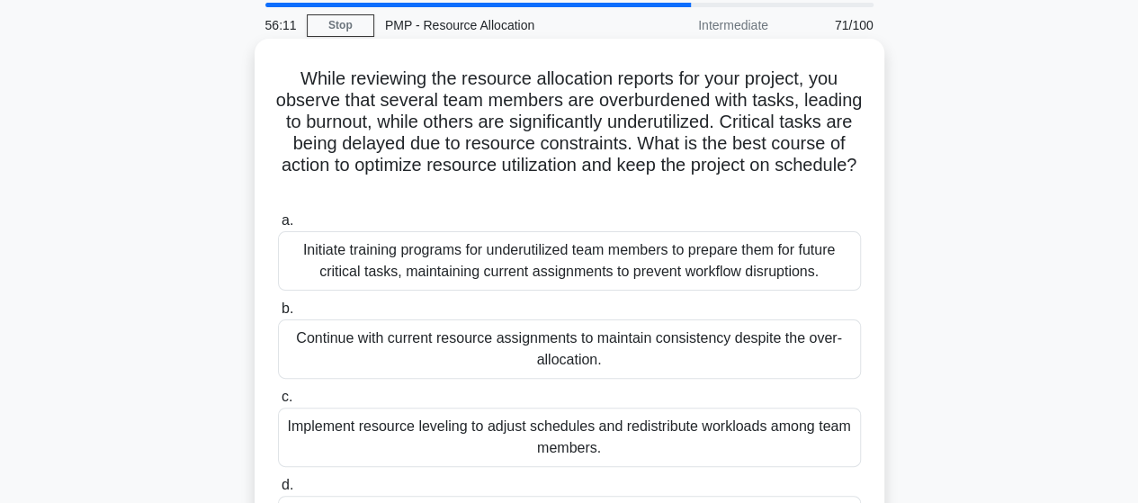
scroll to position [90, 0]
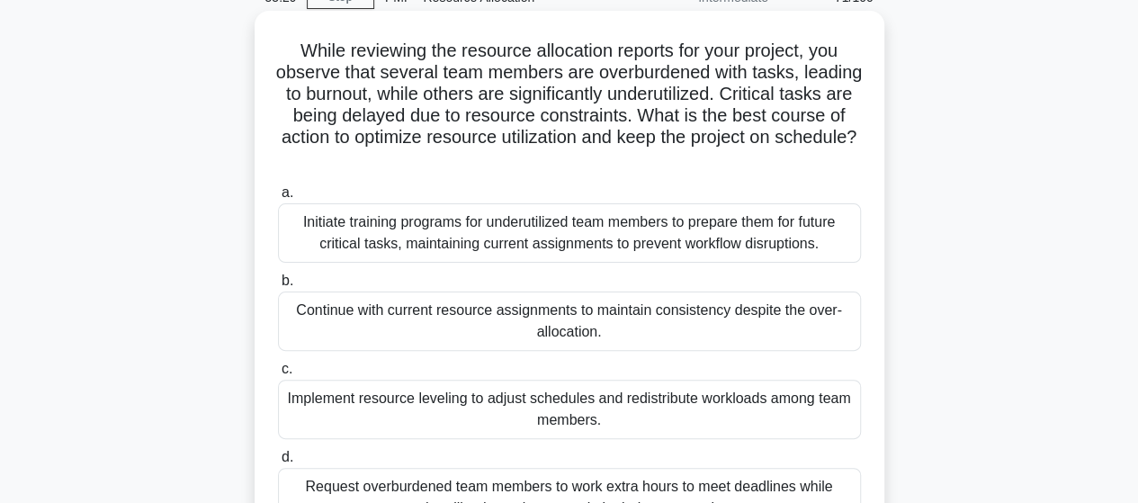
click at [530, 417] on div "Implement resource leveling to adjust schedules and redistribute workloads amon…" at bounding box center [569, 409] width 583 height 59
click at [278, 375] on input "c. Implement resource leveling to adjust schedules and redistribute workloads a…" at bounding box center [278, 369] width 0 height 12
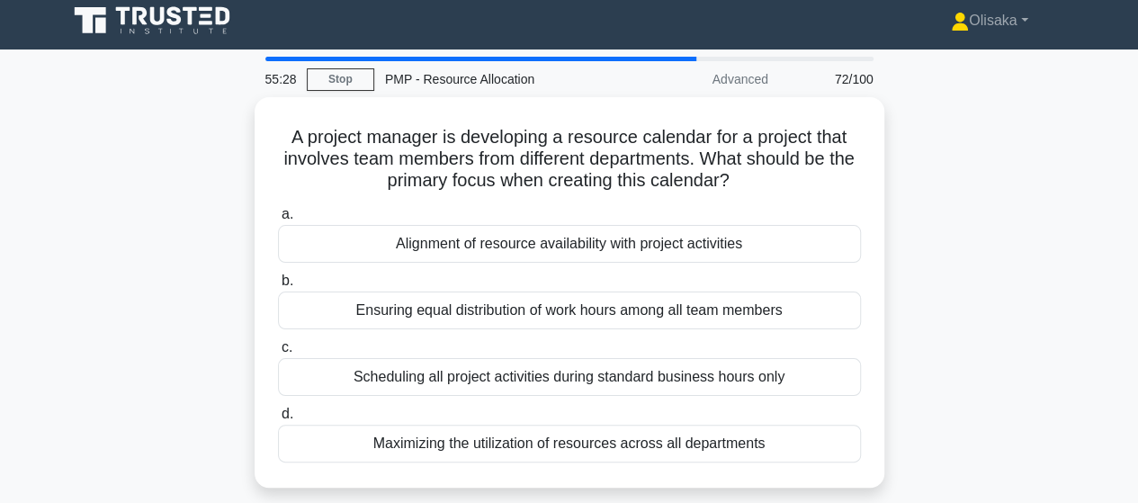
scroll to position [0, 0]
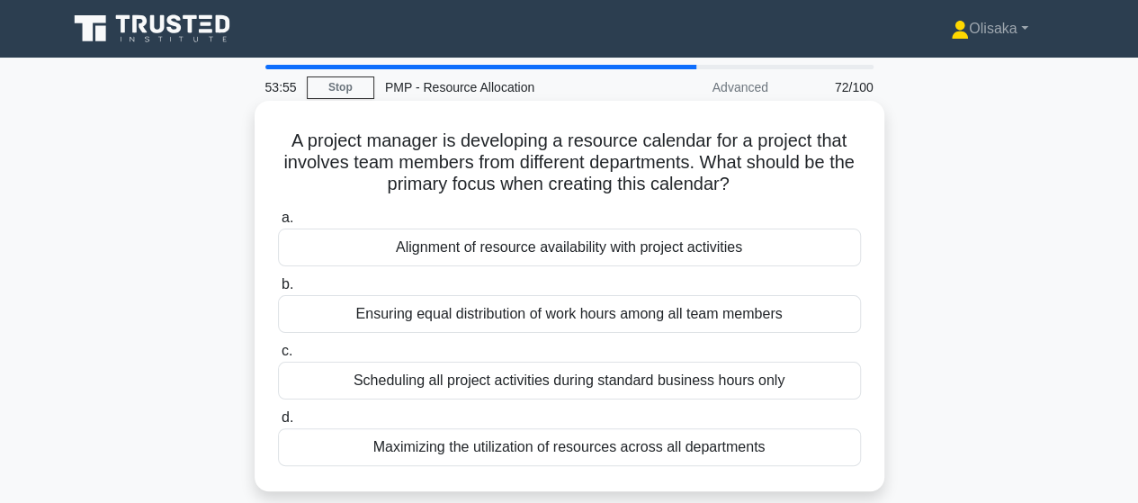
click at [547, 447] on div "Maximizing the utilization of resources across all departments" at bounding box center [569, 447] width 583 height 38
click at [278, 424] on input "d. Maximizing the utilization of resources across all departments" at bounding box center [278, 418] width 0 height 12
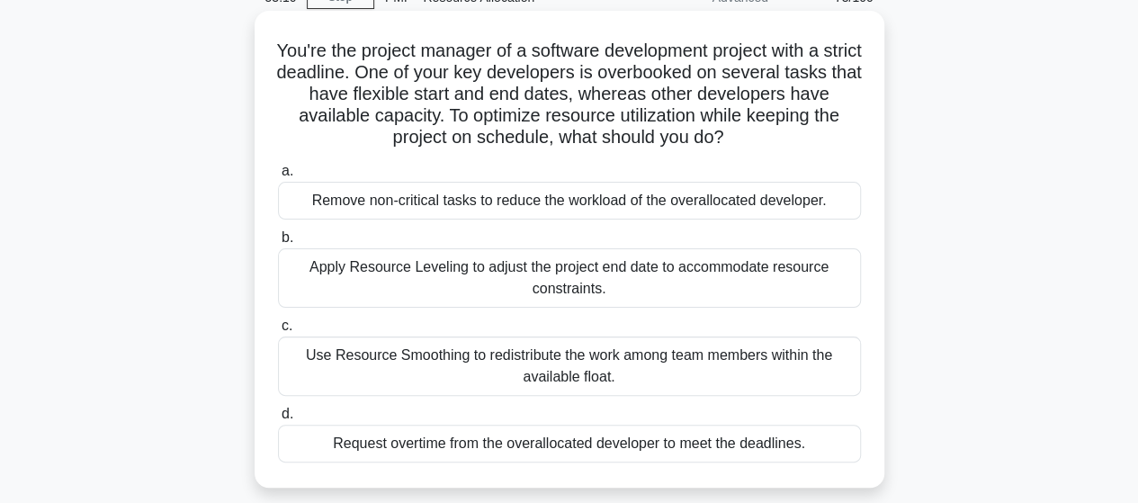
scroll to position [180, 0]
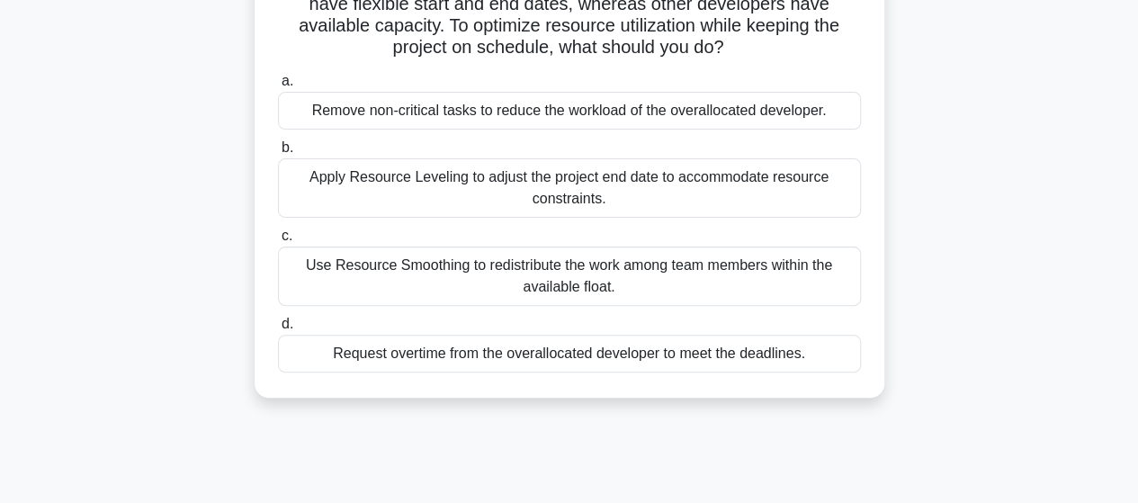
click at [563, 280] on div "Use Resource Smoothing to redistribute the work among team members within the a…" at bounding box center [569, 276] width 583 height 59
click at [278, 242] on input "c. Use Resource Smoothing to redistribute the work among team members within th…" at bounding box center [278, 236] width 0 height 12
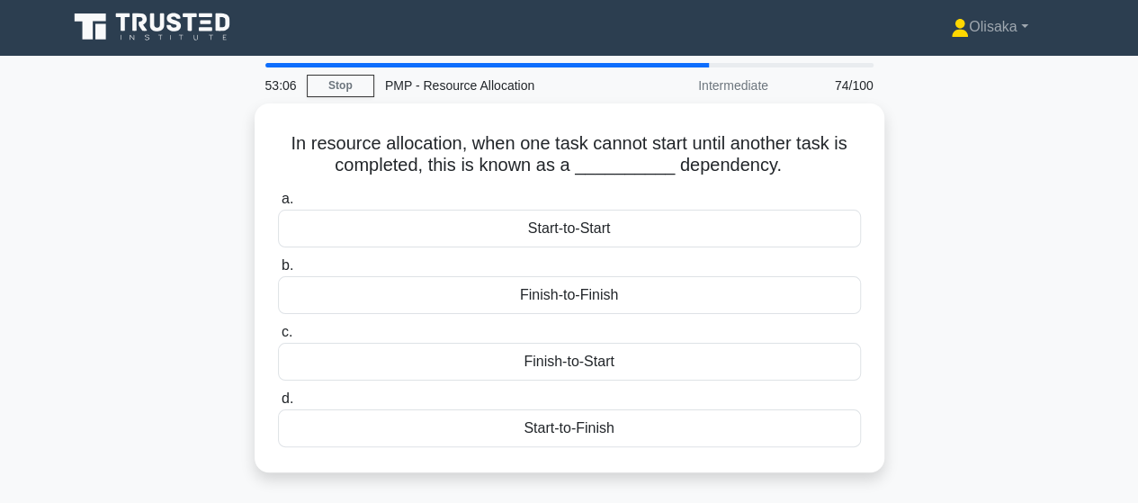
scroll to position [0, 0]
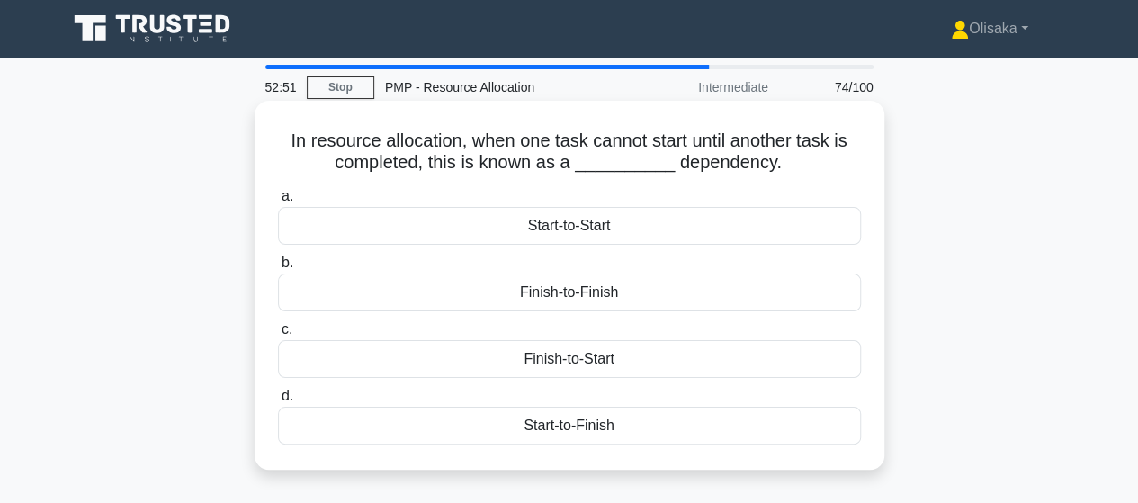
click at [560, 364] on div "Finish-to-Start" at bounding box center [569, 359] width 583 height 38
click at [278, 336] on input "c. Finish-to-Start" at bounding box center [278, 330] width 0 height 12
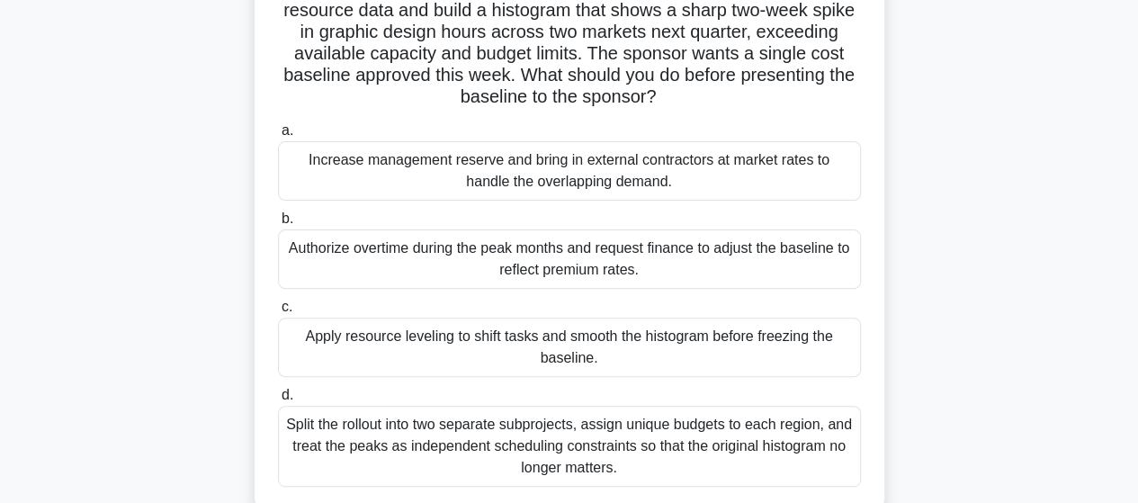
scroll to position [180, 0]
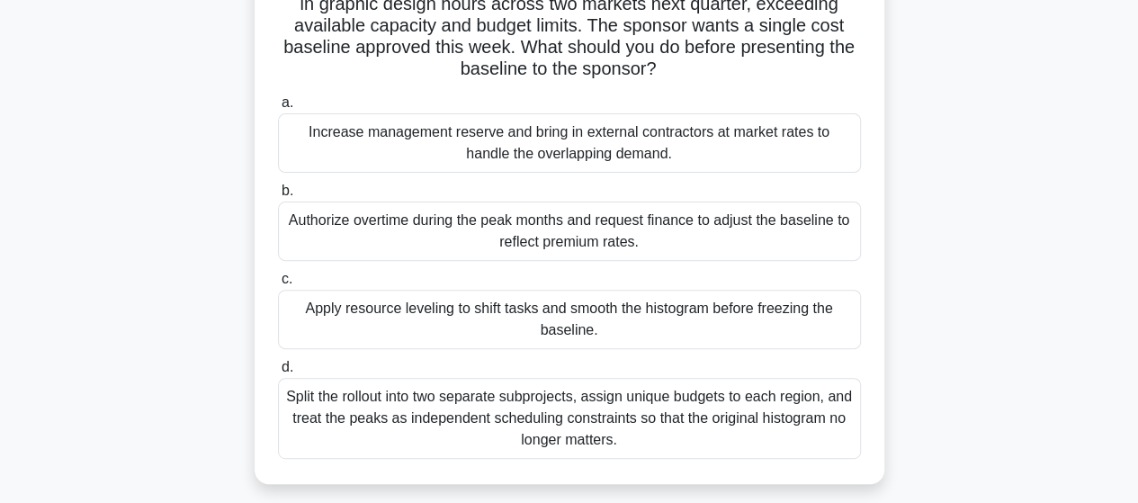
click at [569, 334] on div "Apply resource leveling to shift tasks and smooth the histogram before freezing…" at bounding box center [569, 319] width 583 height 59
click at [278, 285] on input "c. Apply resource leveling to shift tasks and smooth the histogram before freez…" at bounding box center [278, 279] width 0 height 12
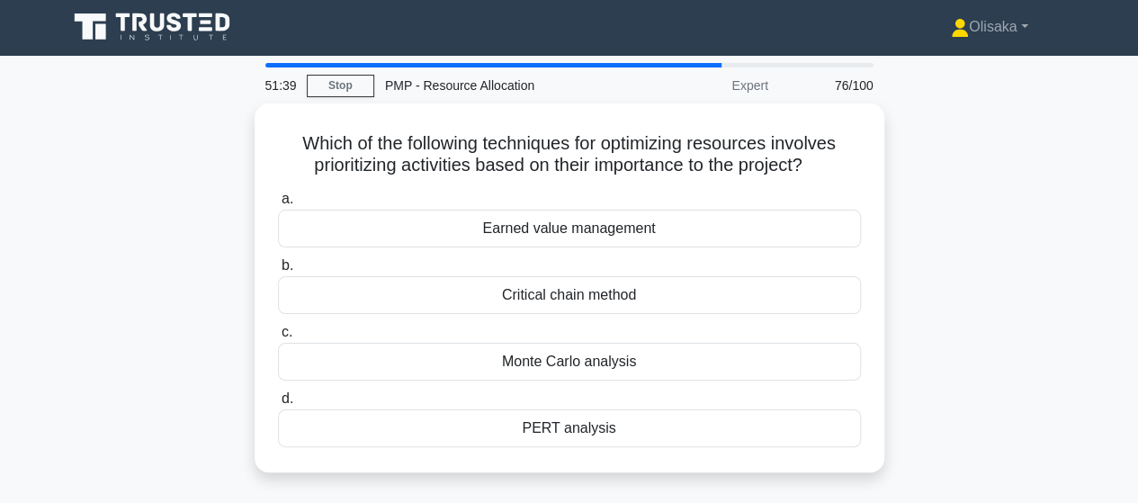
scroll to position [0, 0]
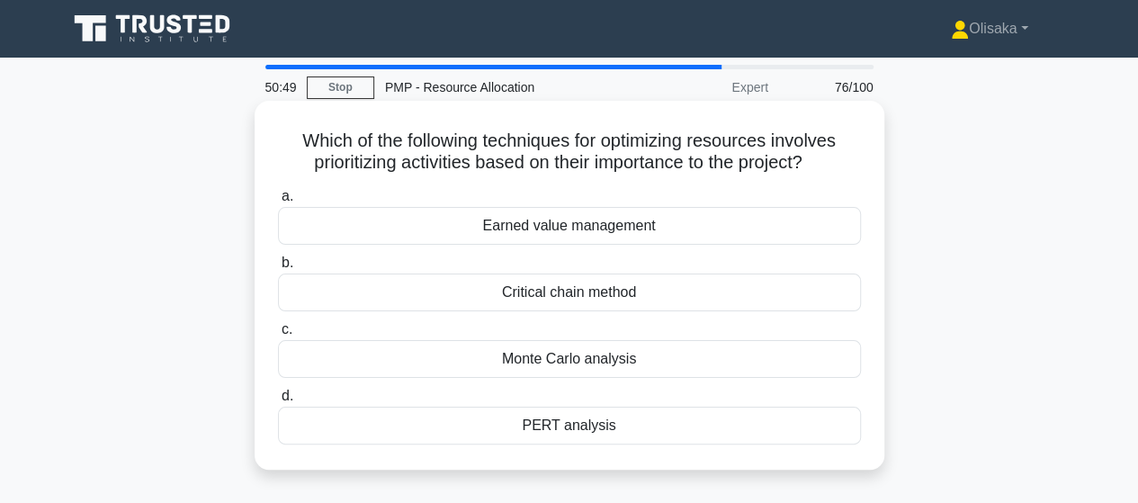
click at [595, 285] on div "Critical chain method" at bounding box center [569, 292] width 583 height 38
click at [278, 269] on input "b. Critical chain method" at bounding box center [278, 263] width 0 height 12
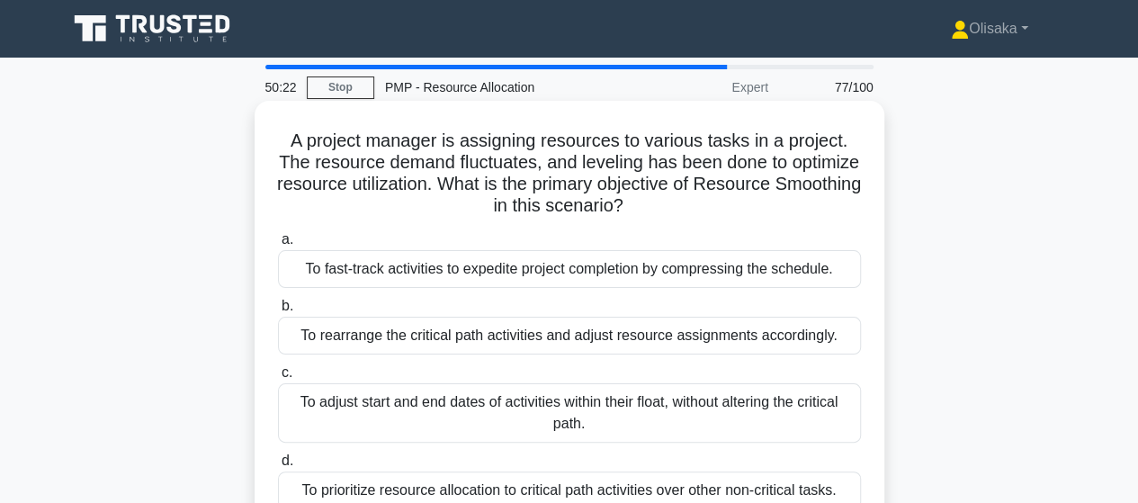
scroll to position [90, 0]
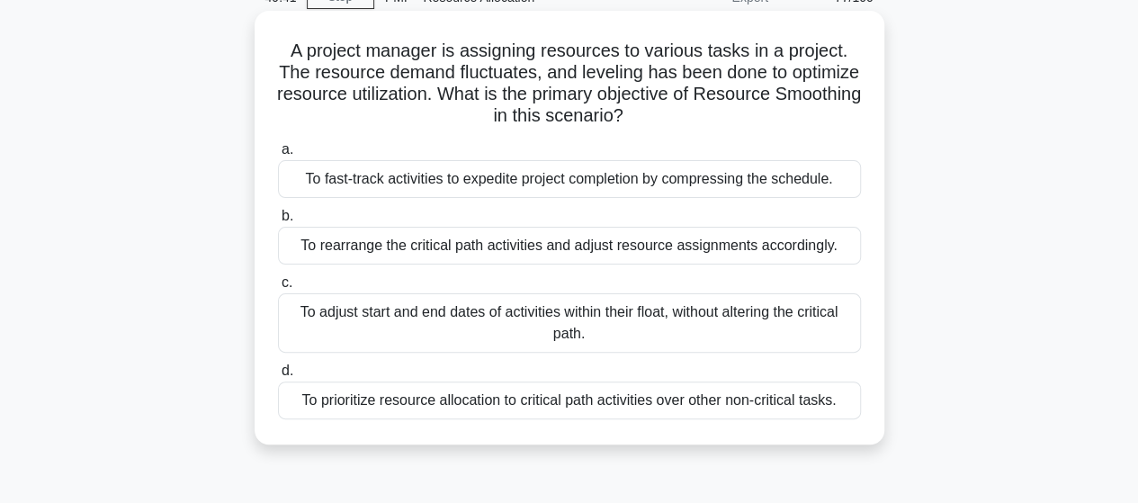
click at [564, 191] on div "To fast-track activities to expedite project completion by compressing the sche…" at bounding box center [569, 179] width 583 height 38
click at [278, 156] on input "a. To fast-track activities to expedite project completion by compressing the s…" at bounding box center [278, 150] width 0 height 12
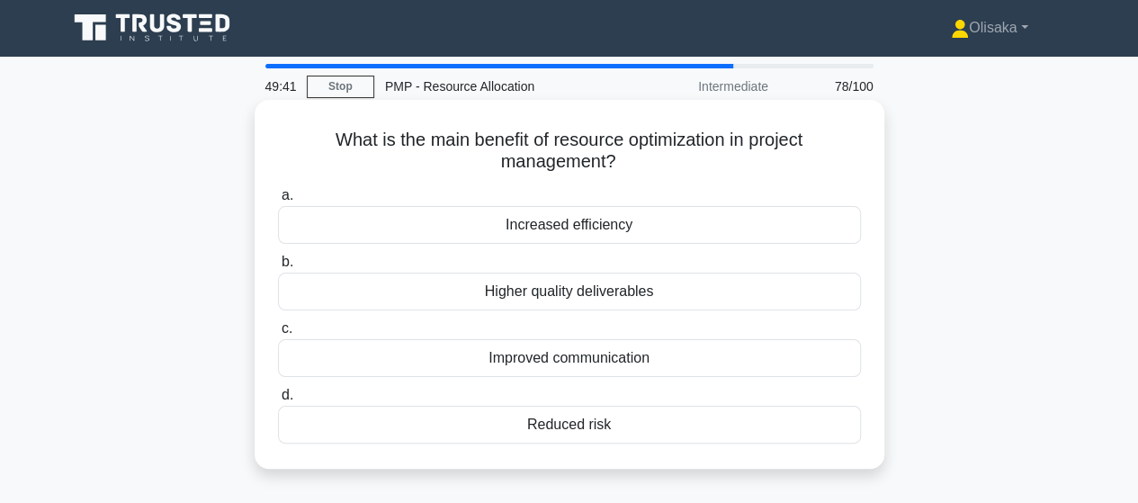
scroll to position [0, 0]
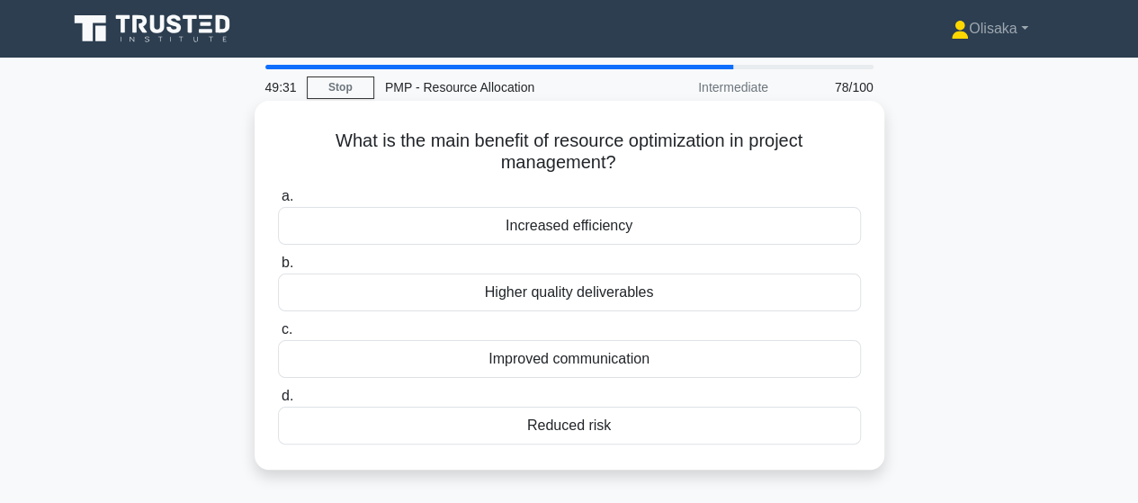
click at [596, 232] on div "Increased efficiency" at bounding box center [569, 226] width 583 height 38
click at [278, 202] on input "a. Increased efficiency" at bounding box center [278, 197] width 0 height 12
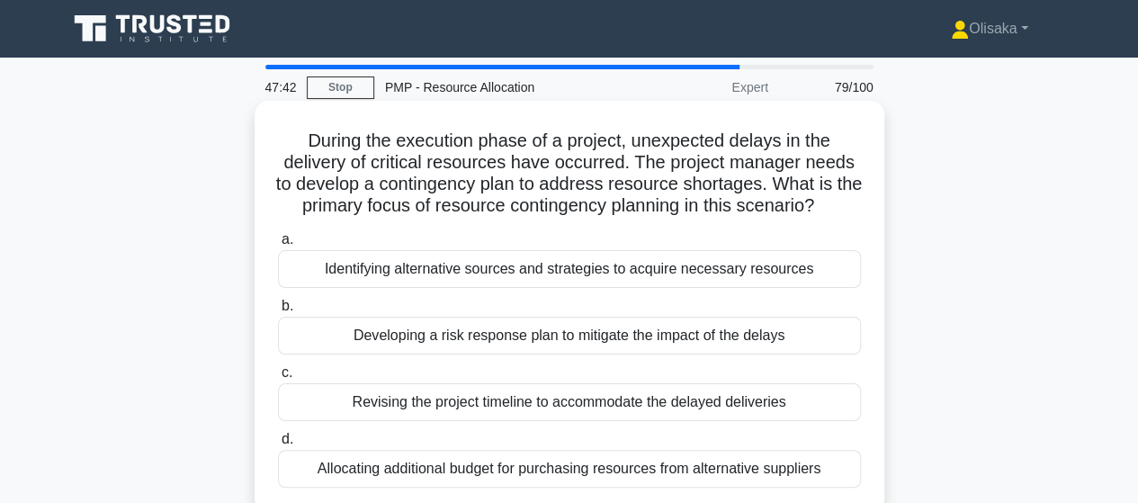
click at [549, 344] on div "Developing a risk response plan to mitigate the impact of the delays" at bounding box center [569, 336] width 583 height 38
click at [278, 312] on input "b. Developing a risk response plan to mitigate the impact of the delays" at bounding box center [278, 306] width 0 height 12
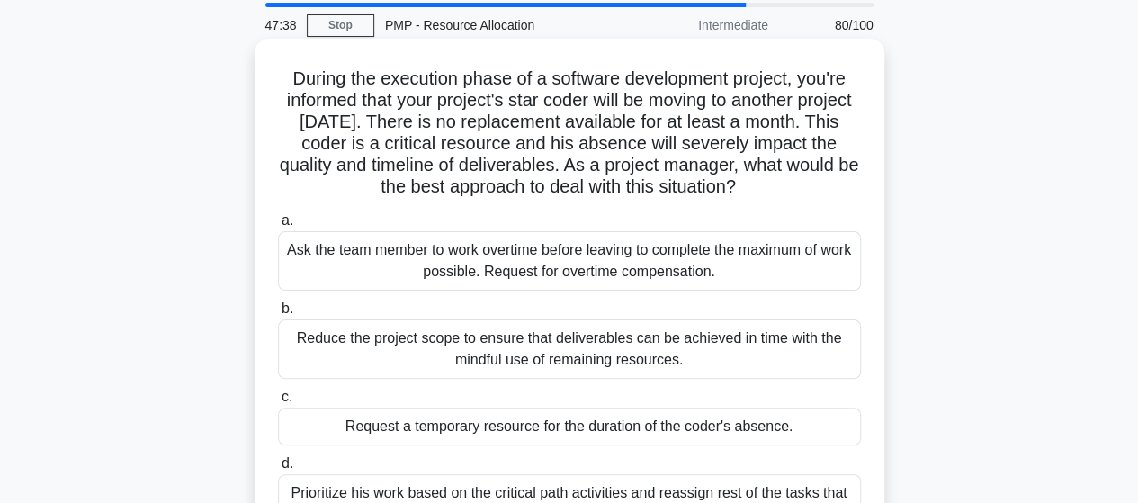
scroll to position [90, 0]
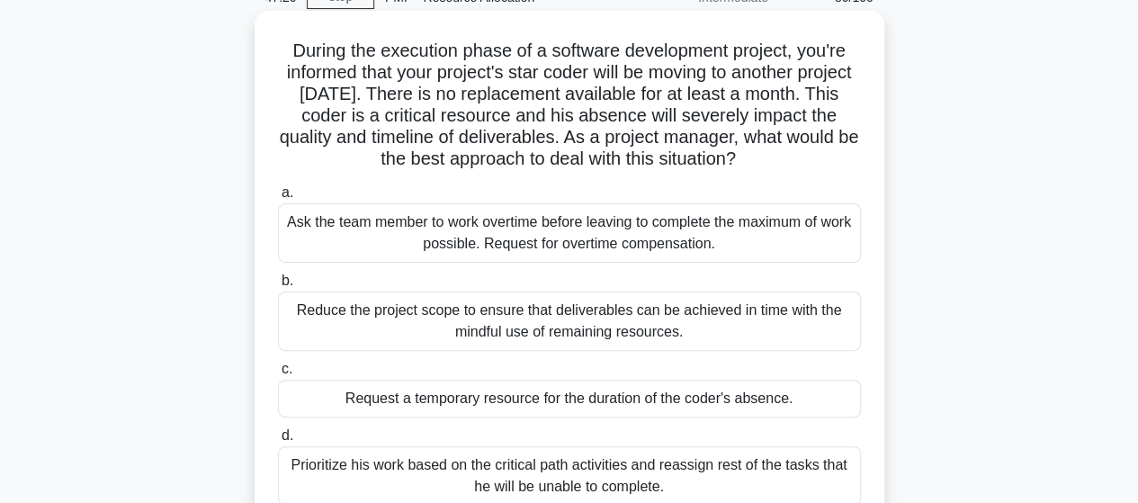
click at [532, 403] on div "Request a temporary resource for the duration of the coder's absence." at bounding box center [569, 399] width 583 height 38
click at [278, 375] on input "c. Request a temporary resource for the duration of the coder's absence." at bounding box center [278, 369] width 0 height 12
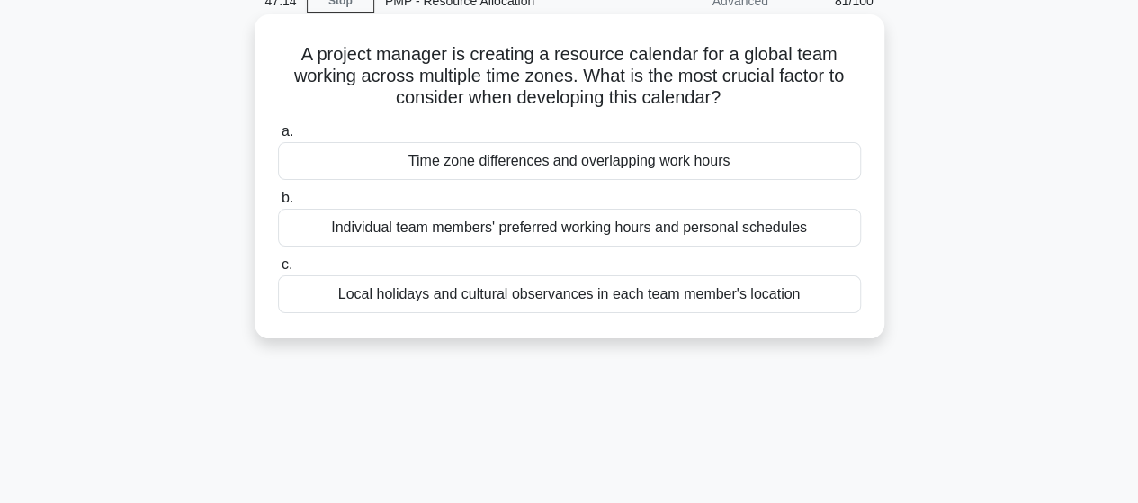
scroll to position [0, 0]
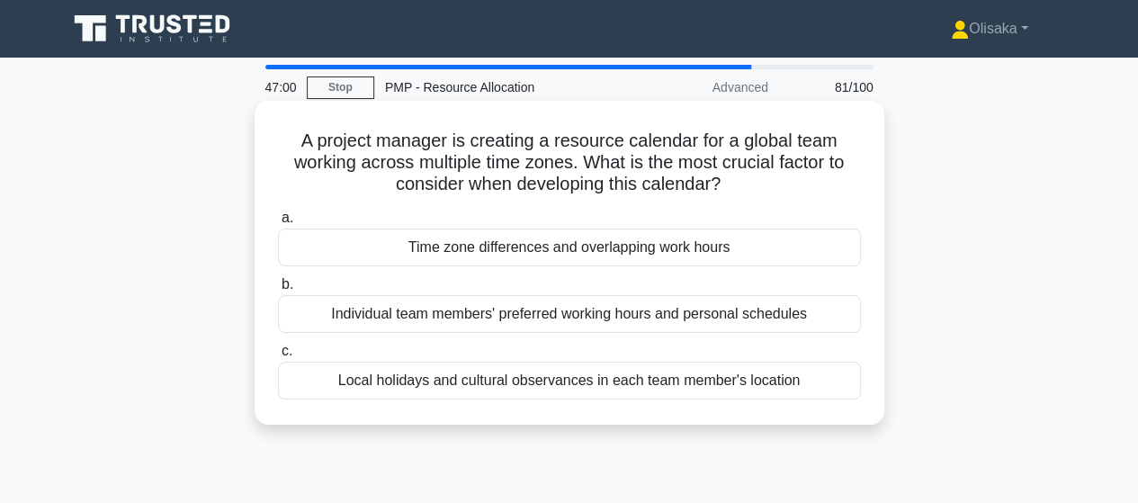
click at [551, 255] on div "Time zone differences and overlapping work hours" at bounding box center [569, 248] width 583 height 38
click at [278, 224] on input "a. Time zone differences and overlapping work hours" at bounding box center [278, 218] width 0 height 12
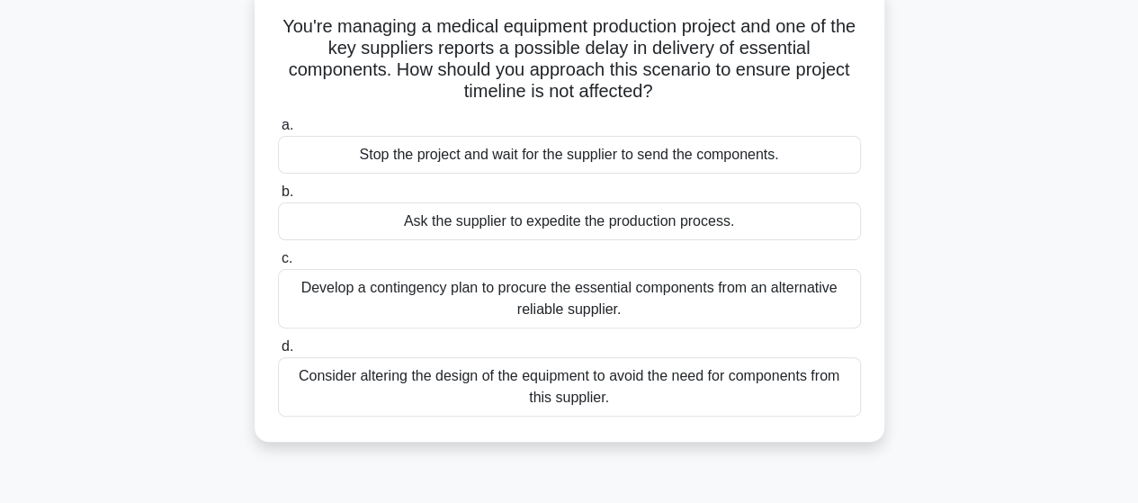
scroll to position [90, 0]
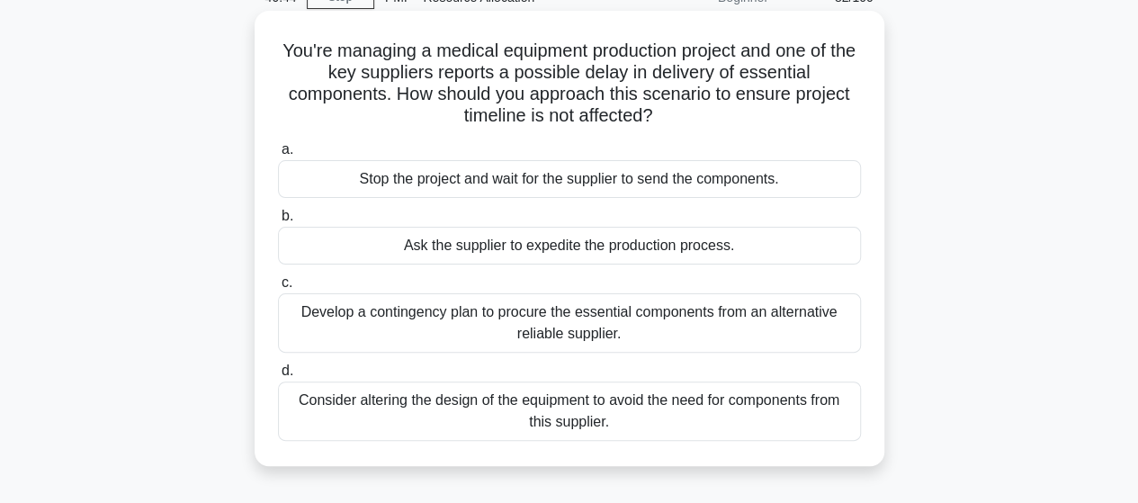
click at [572, 330] on div "Develop a contingency plan to procure the essential components from an alternat…" at bounding box center [569, 322] width 583 height 59
click at [278, 289] on input "c. Develop a contingency plan to procure the essential components from an alter…" at bounding box center [278, 283] width 0 height 12
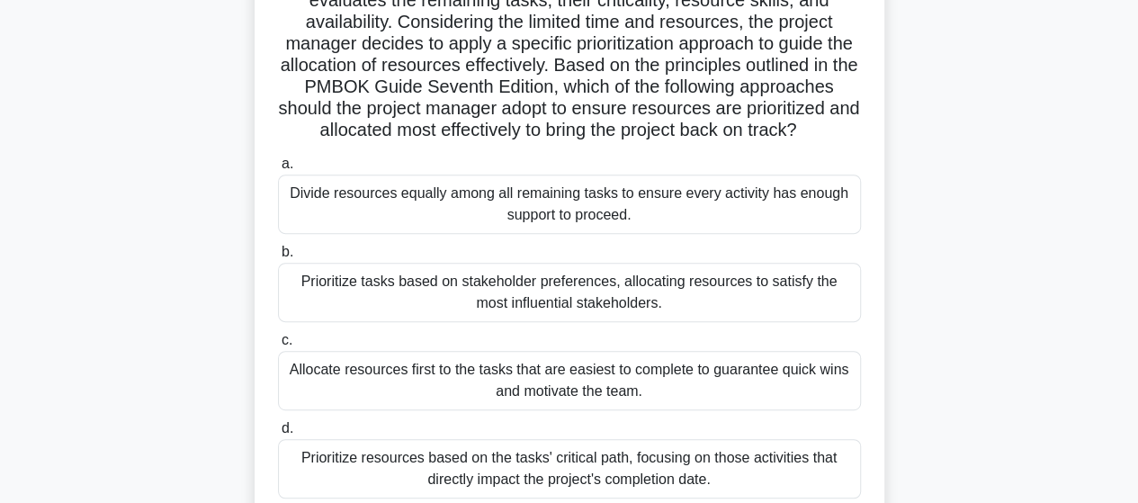
scroll to position [360, 0]
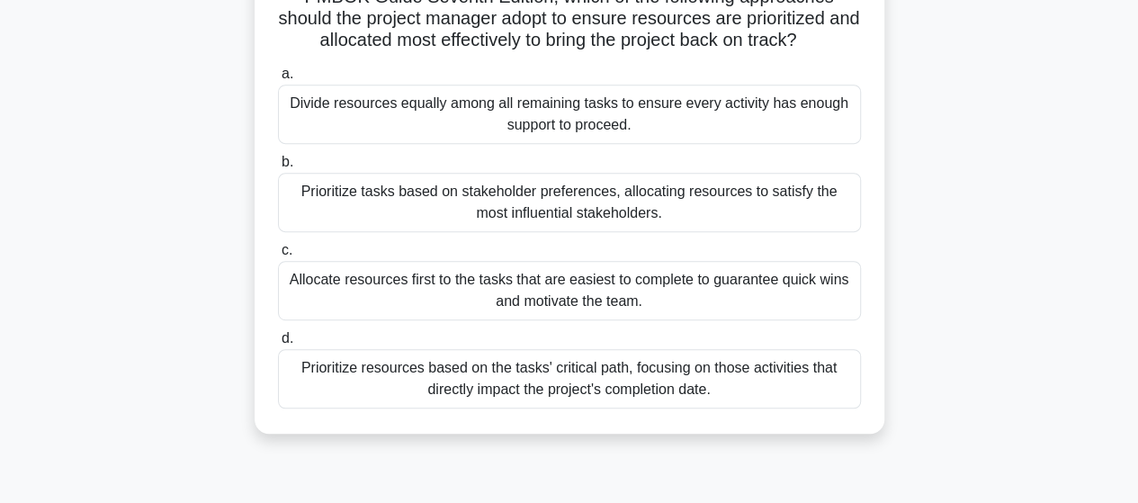
click at [575, 400] on div "Prioritize resources based on the tasks' critical path, focusing on those activ…" at bounding box center [569, 378] width 583 height 59
click at [278, 345] on input "d. Prioritize resources based on the tasks' critical path, focusing on those ac…" at bounding box center [278, 339] width 0 height 12
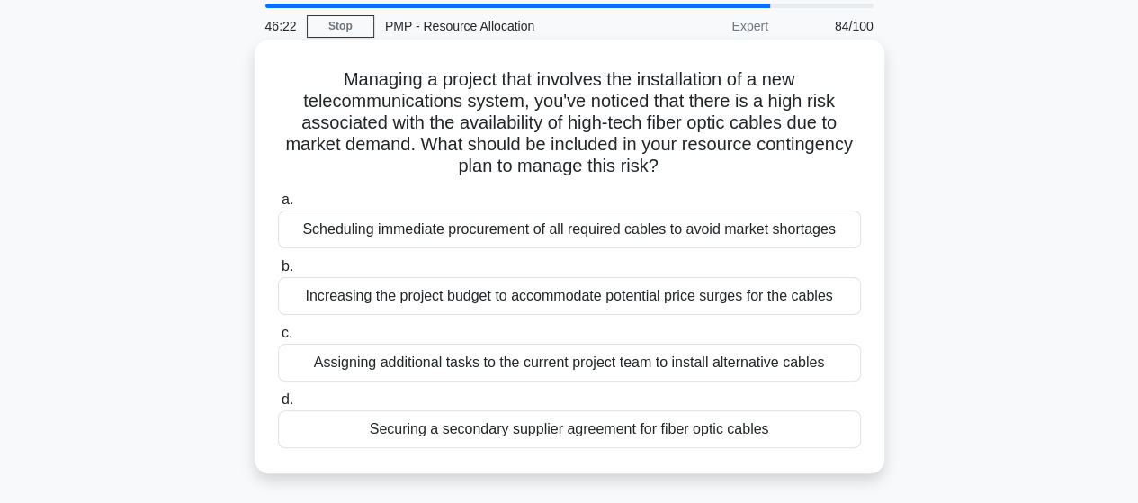
scroll to position [90, 0]
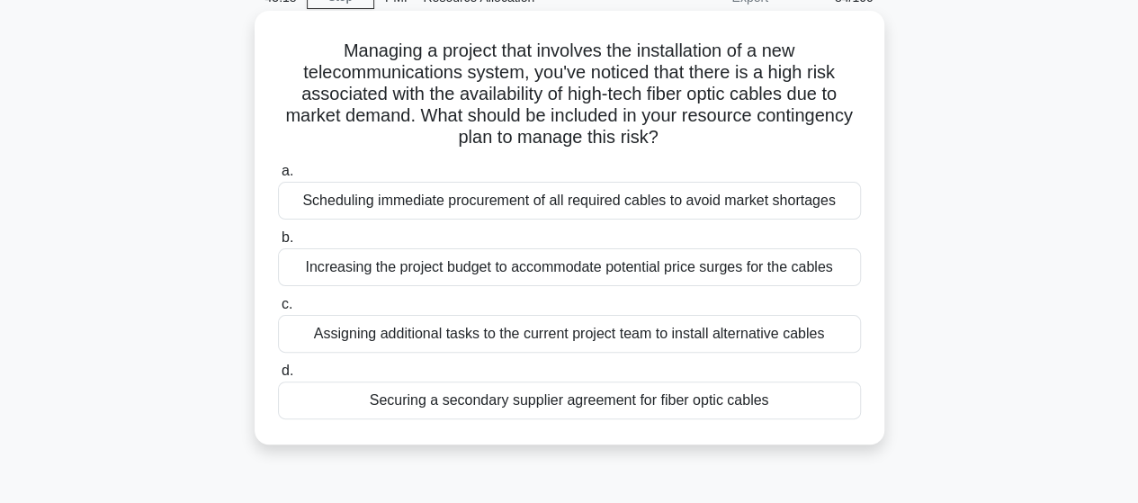
click at [507, 201] on div "Scheduling immediate procurement of all required cables to avoid market shortag…" at bounding box center [569, 201] width 583 height 38
click at [278, 177] on input "a. Scheduling immediate procurement of all required cables to avoid market shor…" at bounding box center [278, 172] width 0 height 12
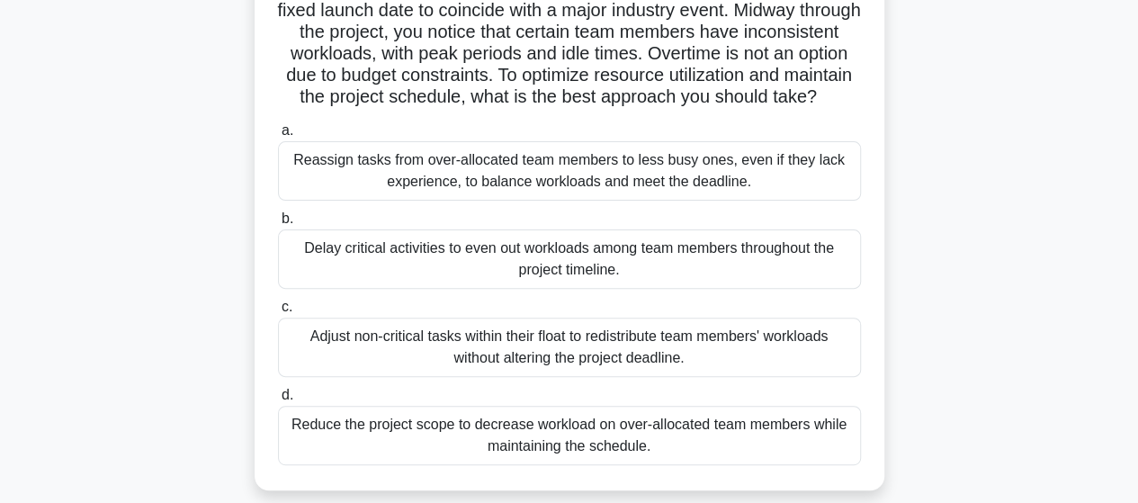
scroll to position [180, 0]
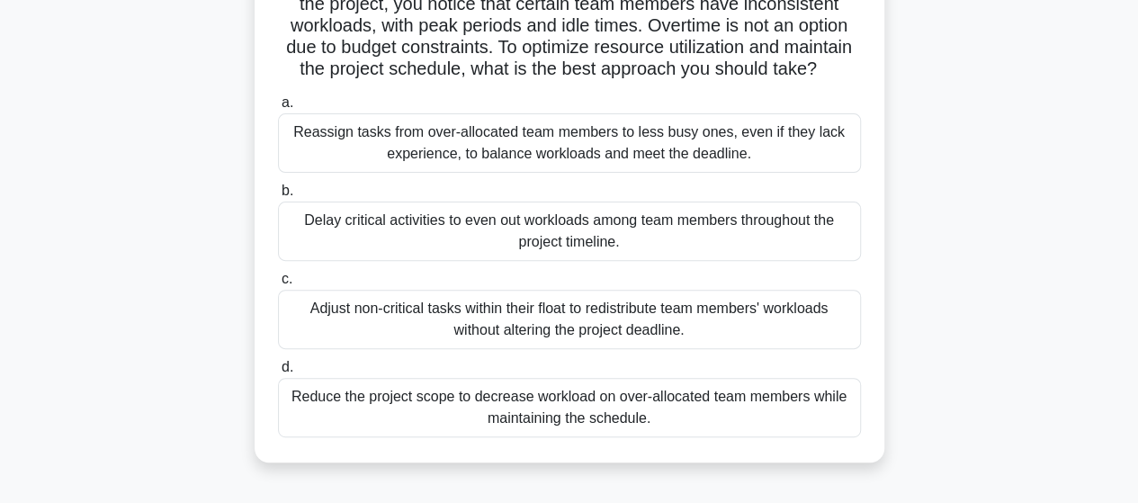
click at [489, 348] on div "Adjust non-critical tasks within their float to redistribute team members' work…" at bounding box center [569, 319] width 583 height 59
click at [278, 285] on input "c. Adjust non-critical tasks within their float to redistribute team members' w…" at bounding box center [278, 279] width 0 height 12
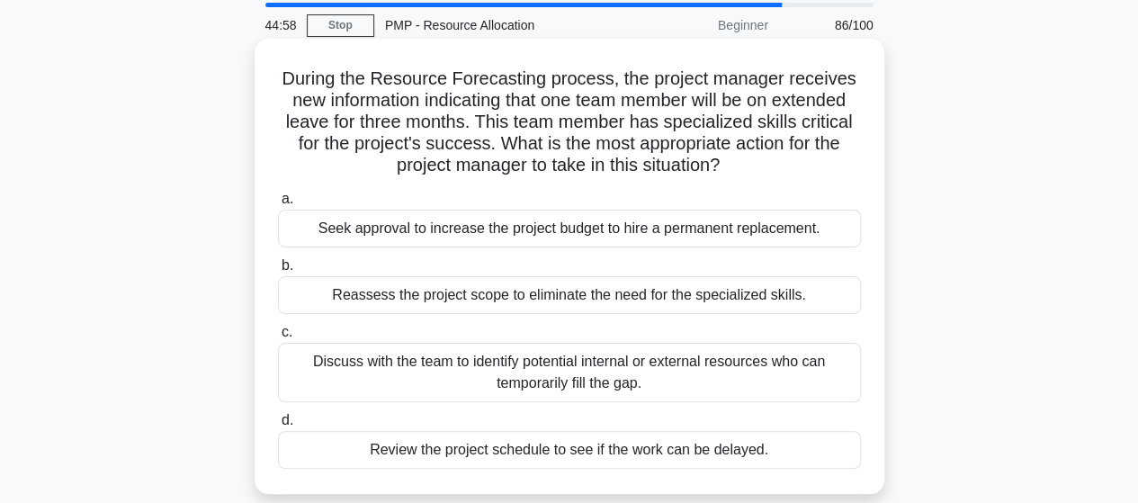
scroll to position [90, 0]
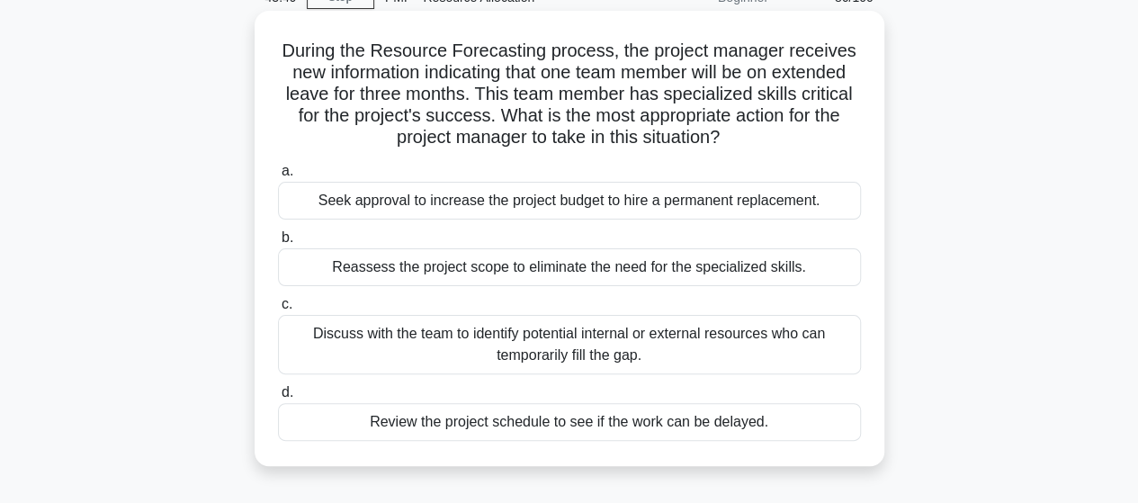
click at [544, 348] on div "Discuss with the team to identify potential internal or external resources who …" at bounding box center [569, 344] width 583 height 59
click at [278, 310] on input "c. Discuss with the team to identify potential internal or external resources w…" at bounding box center [278, 305] width 0 height 12
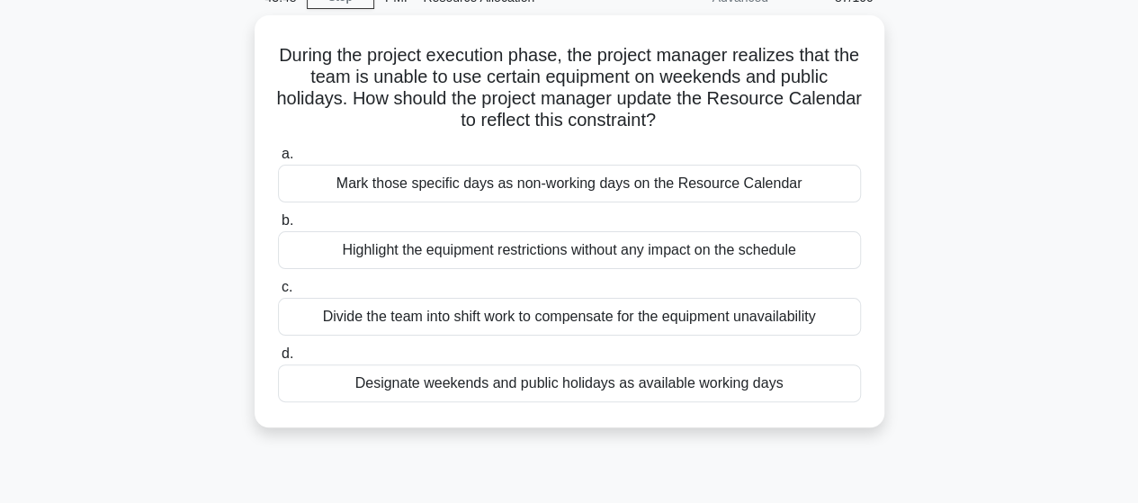
scroll to position [0, 0]
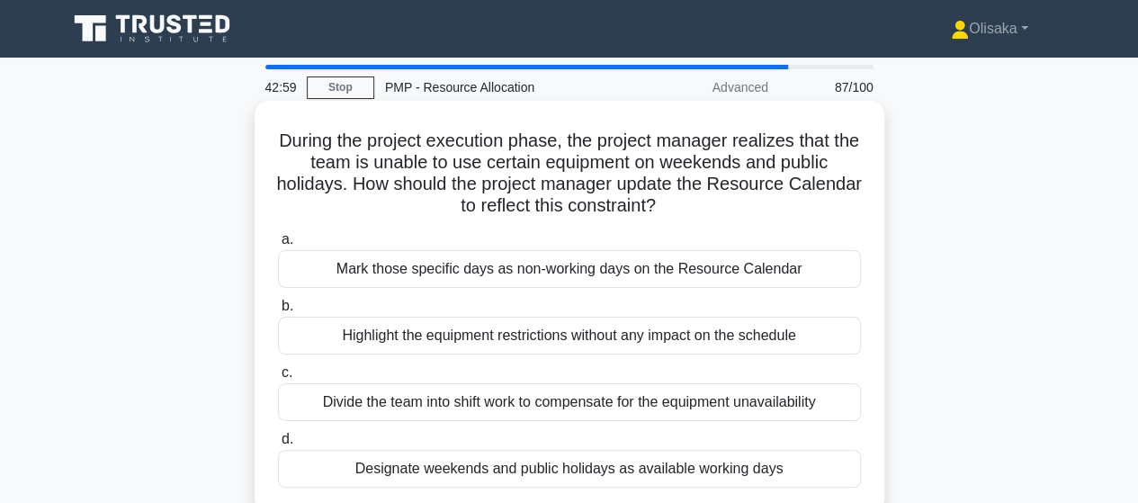
click at [547, 275] on div "Mark those specific days as non-working days on the Resource Calendar" at bounding box center [569, 269] width 583 height 38
click at [278, 246] on input "a. Mark those specific days as non-working days on the Resource Calendar" at bounding box center [278, 240] width 0 height 12
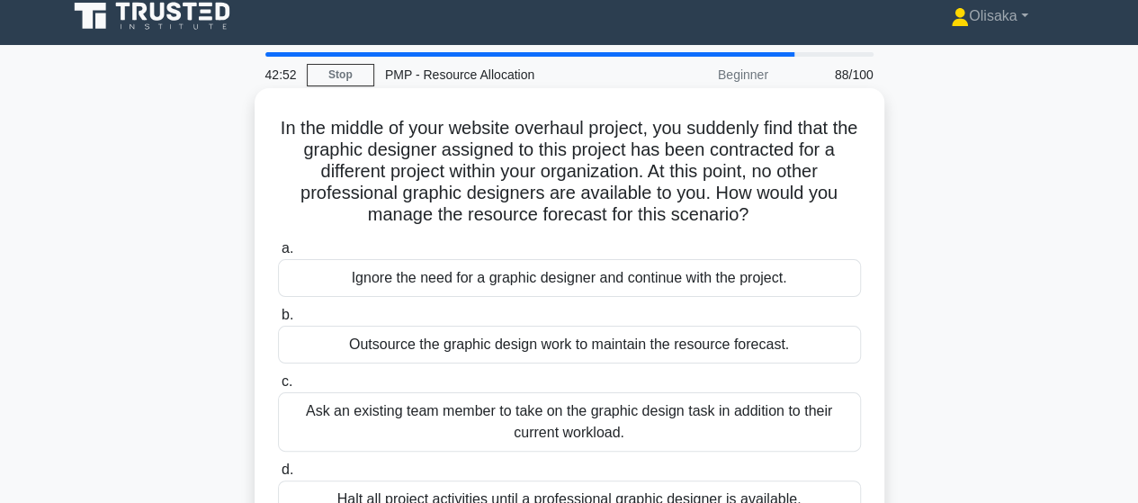
scroll to position [90, 0]
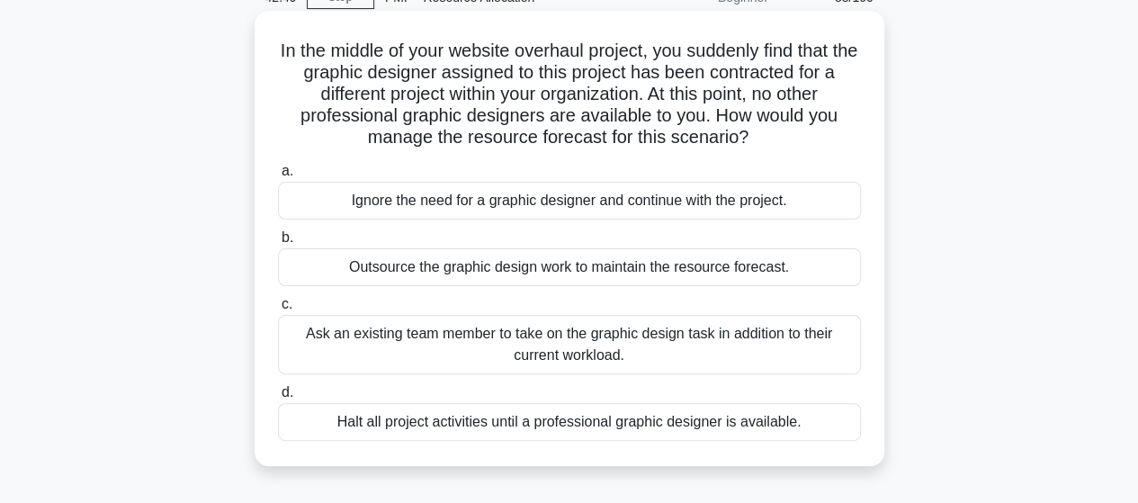
click at [615, 273] on div "Outsource the graphic design work to maintain the resource forecast." at bounding box center [569, 267] width 583 height 38
click at [278, 244] on input "b. Outsource the graphic design work to maintain the resource forecast." at bounding box center [278, 238] width 0 height 12
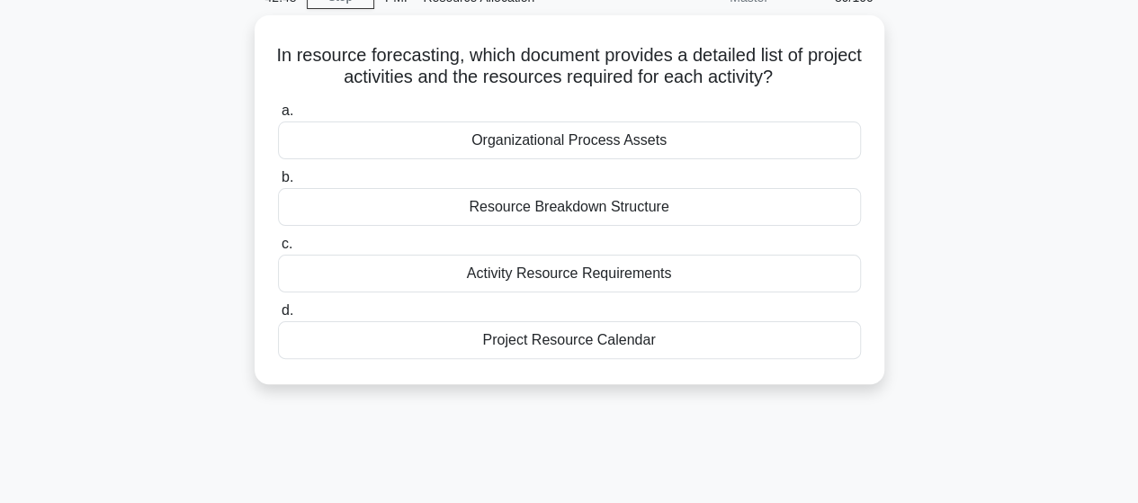
scroll to position [0, 0]
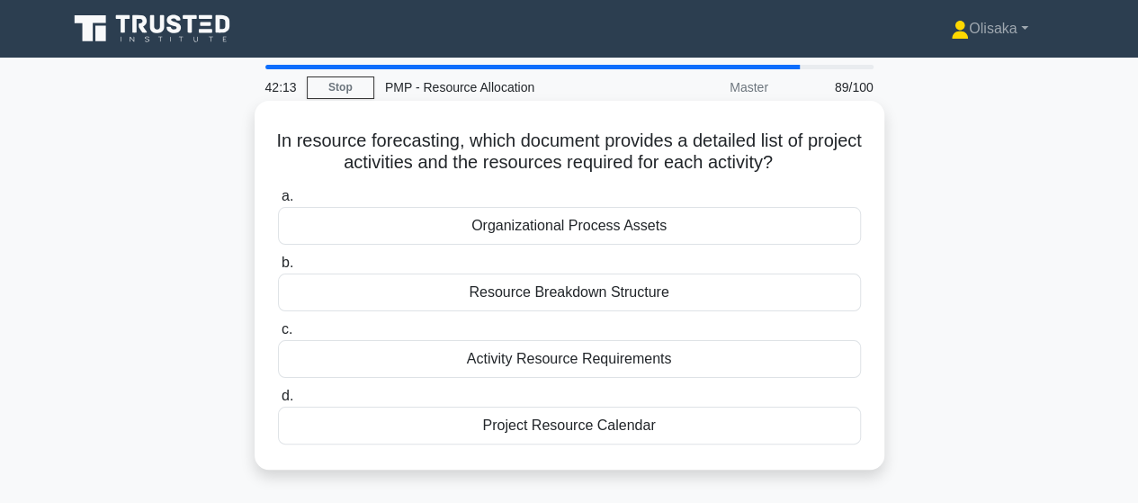
click at [511, 433] on div "Project Resource Calendar" at bounding box center [569, 426] width 583 height 38
click at [278, 402] on input "d. Project Resource Calendar" at bounding box center [278, 396] width 0 height 12
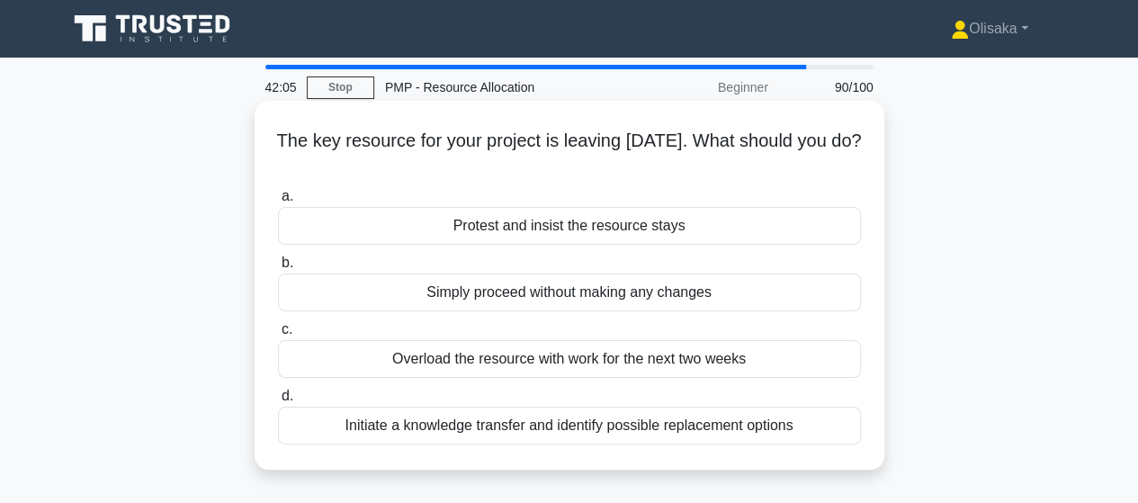
click at [514, 430] on div "Initiate a knowledge transfer and identify possible replacement options" at bounding box center [569, 426] width 583 height 38
click at [278, 402] on input "d. Initiate a knowledge transfer and identify possible replacement options" at bounding box center [278, 396] width 0 height 12
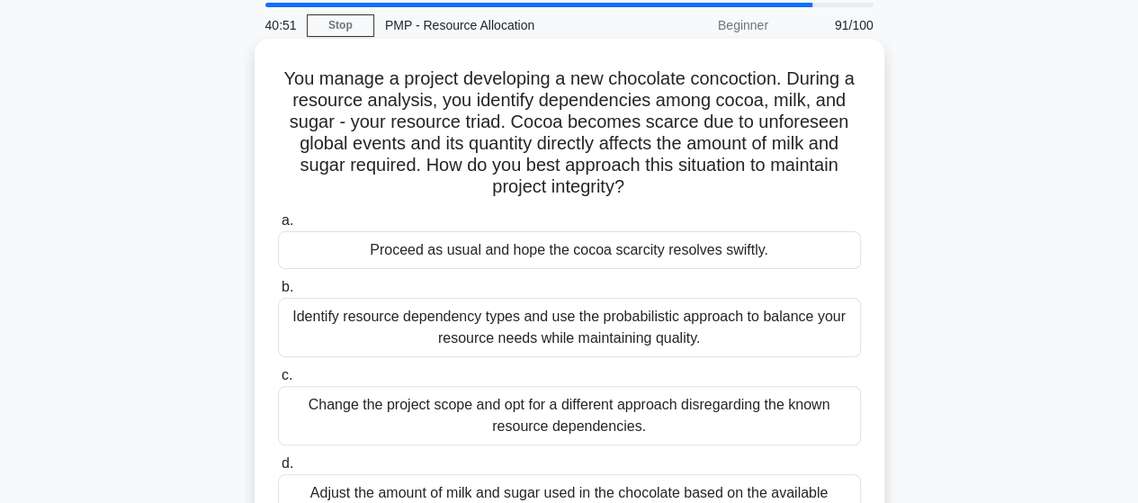
scroll to position [90, 0]
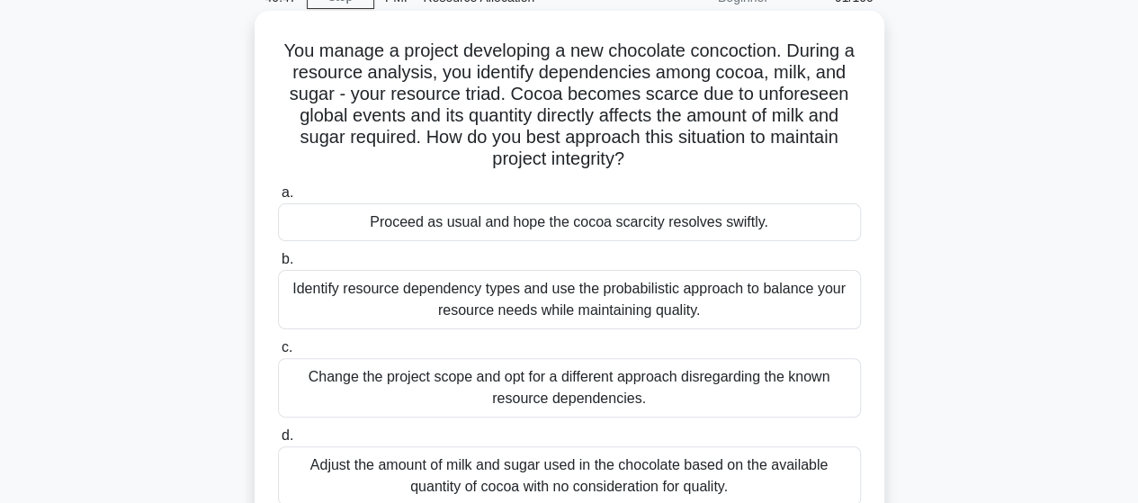
click at [551, 293] on div "Identify resource dependency types and use the probabilistic approach to balanc…" at bounding box center [569, 299] width 583 height 59
click at [278, 265] on input "b. Identify resource dependency types and use the probabilistic approach to bal…" at bounding box center [278, 260] width 0 height 12
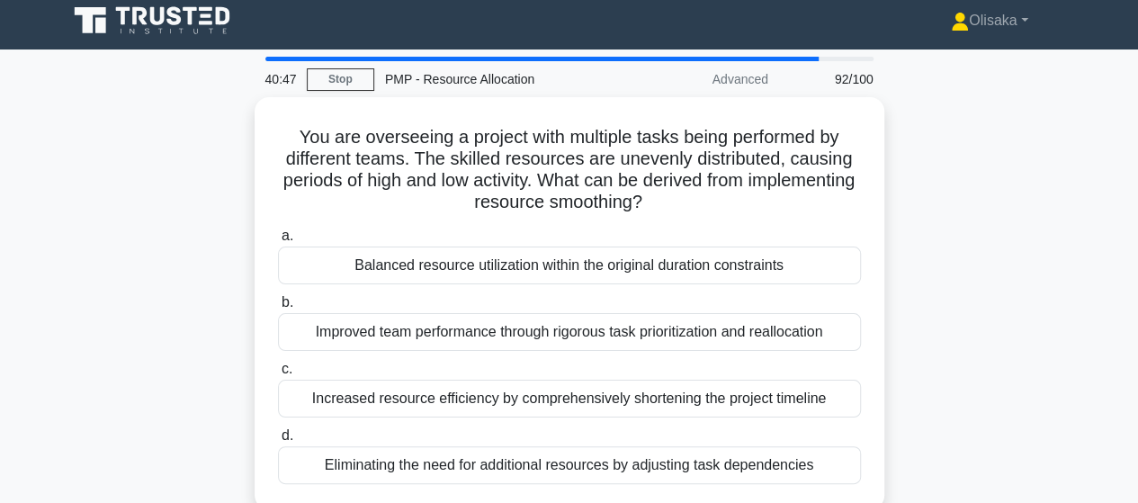
scroll to position [0, 0]
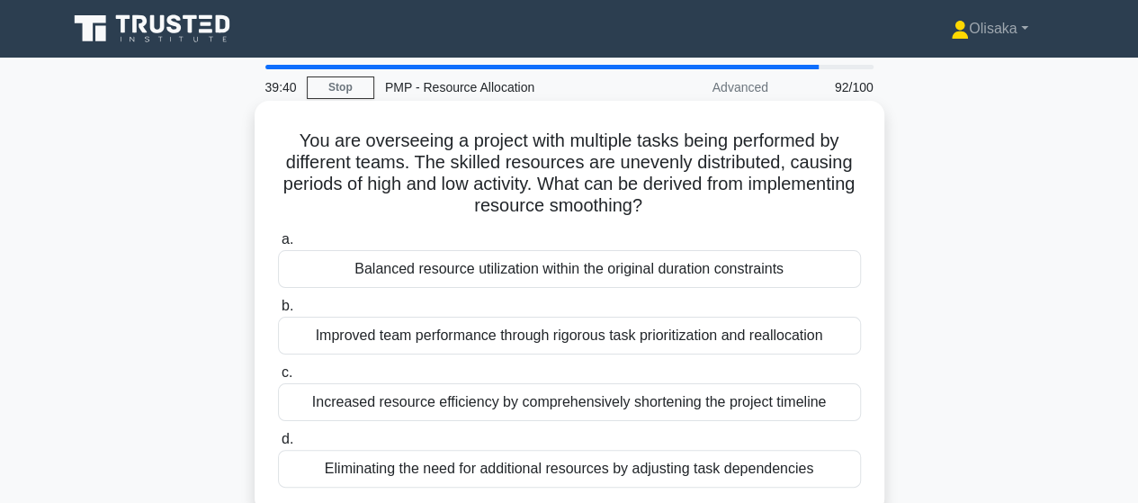
click at [537, 272] on div "Balanced resource utilization within the original duration constraints" at bounding box center [569, 269] width 583 height 38
click at [278, 246] on input "a. Balanced resource utilization within the original duration constraints" at bounding box center [278, 240] width 0 height 12
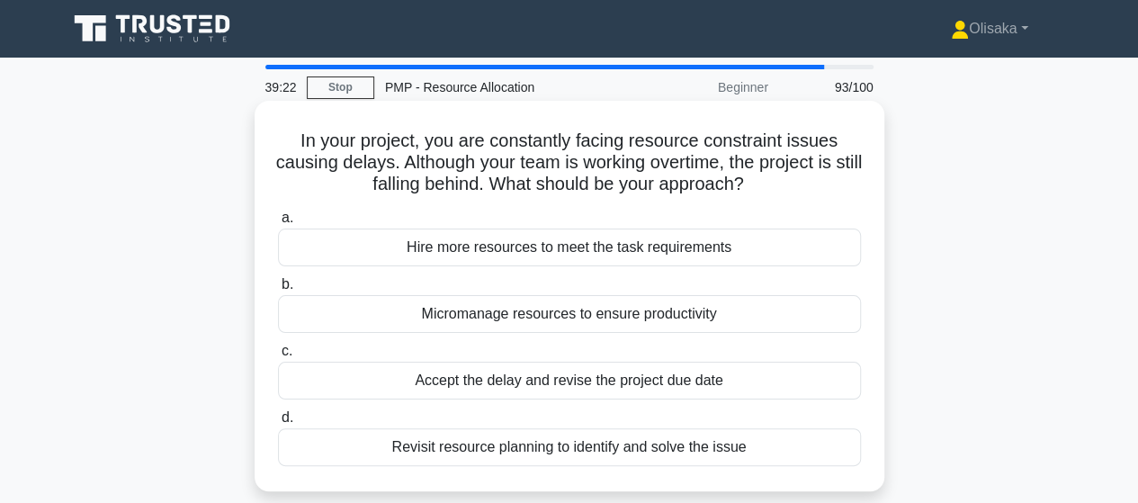
click at [576, 446] on div "Revisit resource planning to identify and solve the issue" at bounding box center [569, 447] width 583 height 38
click at [278, 424] on input "d. Revisit resource planning to identify and solve the issue" at bounding box center [278, 418] width 0 height 12
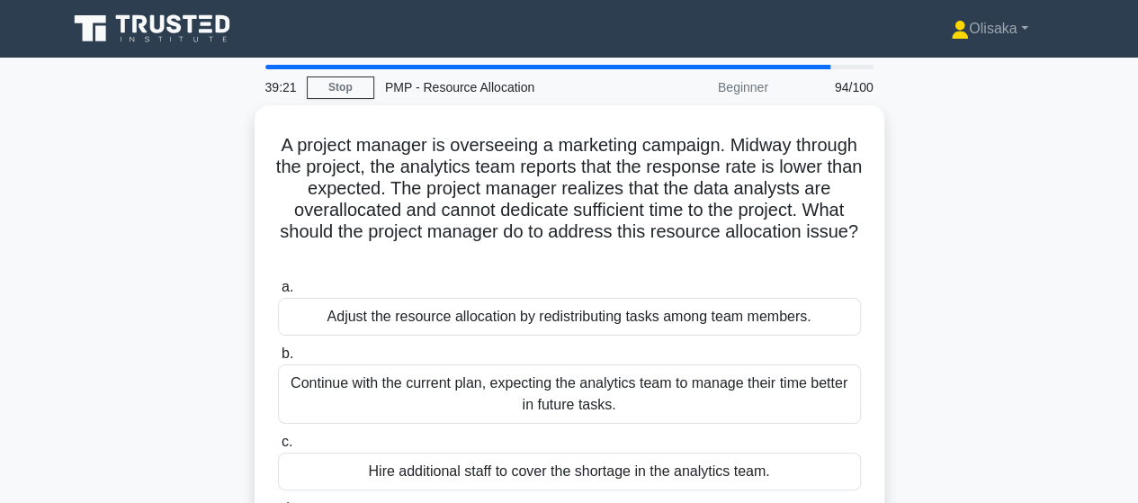
scroll to position [90, 0]
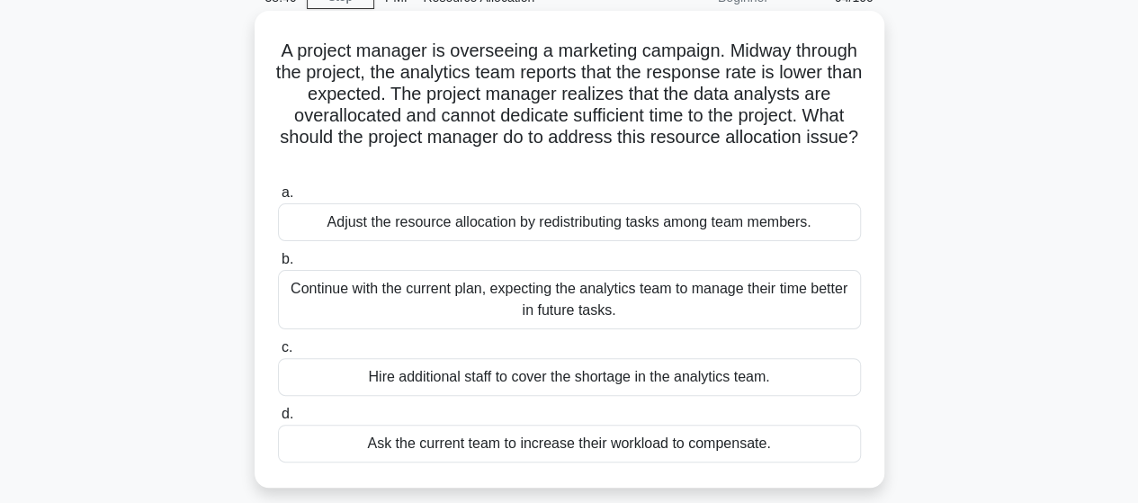
click at [559, 219] on div "Adjust the resource allocation by redistributing tasks among team members." at bounding box center [569, 222] width 583 height 38
click at [278, 199] on input "a. Adjust the resource allocation by redistributing tasks among team members." at bounding box center [278, 193] width 0 height 12
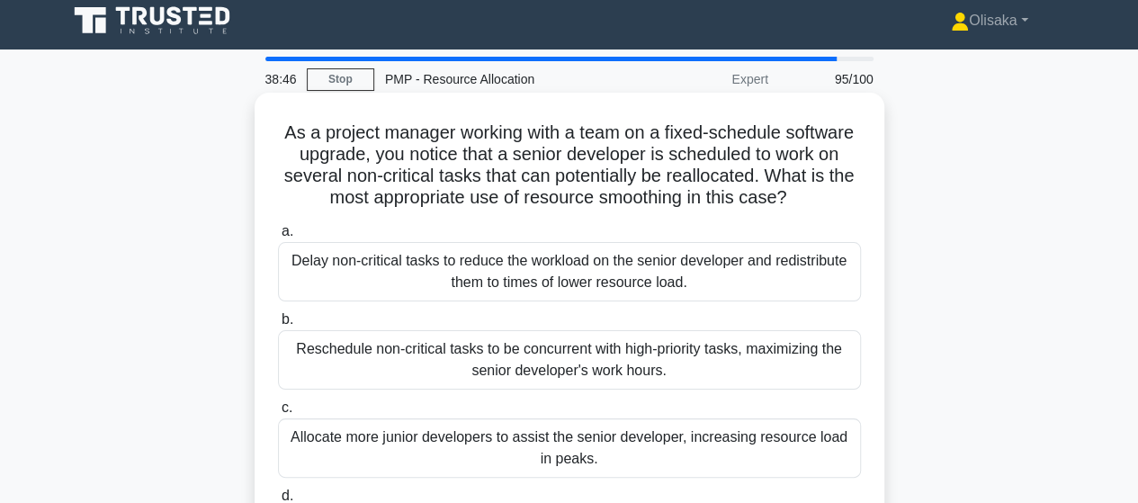
scroll to position [0, 0]
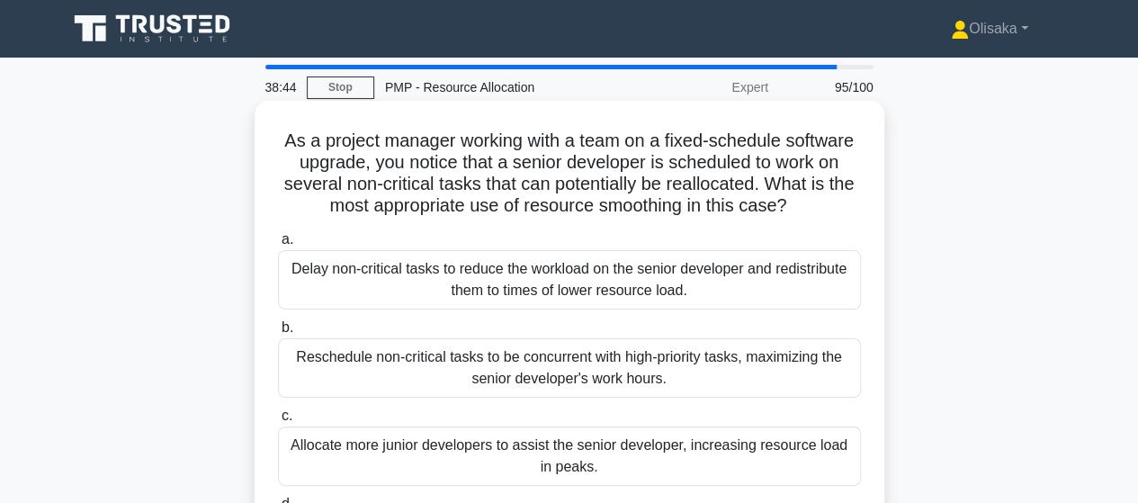
click at [554, 394] on div "Reschedule non-critical tasks to be concurrent with high-priority tasks, maximi…" at bounding box center [569, 367] width 583 height 59
click at [278, 334] on input "b. Reschedule non-critical tasks to be concurrent with high-priority tasks, max…" at bounding box center [278, 328] width 0 height 12
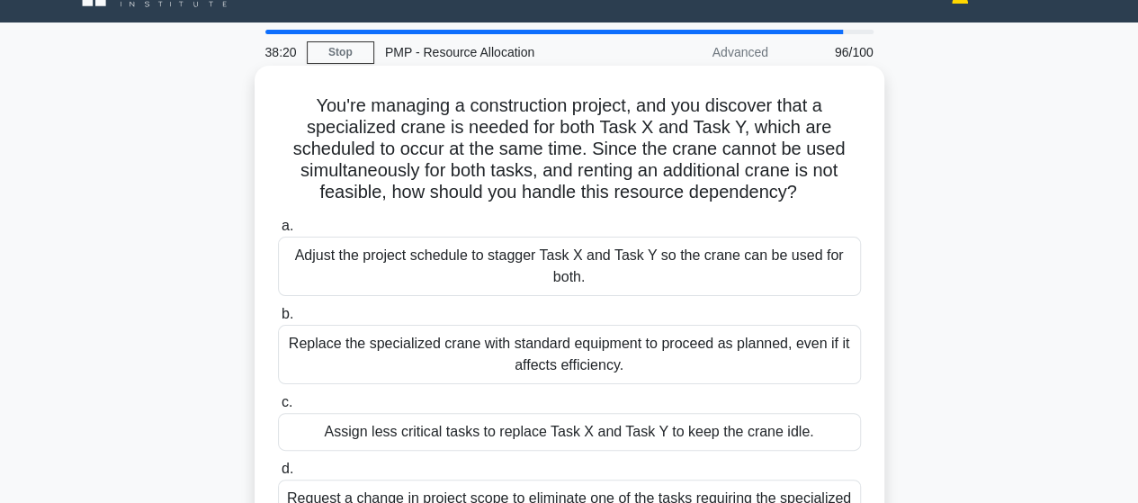
scroll to position [90, 0]
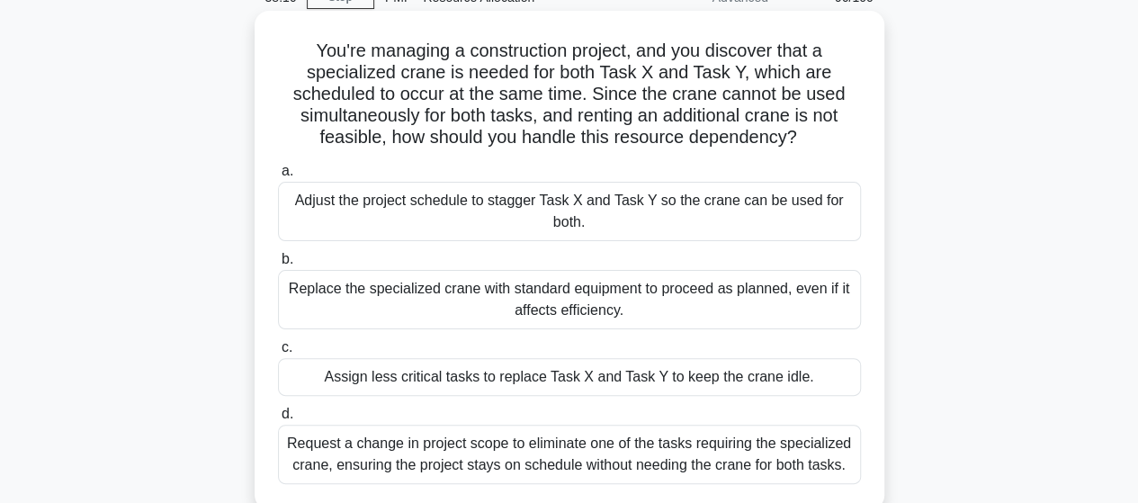
click at [686, 210] on div "Adjust the project schedule to stagger Task X and Task Y so the crane can be us…" at bounding box center [569, 211] width 583 height 59
click at [278, 177] on input "a. Adjust the project schedule to stagger Task X and Task Y so the crane can be…" at bounding box center [278, 172] width 0 height 12
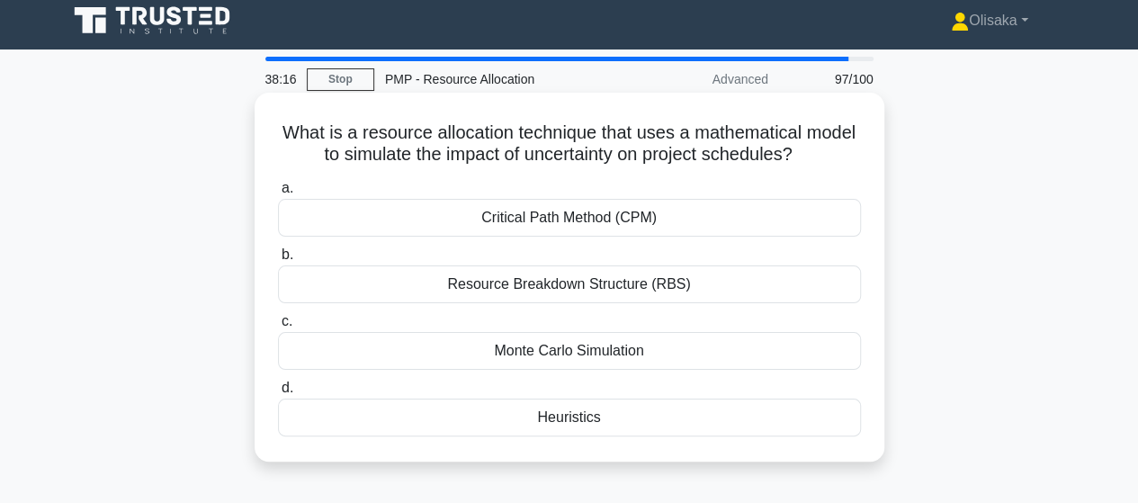
scroll to position [0, 0]
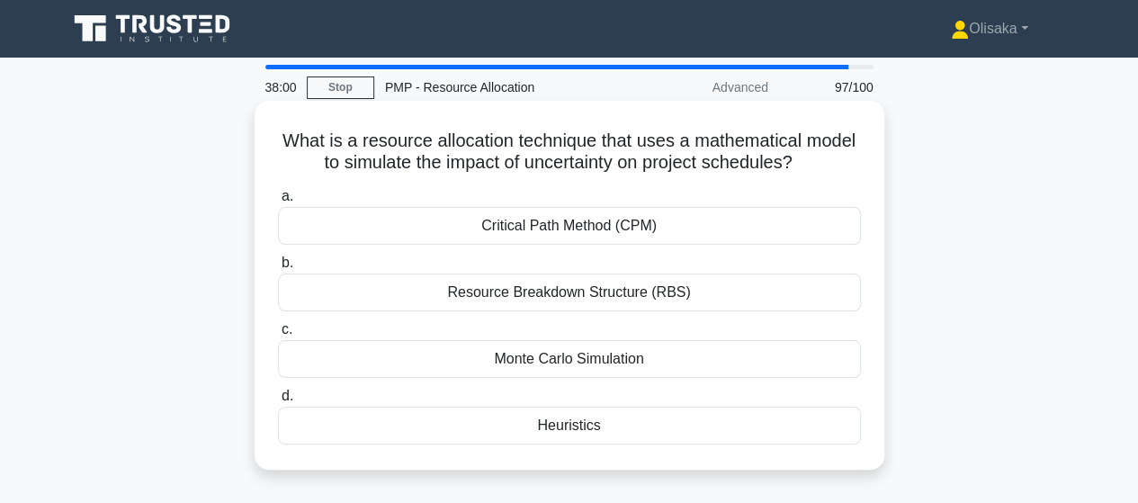
click at [545, 364] on div "Monte Carlo Simulation" at bounding box center [569, 359] width 583 height 38
click at [278, 336] on input "c. Monte Carlo Simulation" at bounding box center [278, 330] width 0 height 12
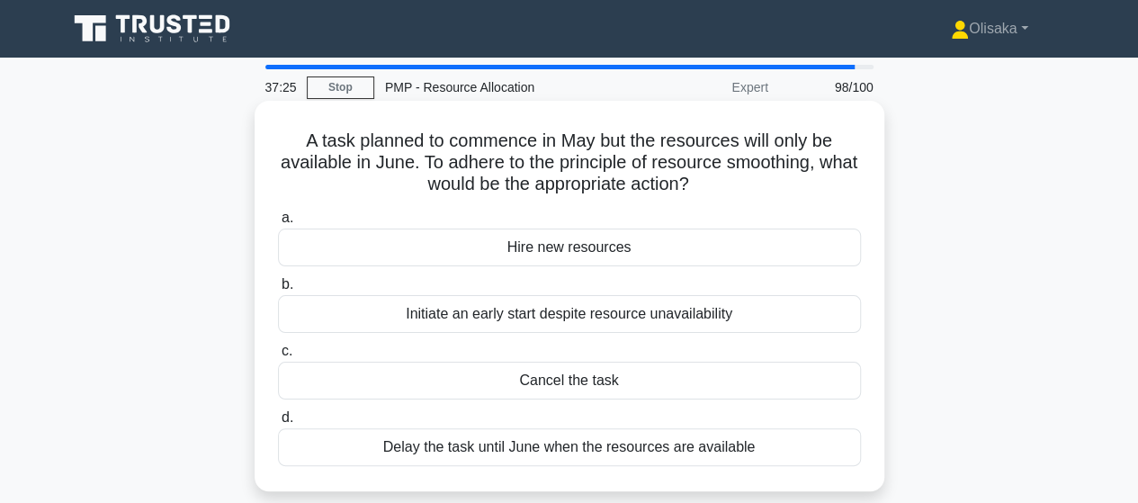
click at [619, 318] on div "Initiate an early start despite resource unavailability" at bounding box center [569, 314] width 583 height 38
click at [278, 291] on input "b. Initiate an early start despite resource unavailability" at bounding box center [278, 285] width 0 height 12
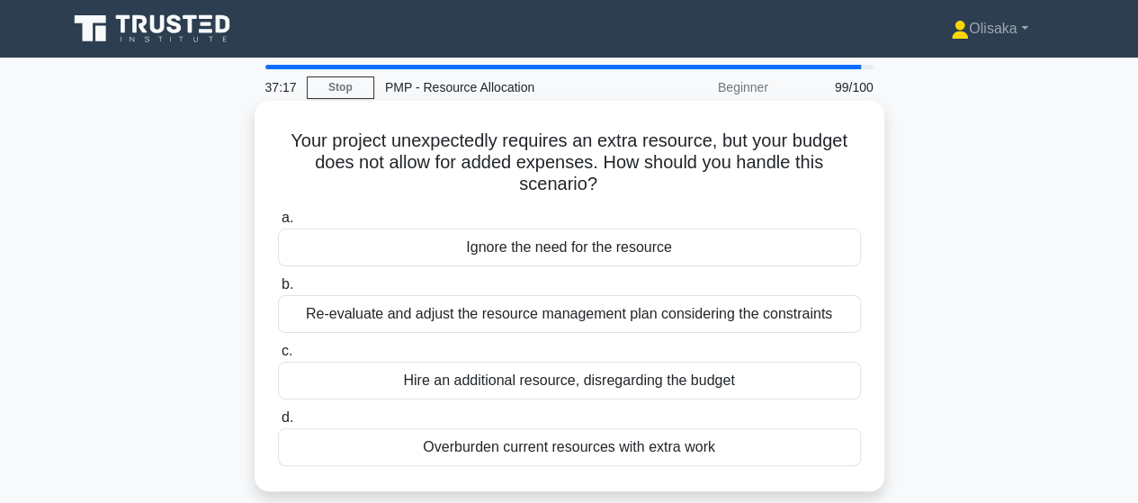
click at [571, 316] on div "Re-evaluate and adjust the resource management plan considering the constraints" at bounding box center [569, 314] width 583 height 38
click at [278, 291] on input "b. Re-evaluate and adjust the resource management plan considering the constrai…" at bounding box center [278, 285] width 0 height 12
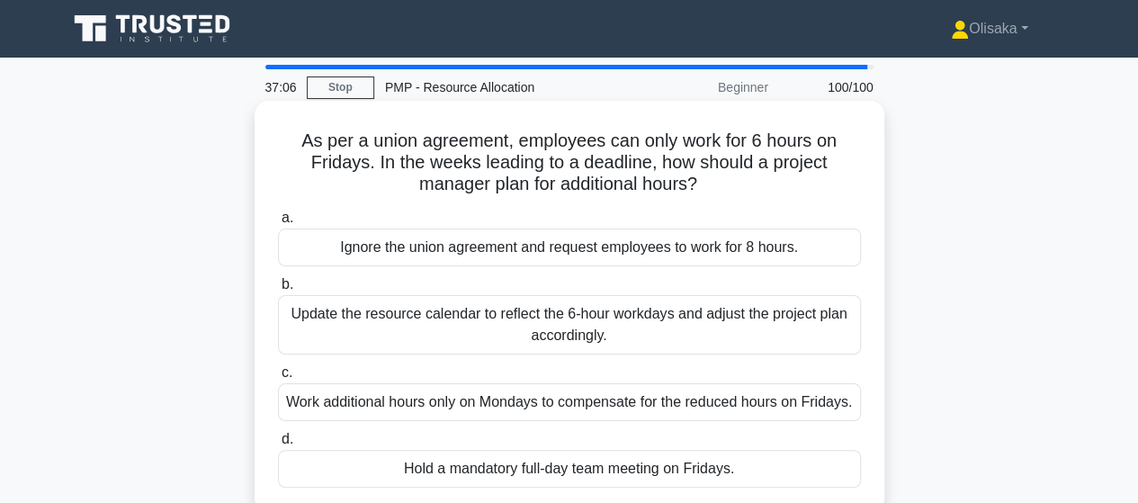
click at [695, 334] on div "Update the resource calendar to reflect the 6-hour workdays and adjust the proj…" at bounding box center [569, 324] width 583 height 59
click at [278, 291] on input "b. Update the resource calendar to reflect the 6-hour workdays and adjust the p…" at bounding box center [278, 285] width 0 height 12
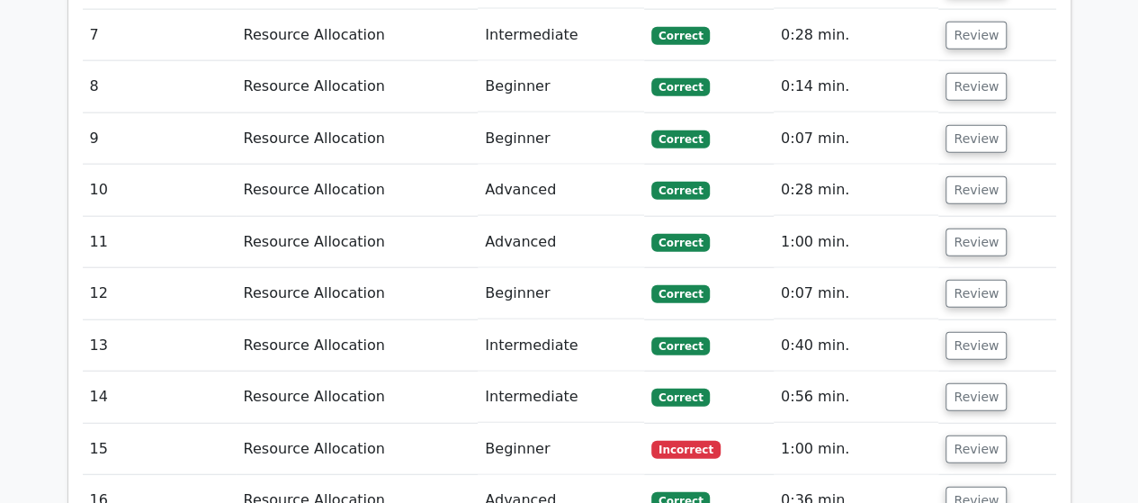
scroll to position [2159, 0]
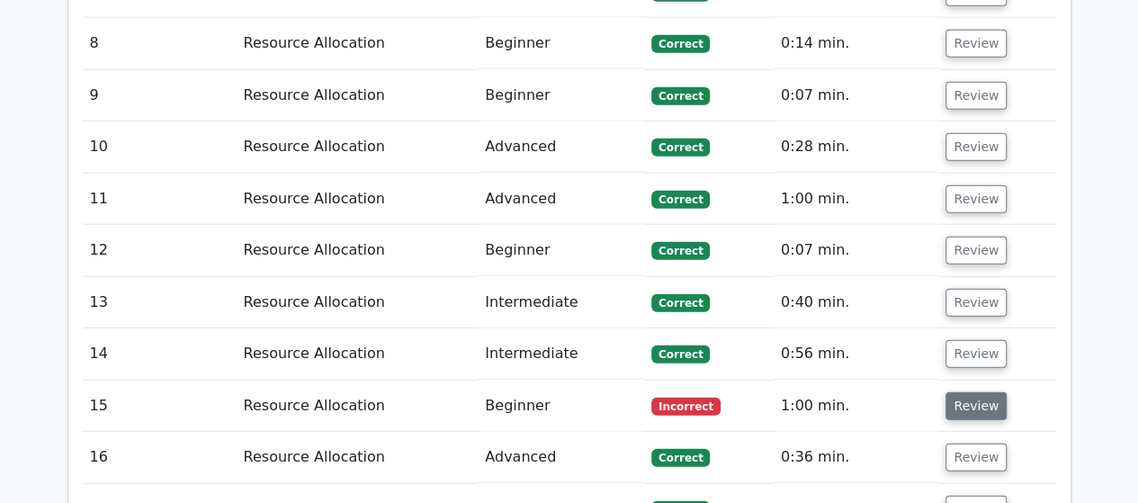
click at [961, 392] on button "Review" at bounding box center [976, 406] width 61 height 28
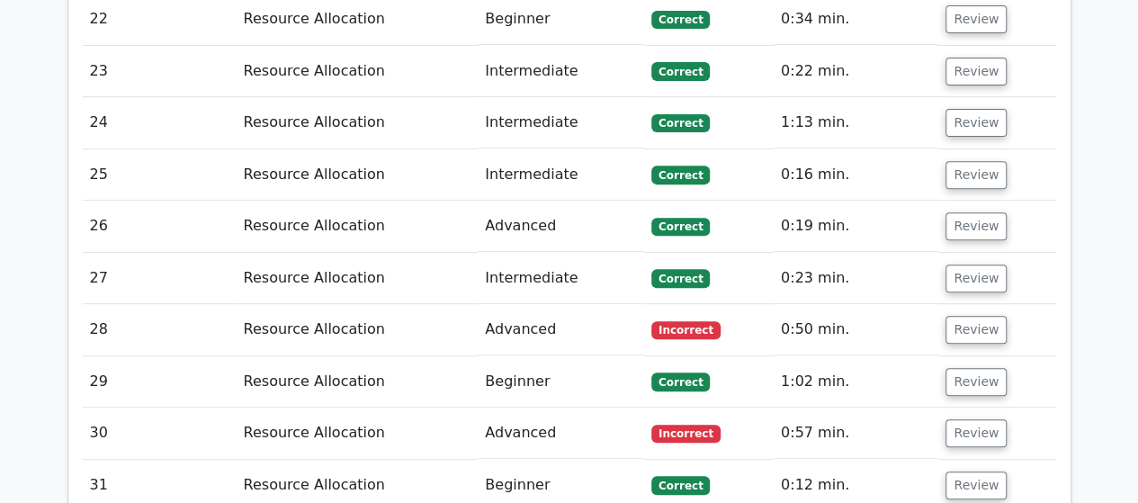
scroll to position [3689, 0]
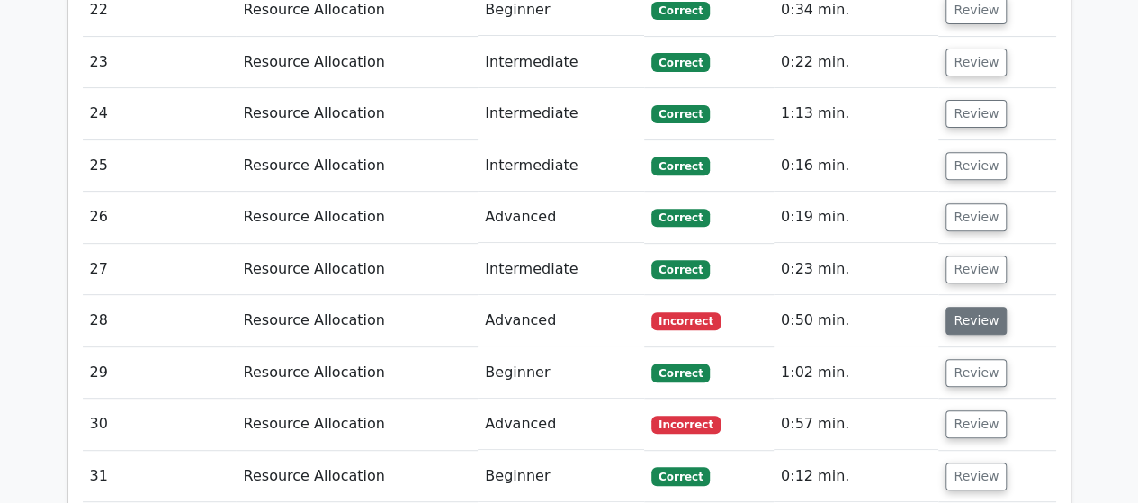
click at [955, 307] on button "Review" at bounding box center [976, 321] width 61 height 28
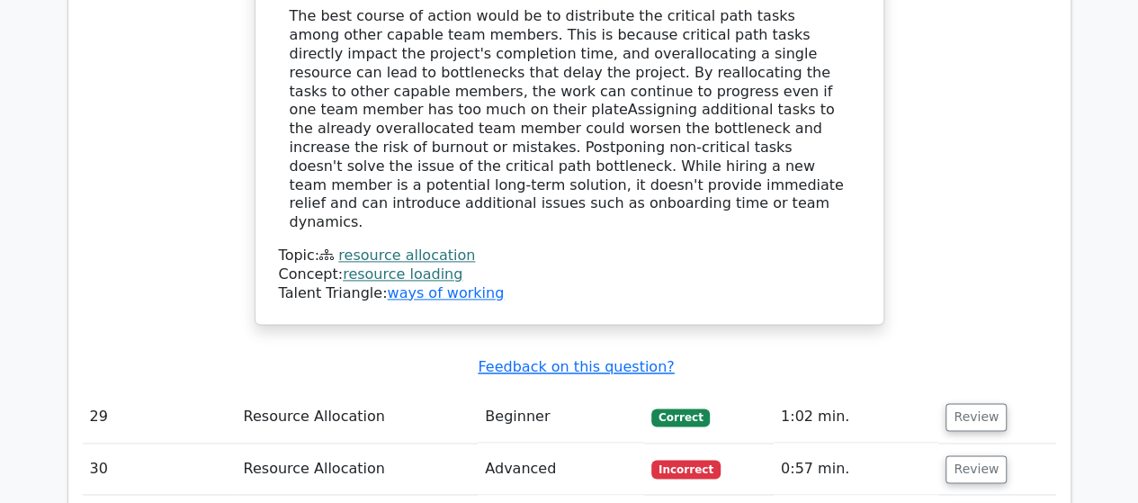
scroll to position [4498, 0]
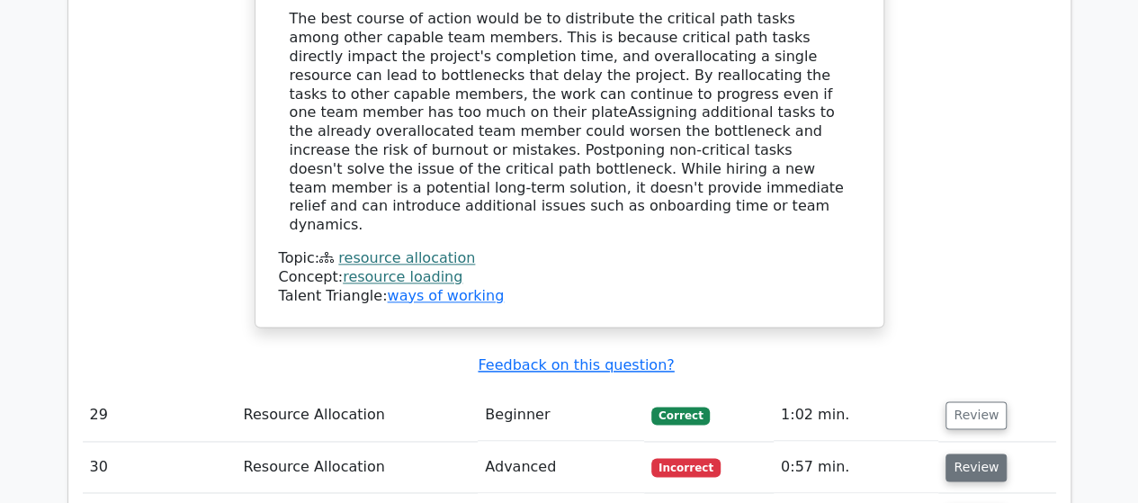
click at [964, 453] on button "Review" at bounding box center [976, 467] width 61 height 28
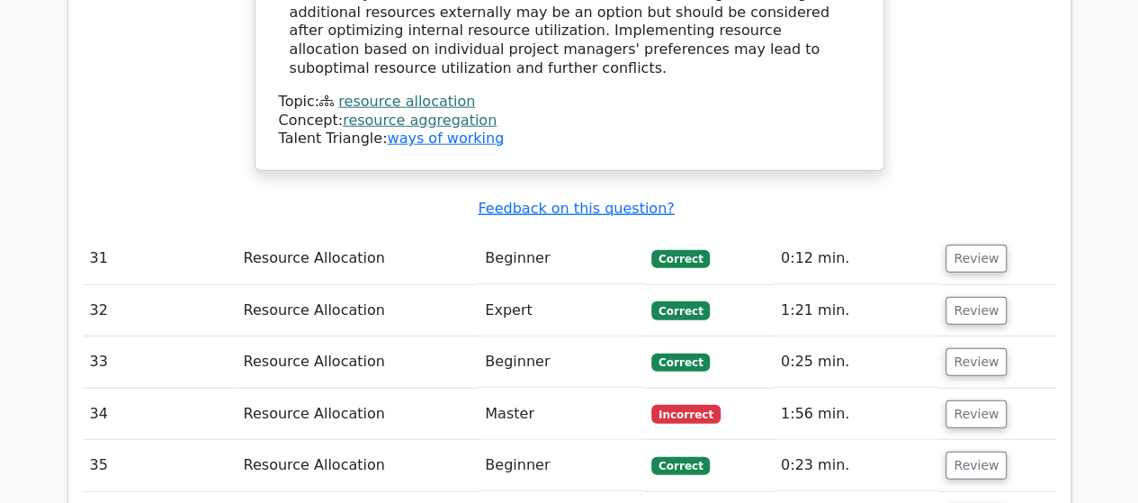
scroll to position [5758, 0]
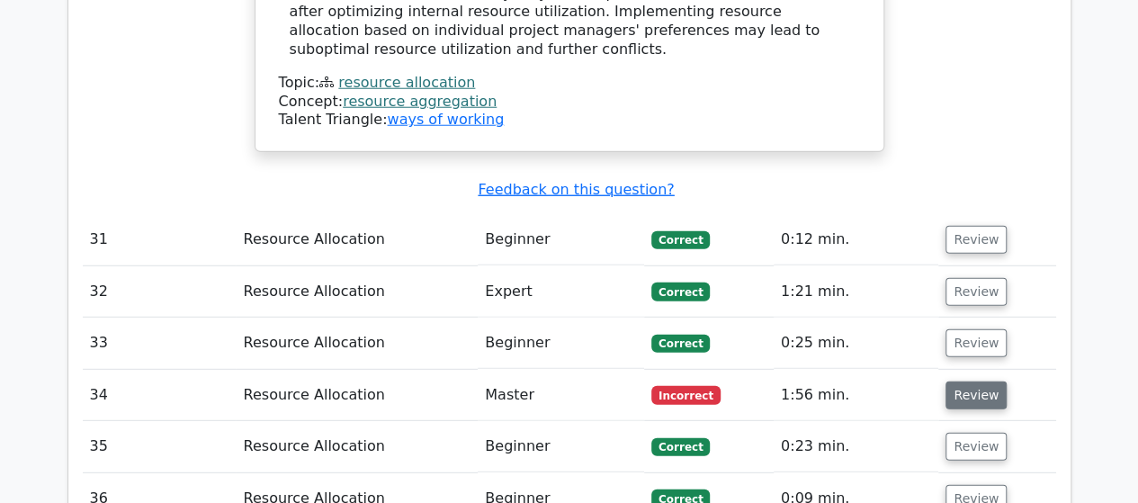
click at [958, 381] on button "Review" at bounding box center [976, 395] width 61 height 28
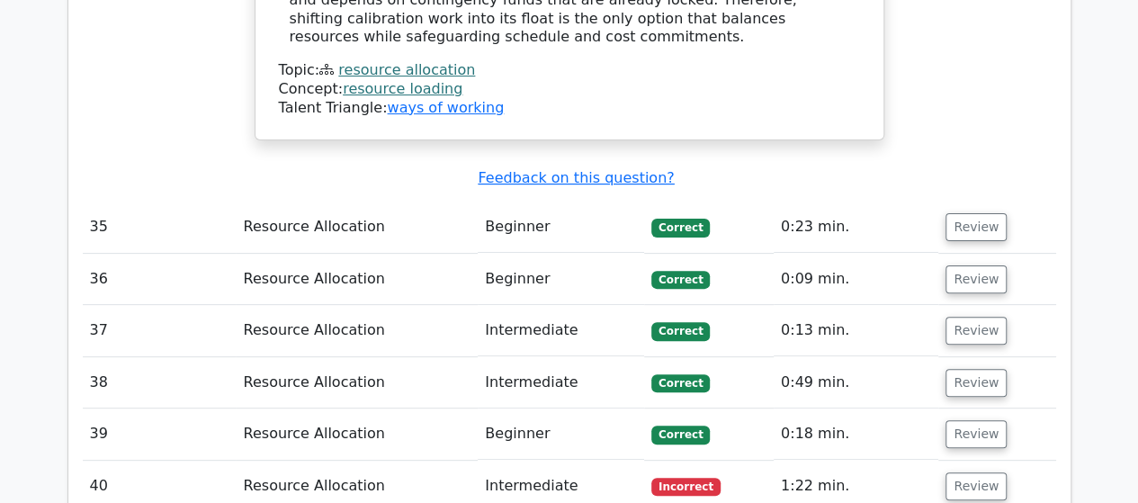
scroll to position [7017, 0]
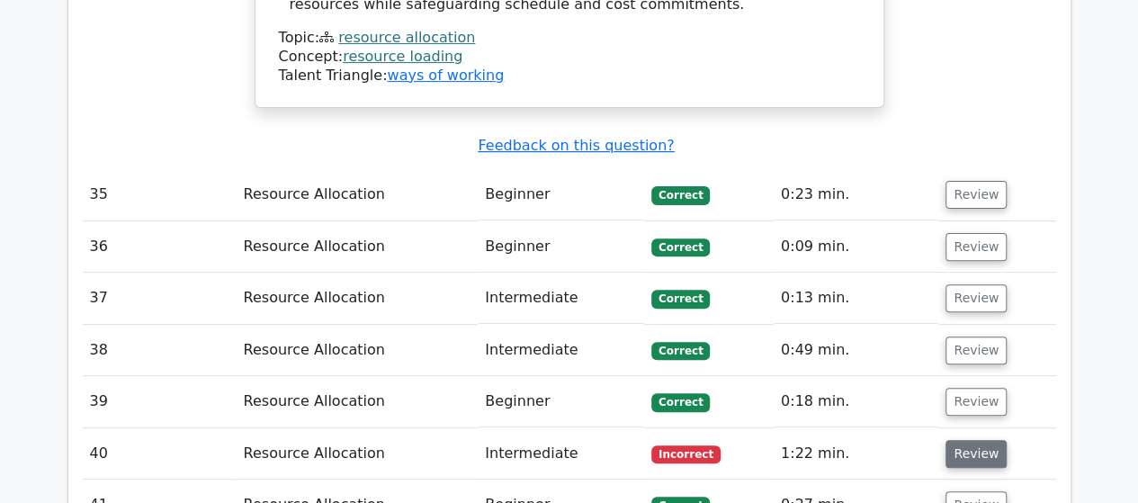
click at [961, 440] on button "Review" at bounding box center [976, 454] width 61 height 28
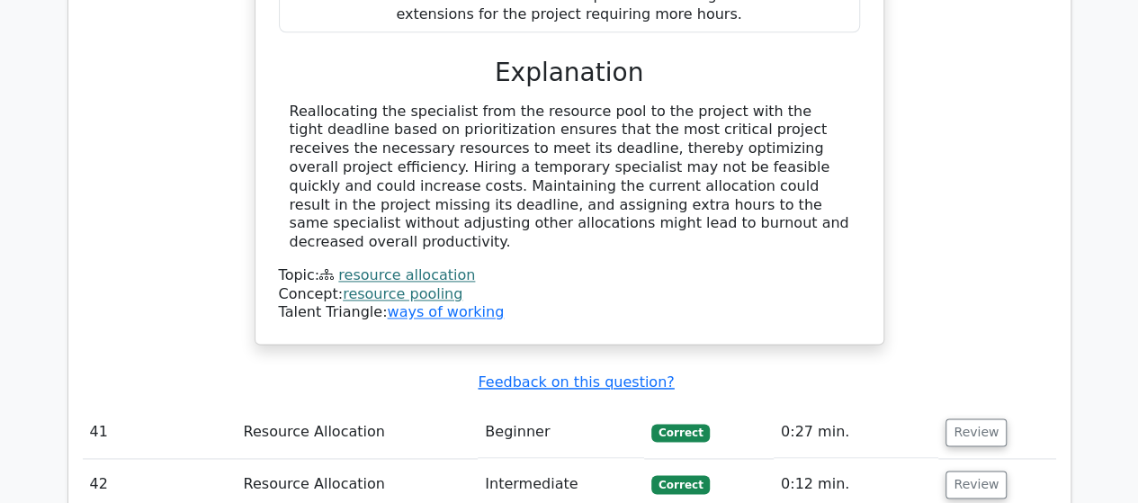
scroll to position [8007, 0]
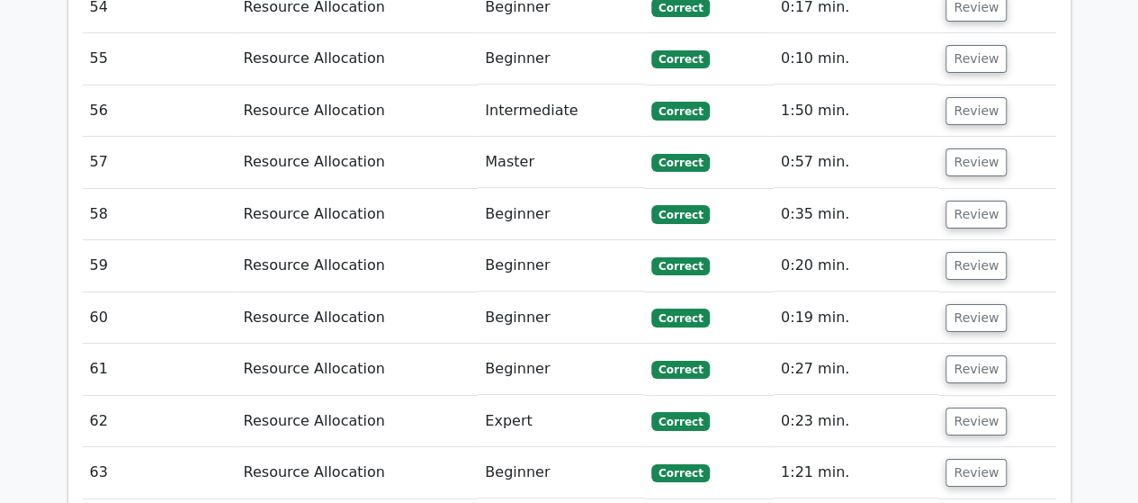
scroll to position [10166, 0]
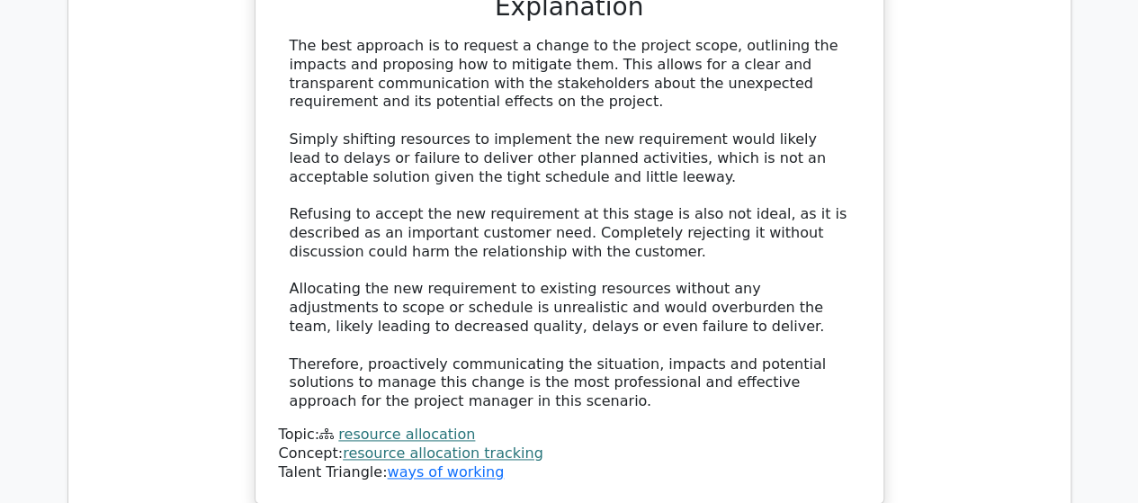
scroll to position [11245, 0]
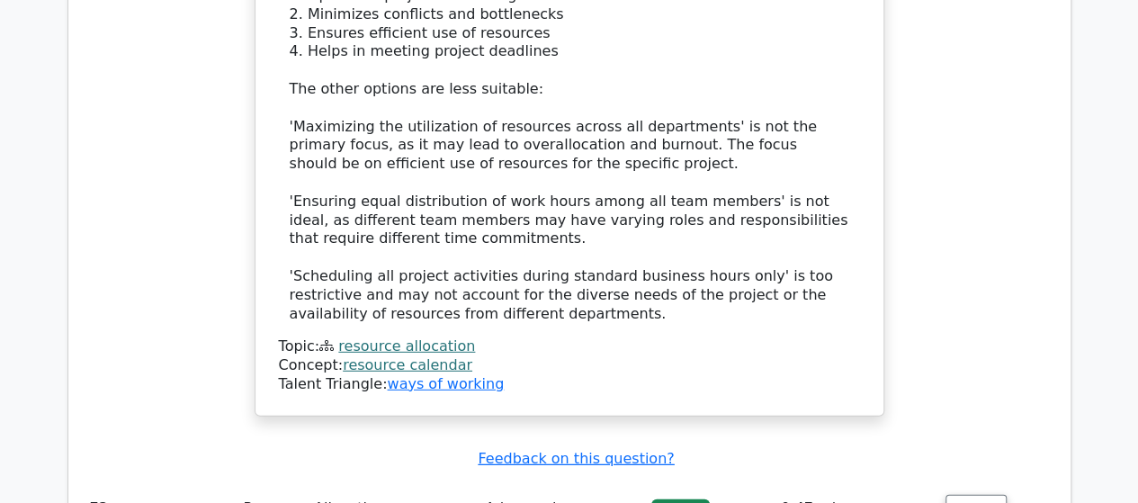
scroll to position [12685, 0]
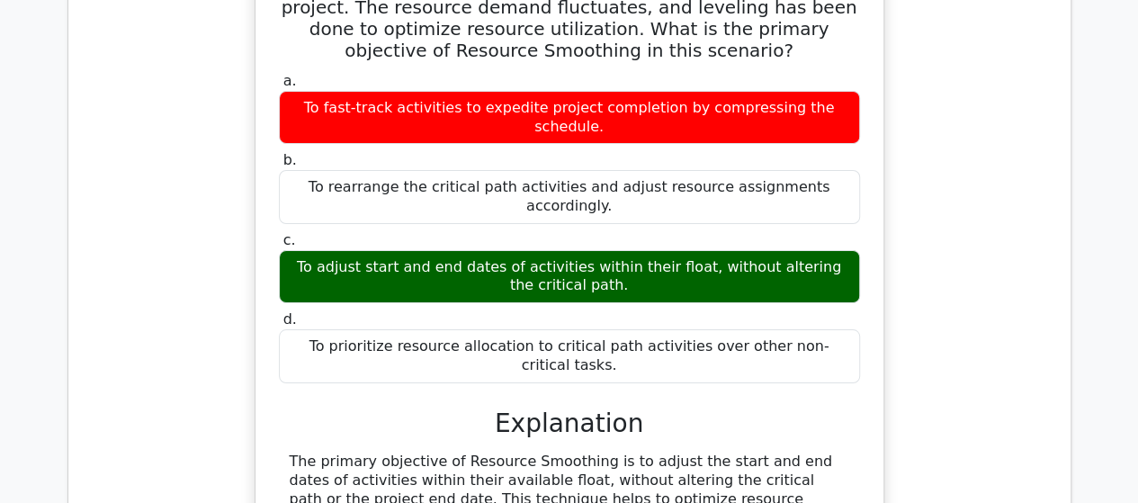
scroll to position [13764, 0]
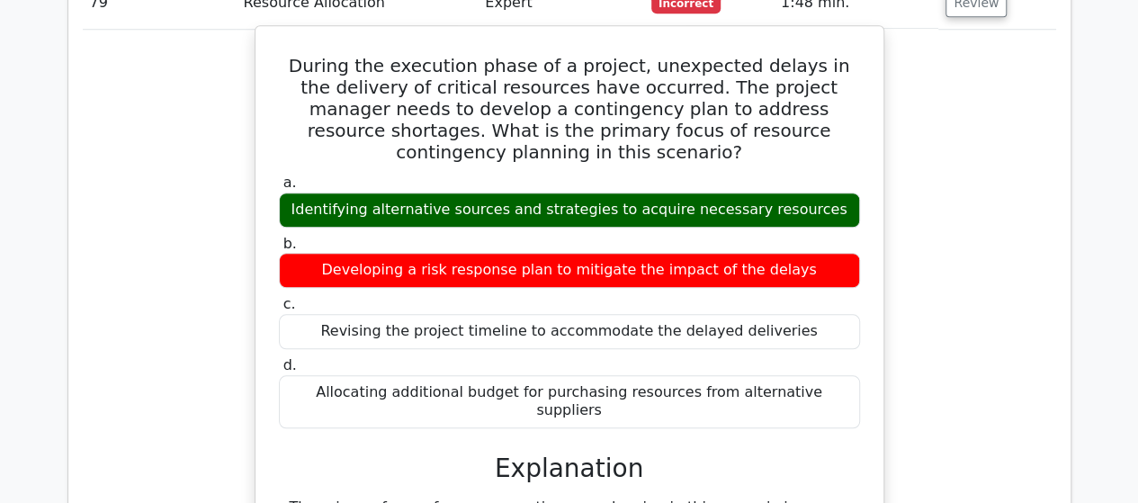
scroll to position [14484, 0]
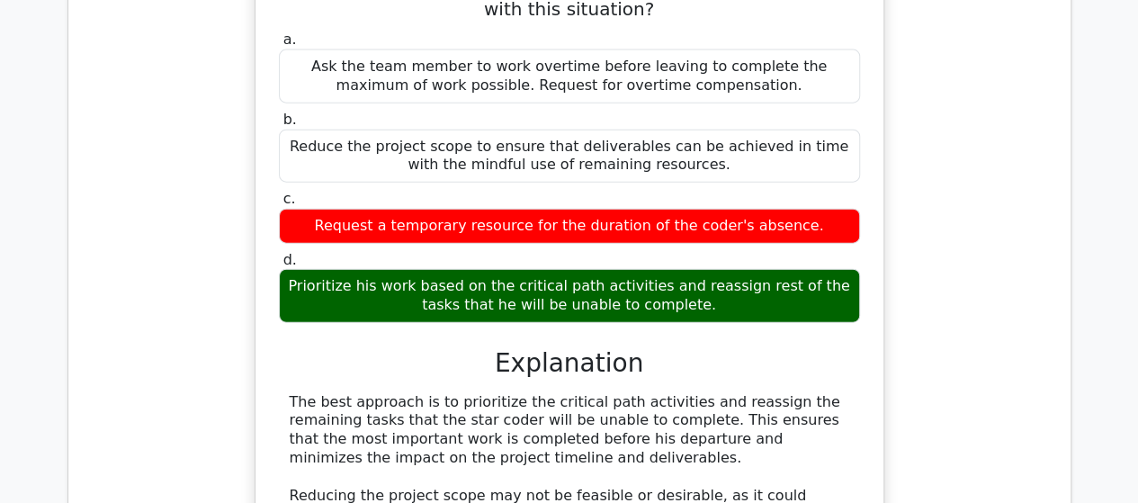
scroll to position [15924, 0]
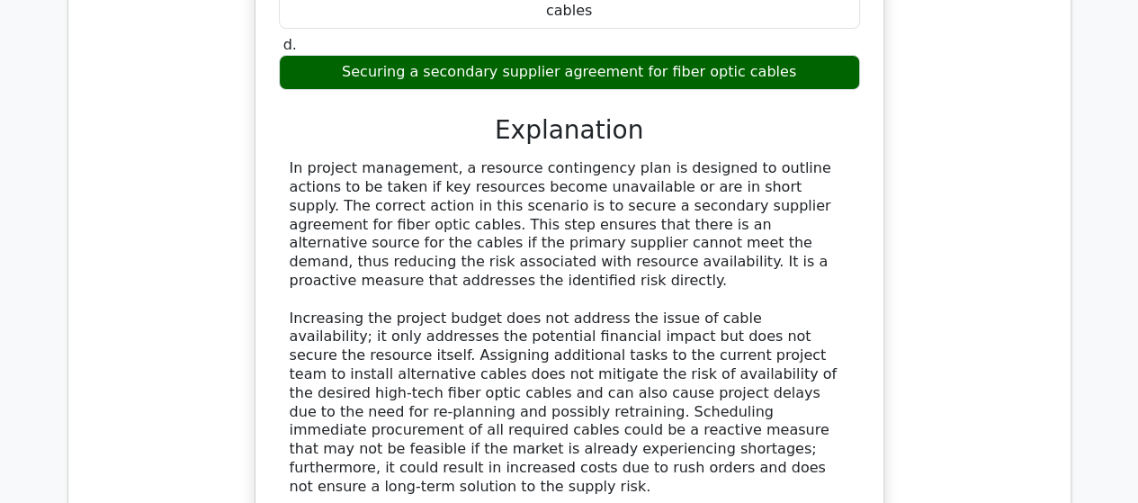
scroll to position [17093, 0]
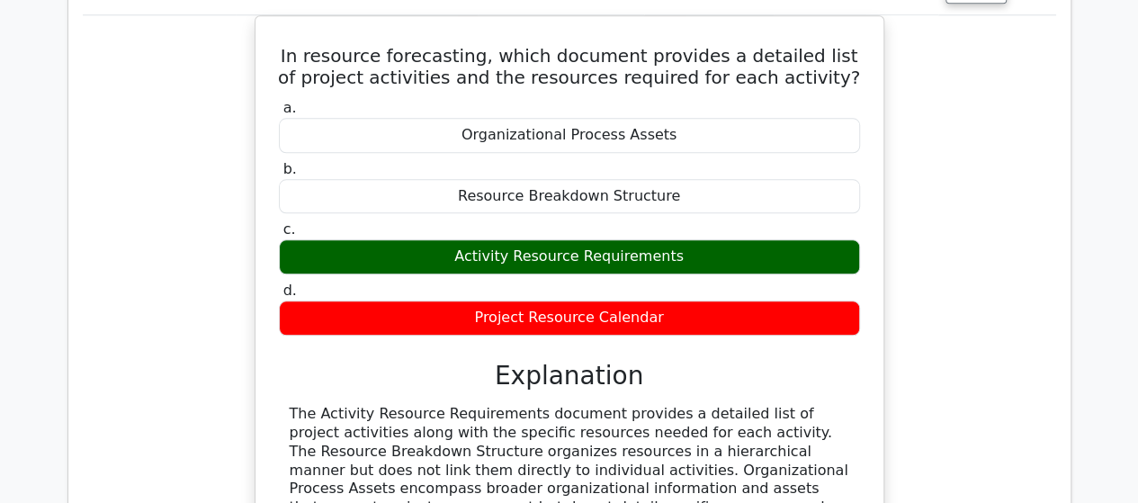
scroll to position [17993, 0]
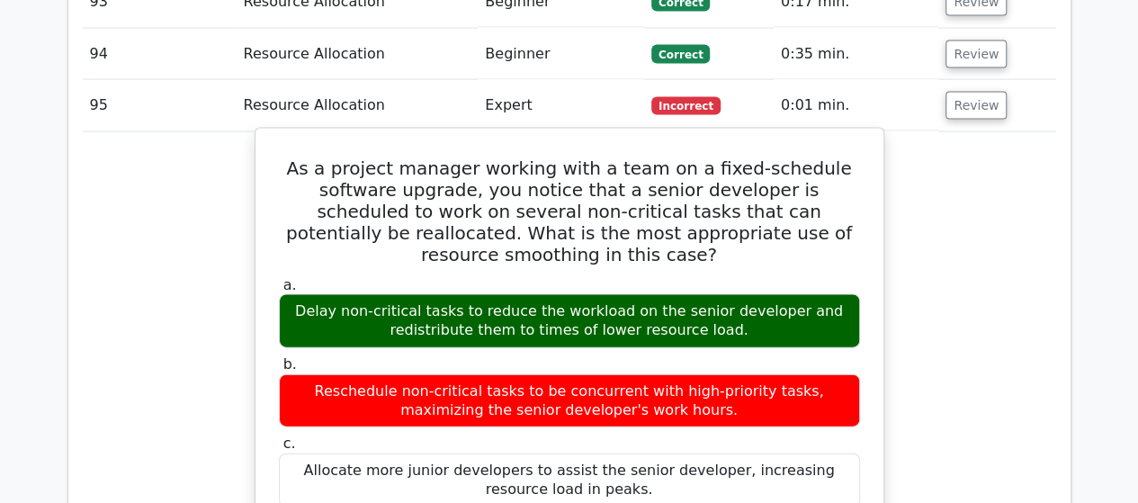
scroll to position [19072, 0]
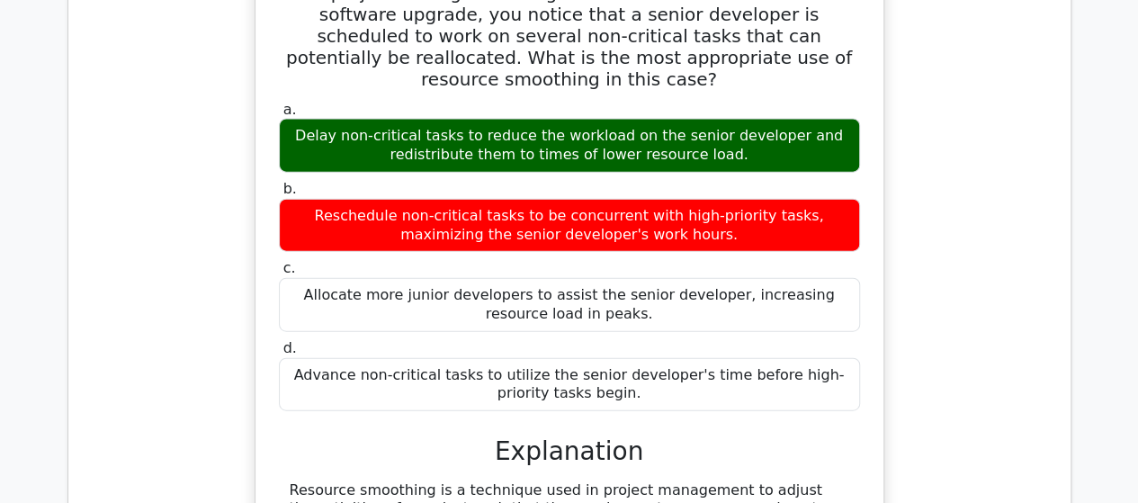
drag, startPoint x: 955, startPoint y: 220, endPoint x: 842, endPoint y: 221, distance: 113.4
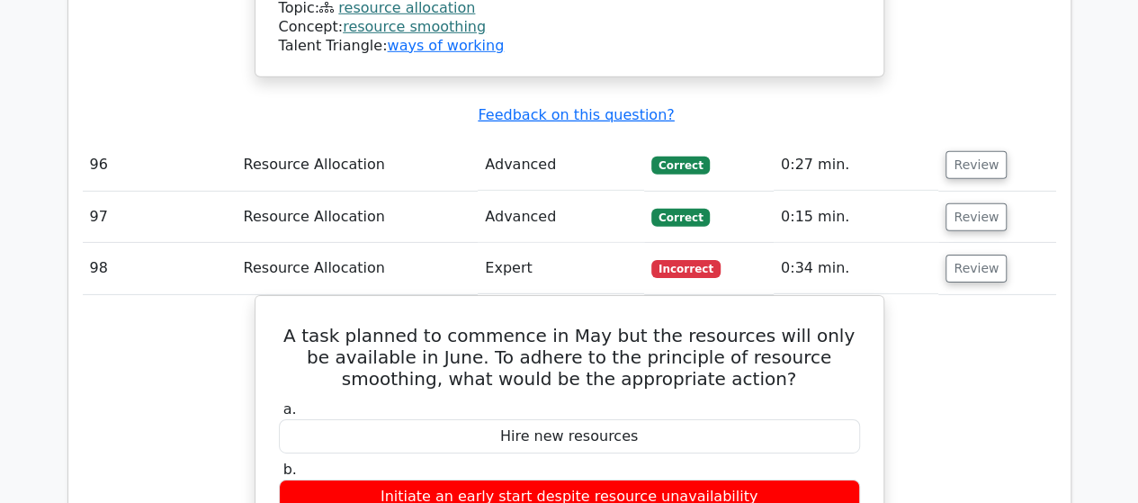
scroll to position [20037, 0]
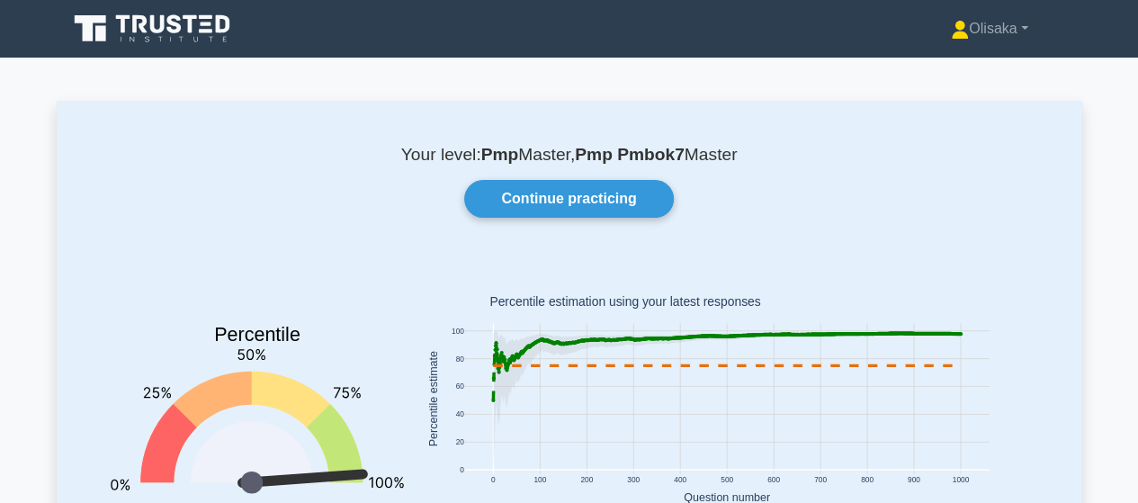
scroll to position [270, 0]
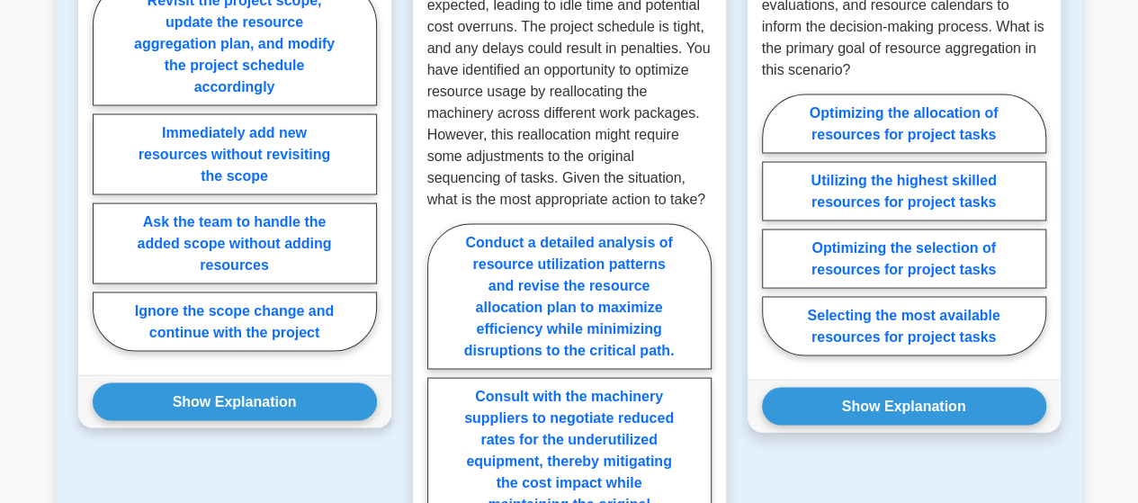
scroll to position [1709, 0]
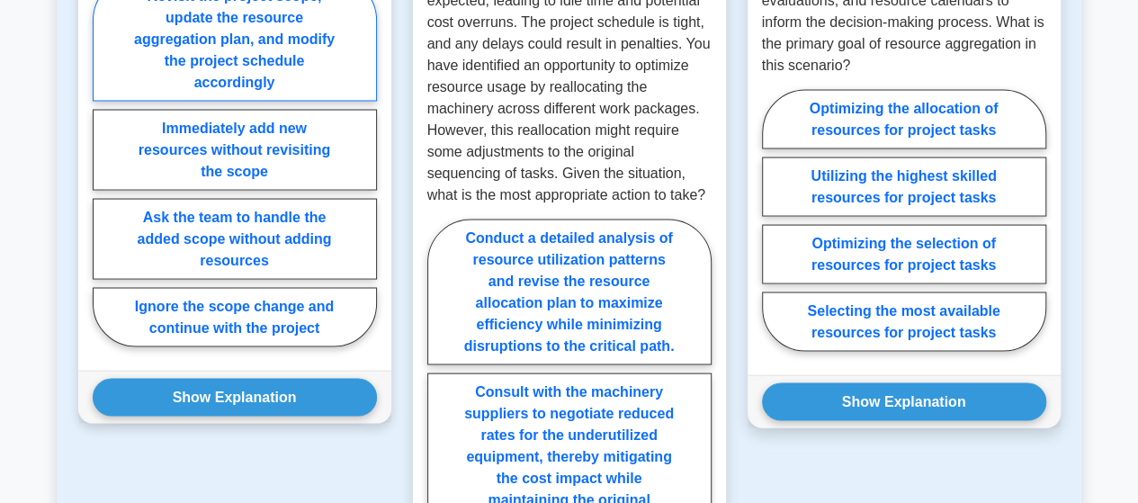
click at [245, 31] on label "Revisit the project scope, update the resource aggregation plan, and modify the…" at bounding box center [235, 40] width 284 height 124
click at [104, 162] on input "Revisit the project scope, update the resource aggregation plan, and modify the…" at bounding box center [99, 168] width 12 height 12
radio input "true"
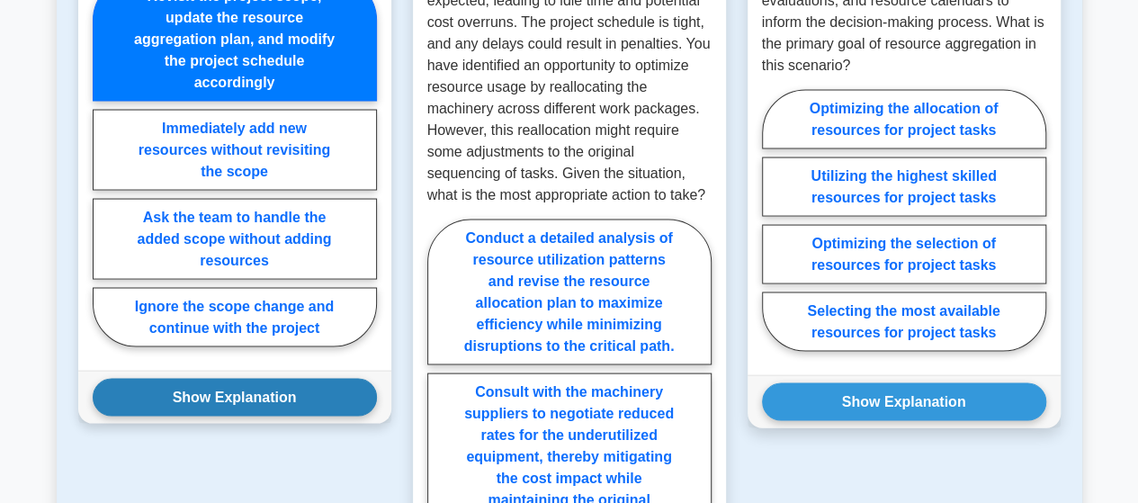
click at [220, 382] on button "Show Explanation" at bounding box center [235, 398] width 284 height 38
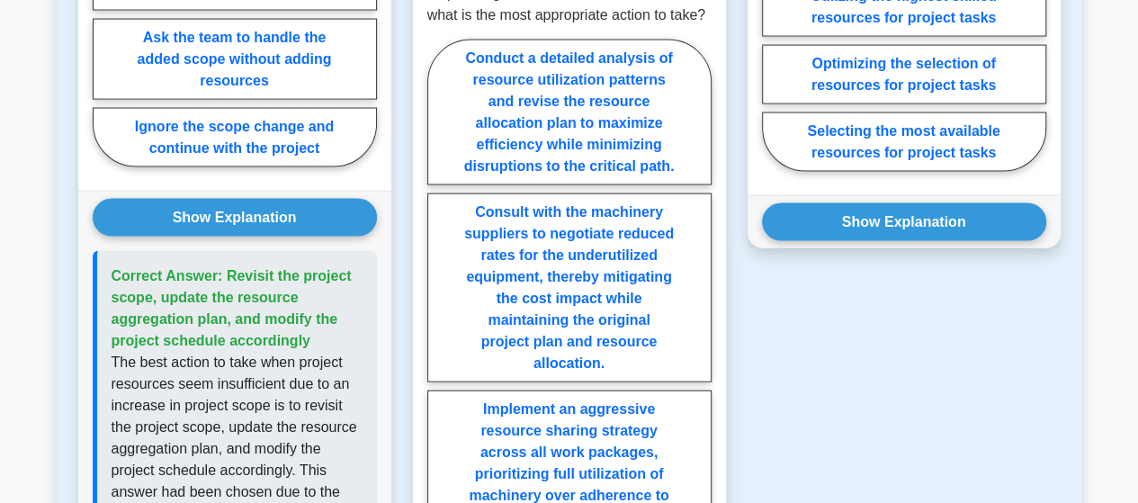
scroll to position [1799, 0]
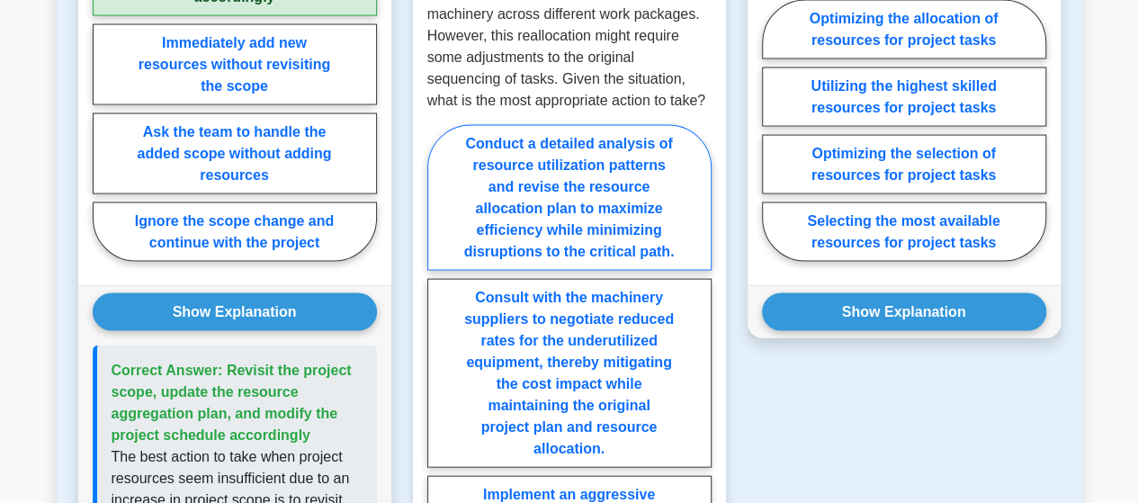
click at [498, 231] on label "Conduct a detailed analysis of resource utilization patterns and revise the res…" at bounding box center [569, 198] width 284 height 146
click at [439, 471] on input "Conduct a detailed analysis of resource utilization patterns and revise the res…" at bounding box center [433, 477] width 12 height 12
radio input "true"
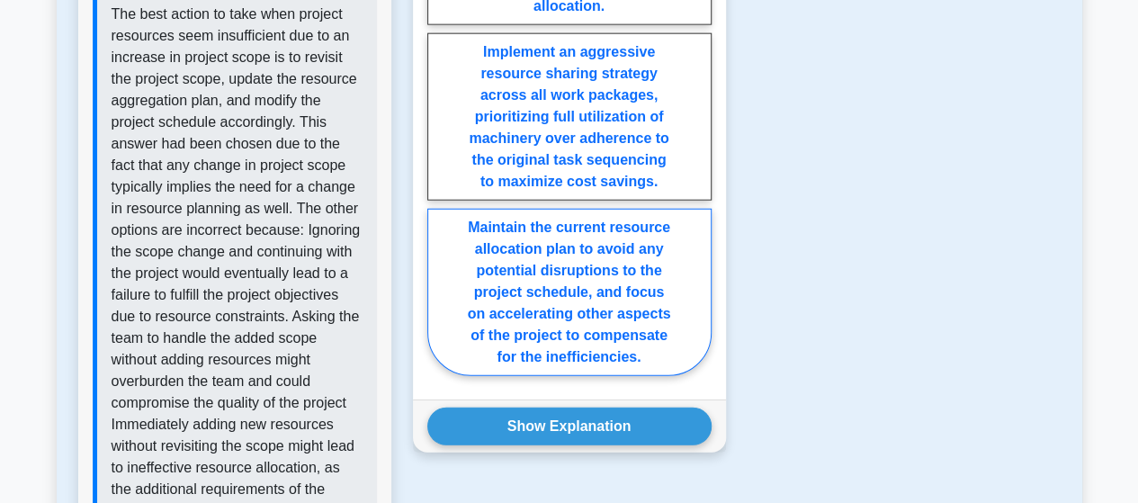
scroll to position [2249, 0]
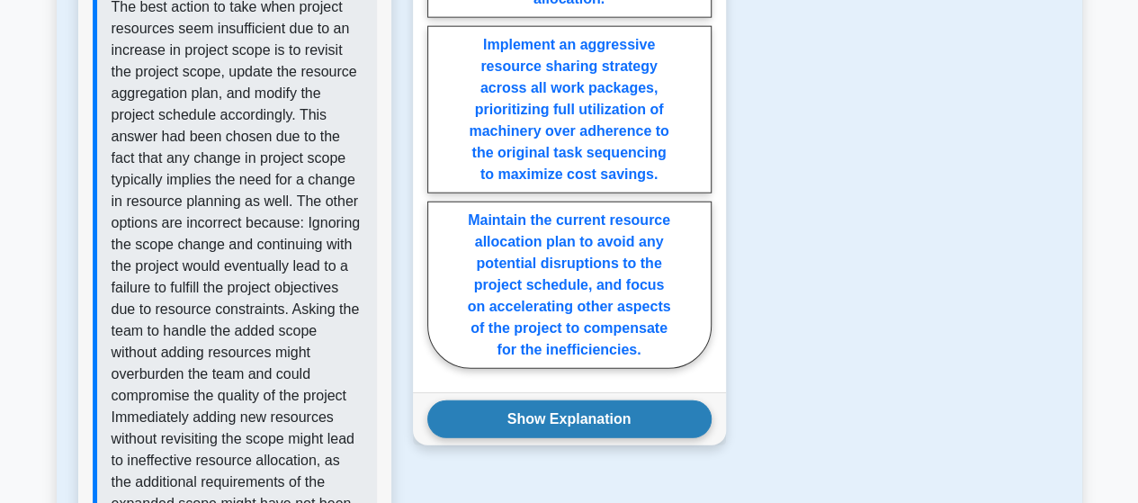
click at [555, 421] on button "Show Explanation" at bounding box center [569, 419] width 284 height 38
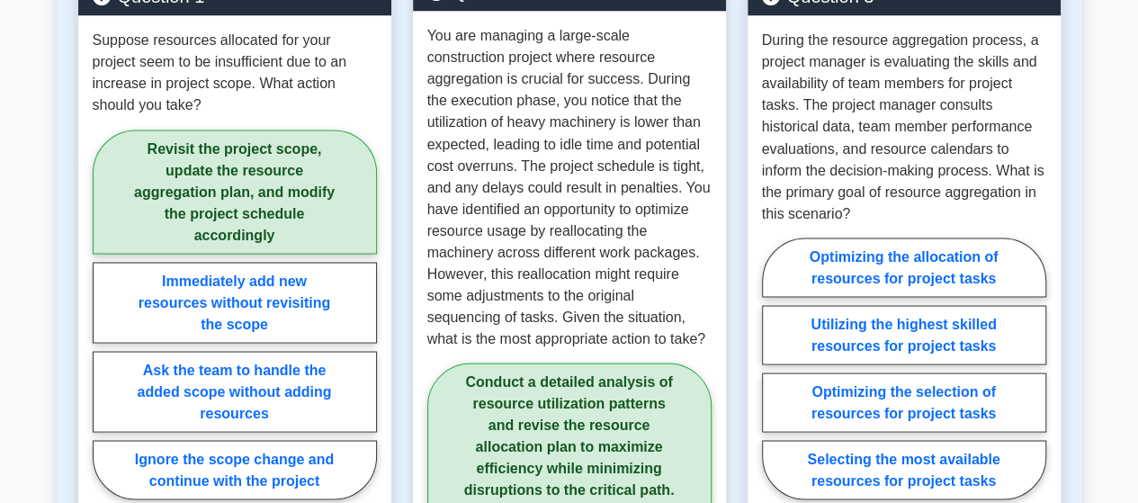
scroll to position [1529, 0]
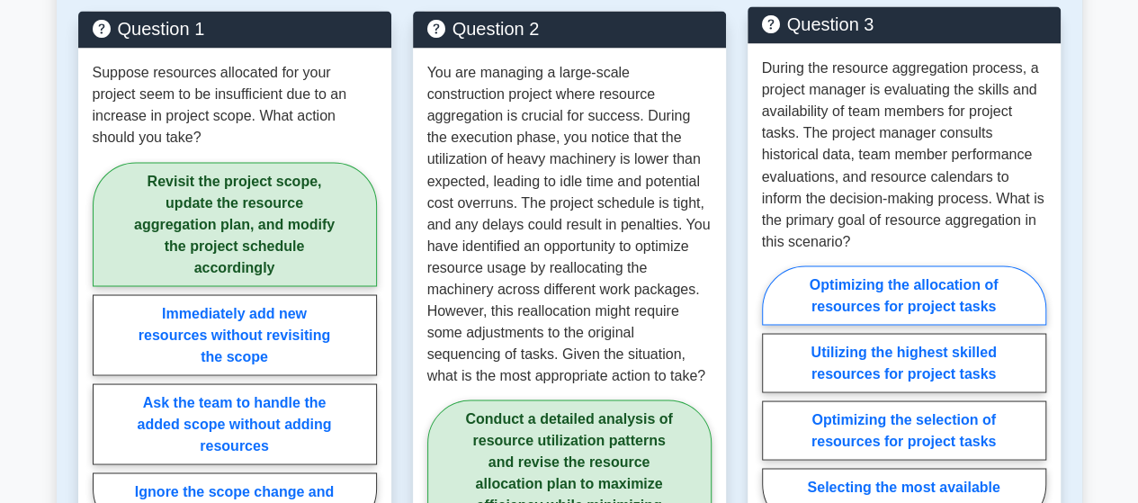
click at [849, 288] on label "Optimizing the allocation of resources for project tasks" at bounding box center [904, 294] width 284 height 59
click at [774, 396] on input "Optimizing the allocation of resources for project tasks" at bounding box center [768, 402] width 12 height 12
radio input "true"
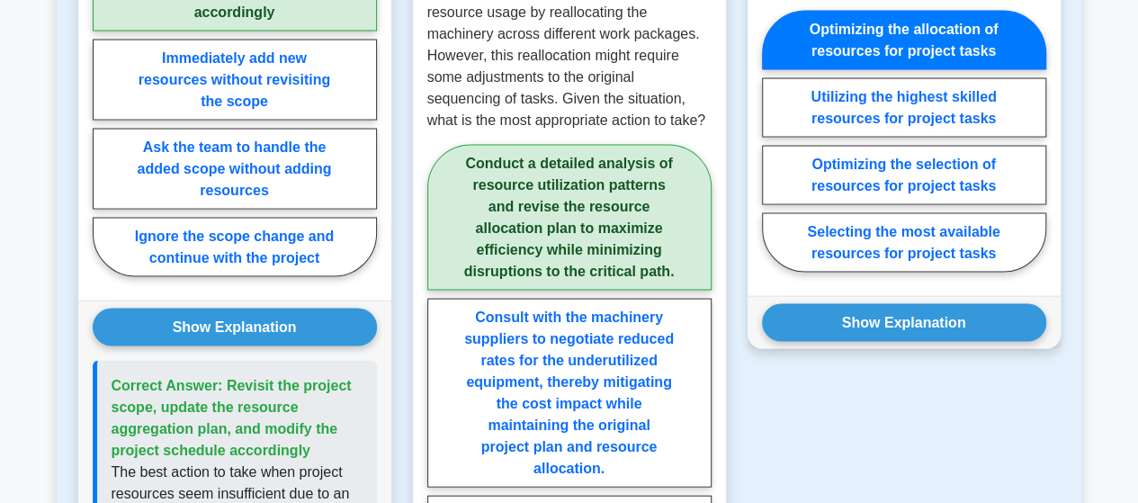
scroll to position [1799, 0]
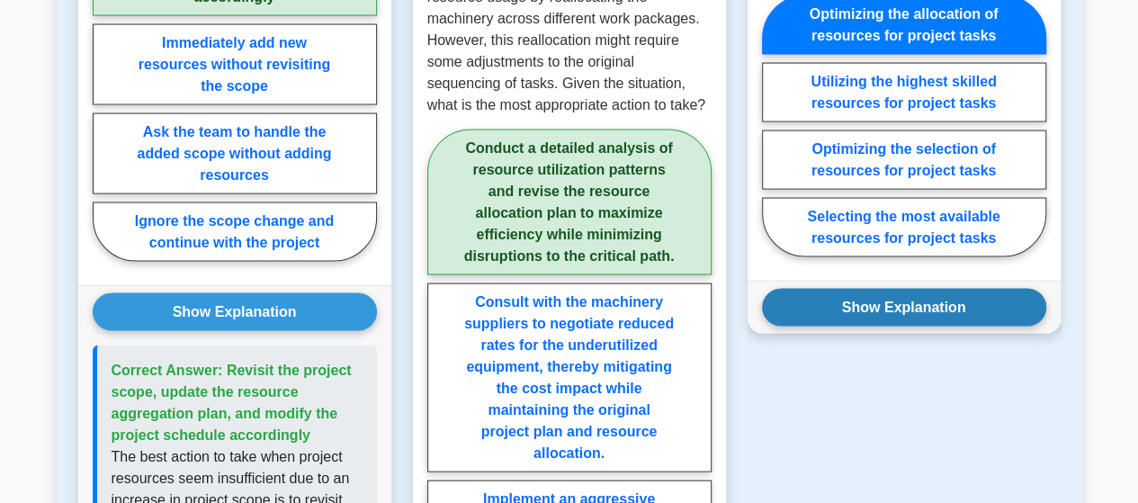
click at [882, 303] on button "Show Explanation" at bounding box center [904, 308] width 284 height 38
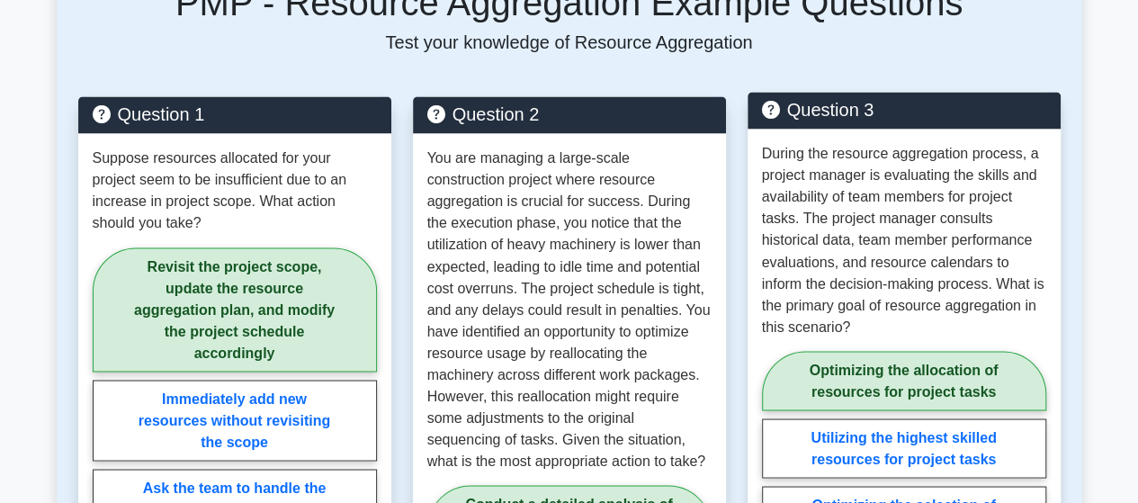
scroll to position [1439, 0]
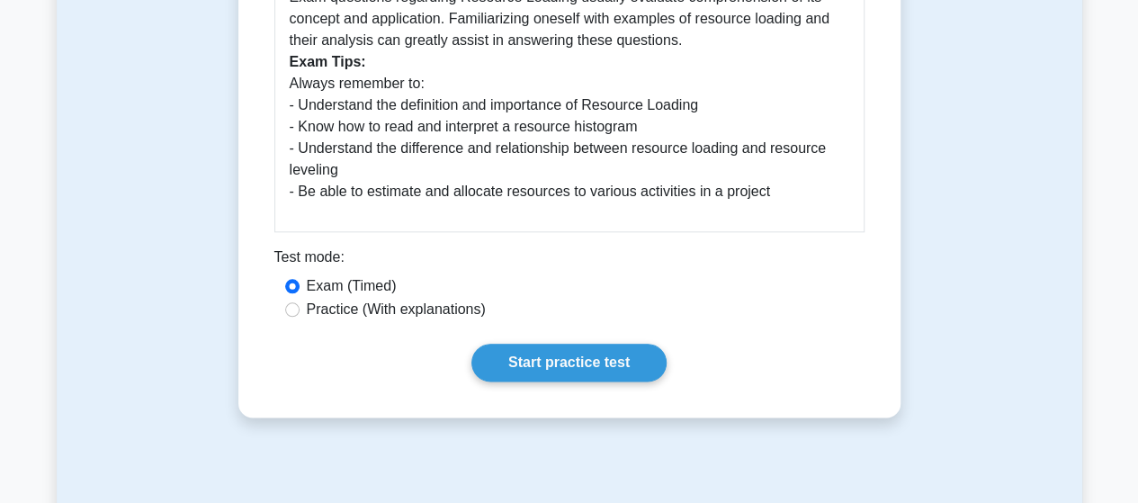
scroll to position [630, 0]
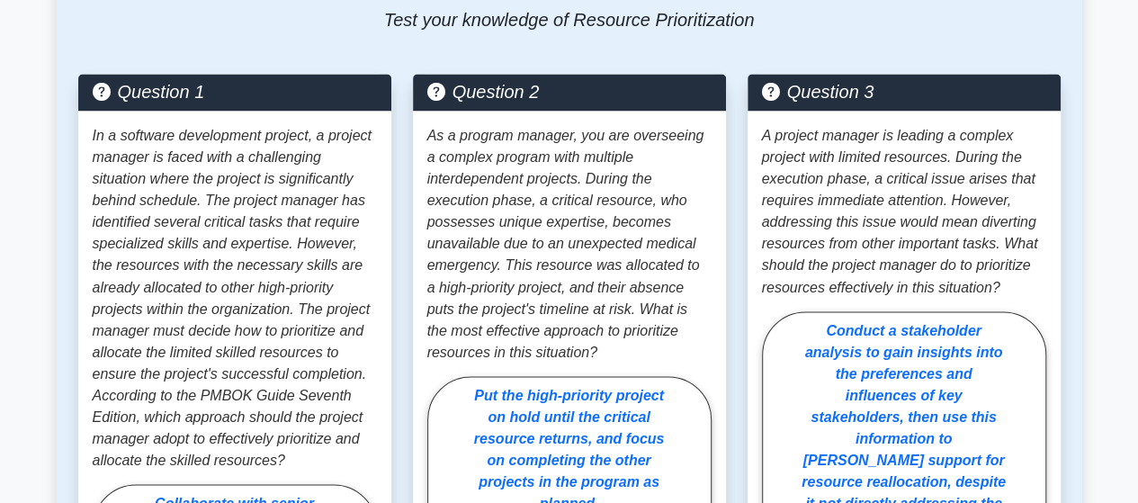
scroll to position [1259, 0]
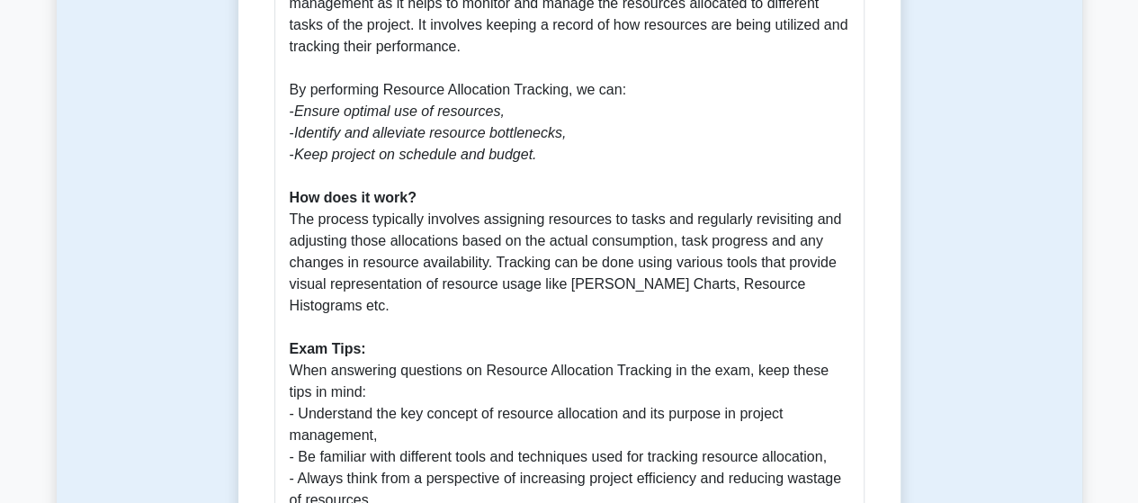
scroll to position [450, 0]
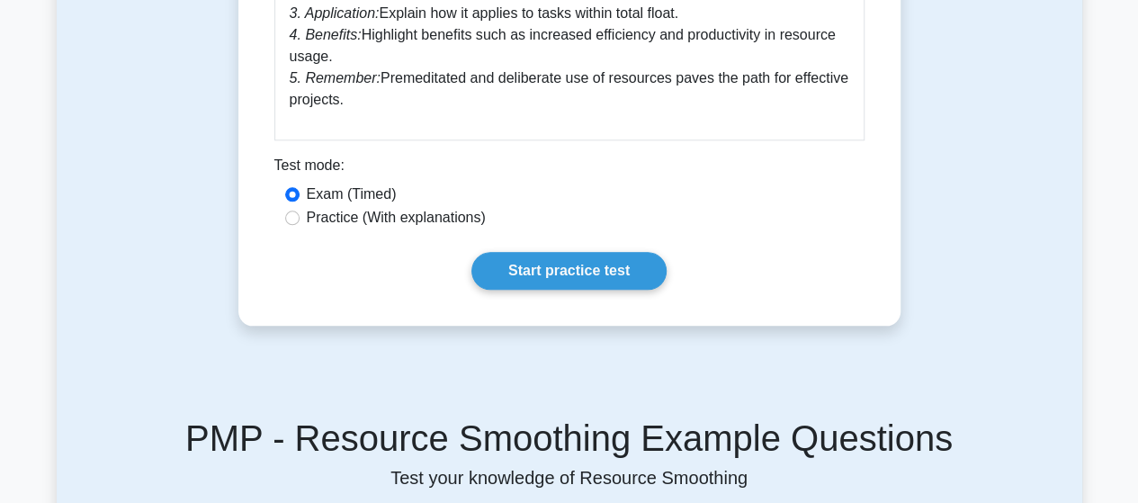
scroll to position [1349, 0]
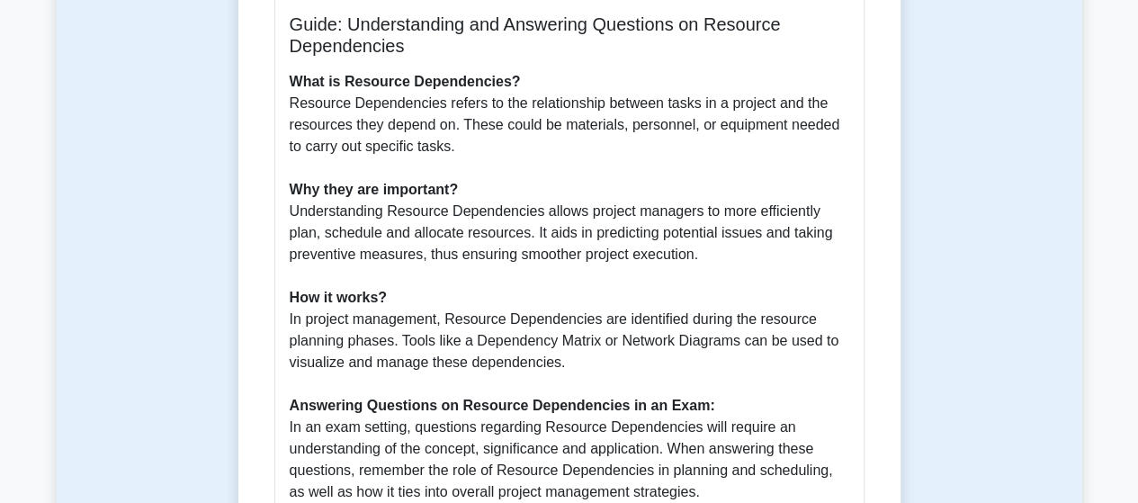
scroll to position [450, 0]
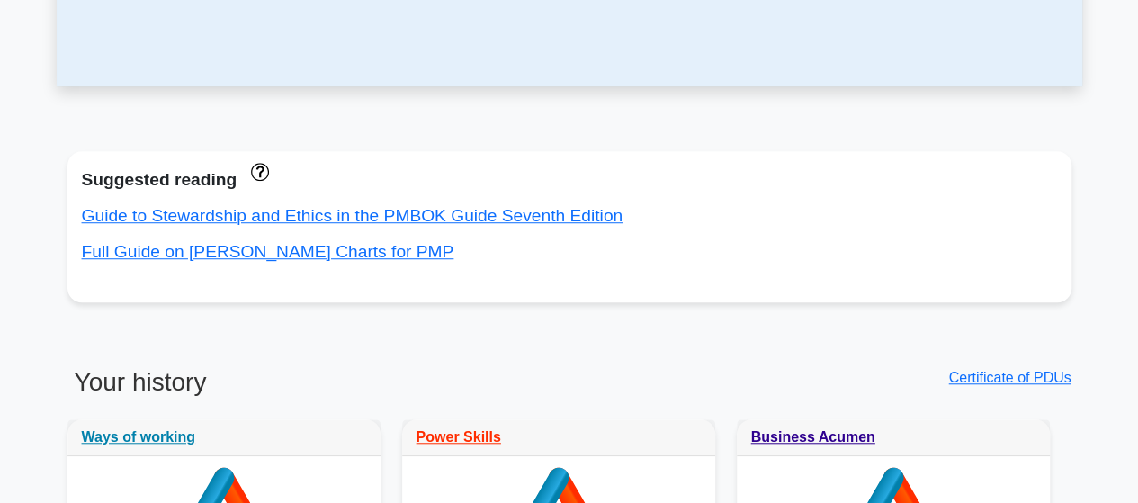
scroll to position [810, 0]
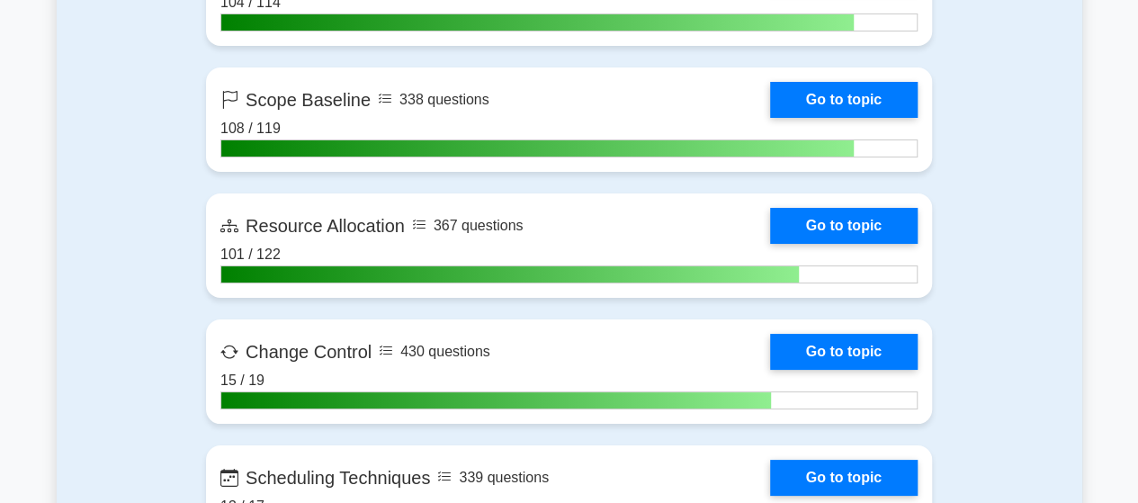
scroll to position [3419, 0]
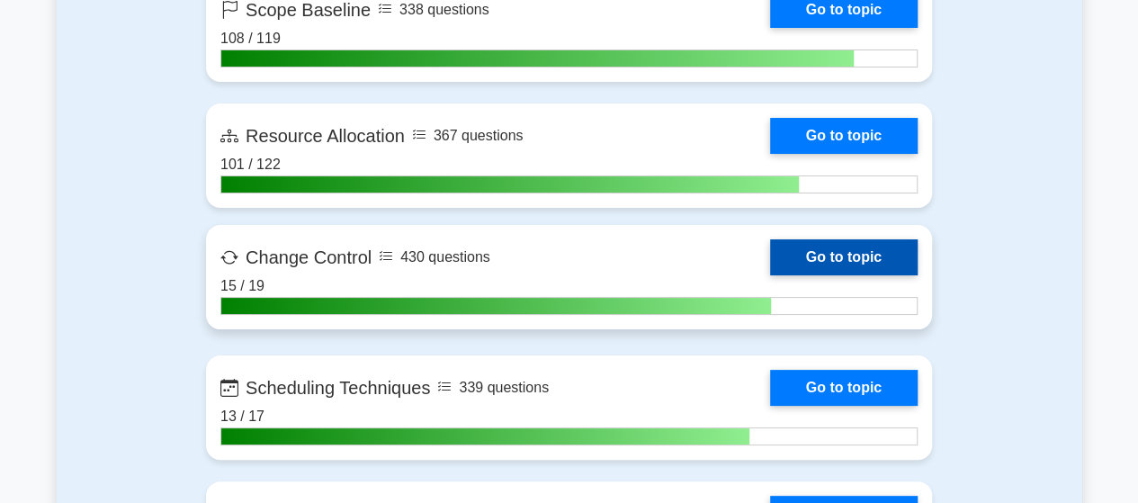
click at [770, 239] on link "Go to topic" at bounding box center [844, 257] width 148 height 36
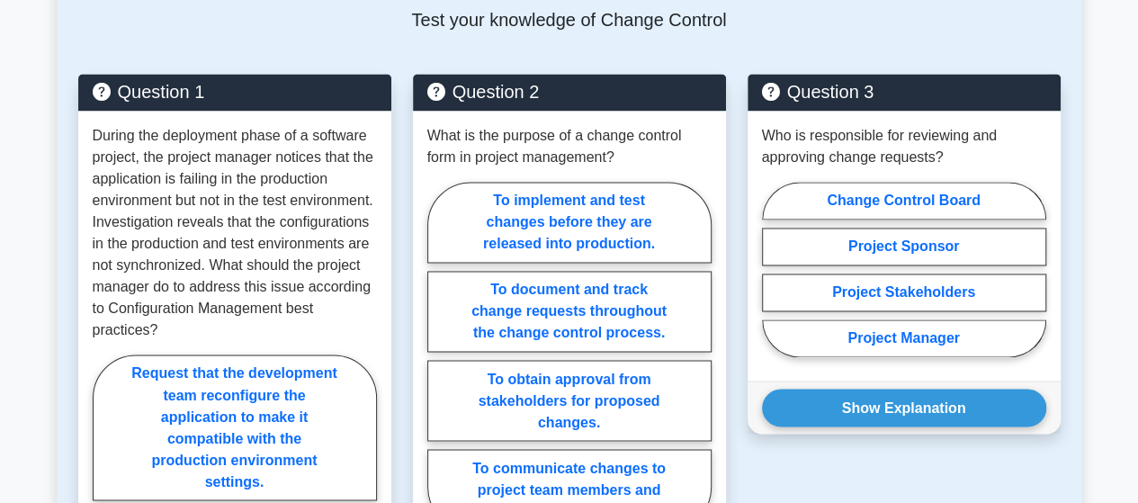
scroll to position [1349, 0]
